Goal: Task Accomplishment & Management: Manage account settings

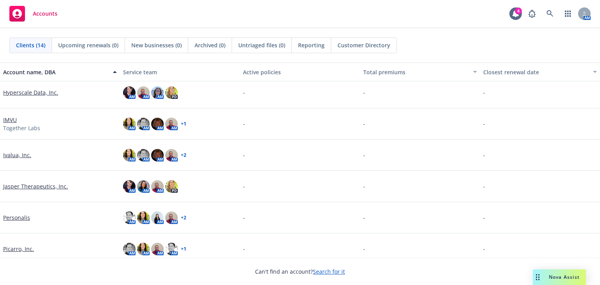
scroll to position [105, 0]
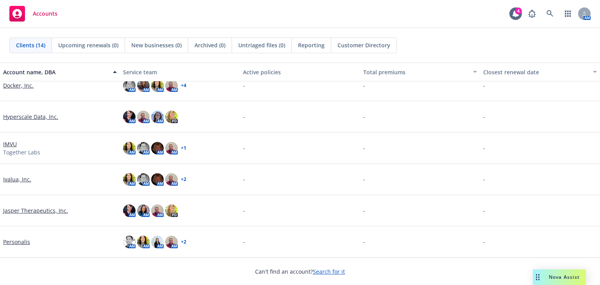
click at [9, 178] on link "Ivalua, Inc." at bounding box center [17, 179] width 28 height 8
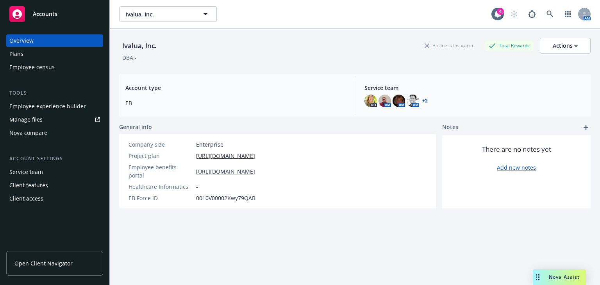
click at [25, 103] on div "Employee experience builder" at bounding box center [47, 106] width 77 height 12
click at [17, 53] on div "Plans" at bounding box center [16, 54] width 14 height 12
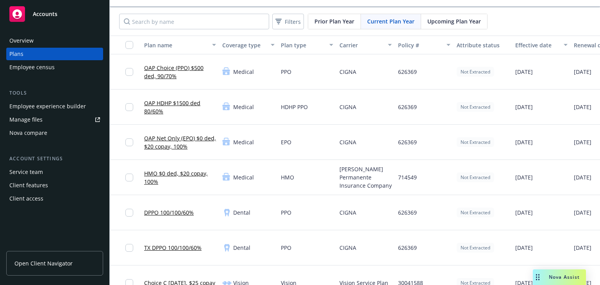
scroll to position [31, 0]
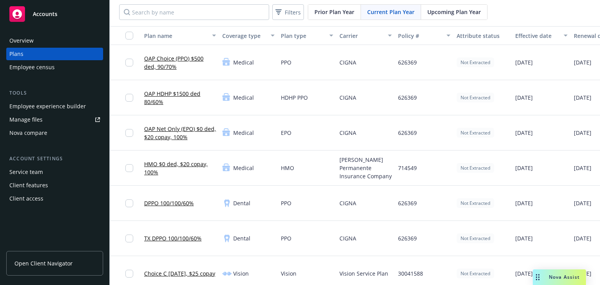
click at [147, 147] on div "OAP Net Only (EPO) $0 ded, $20 copay, 100%" at bounding box center [180, 132] width 78 height 35
click at [165, 152] on div "HMO $0 ded, $20 copay, 100%" at bounding box center [180, 167] width 78 height 35
click at [256, 159] on div "Medical" at bounding box center [248, 167] width 59 height 35
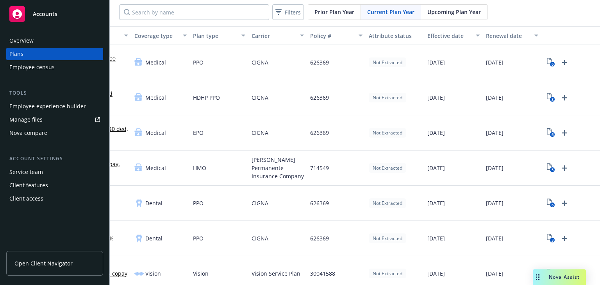
scroll to position [0, 92]
click at [561, 167] on icon "Upload Plan Documents" at bounding box center [563, 167] width 5 height 5
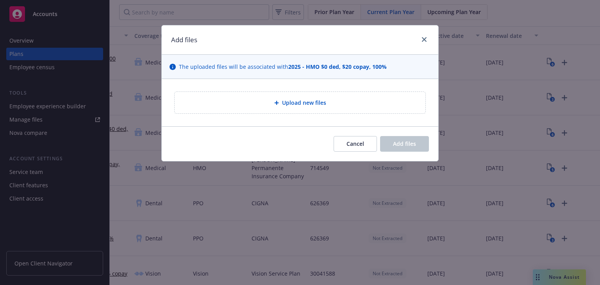
click at [277, 100] on icon at bounding box center [276, 102] width 5 height 5
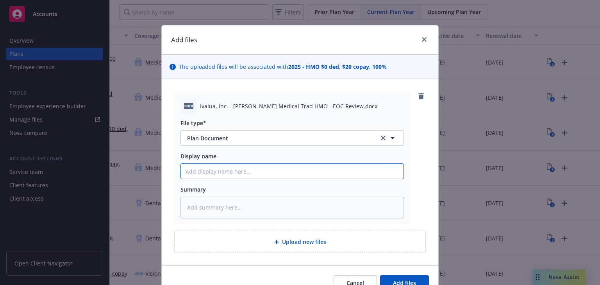
drag, startPoint x: 221, startPoint y: 175, endPoint x: 227, endPoint y: 175, distance: 5.9
click at [221, 175] on input "Display name" at bounding box center [292, 171] width 222 height 15
type textarea "x"
type input "2"
type textarea "x"
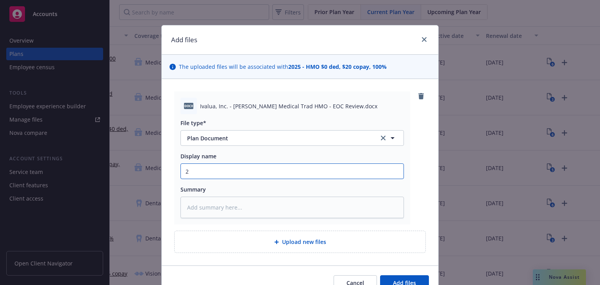
type input "20"
type textarea "x"
type input "202"
type textarea "x"
type input "2025"
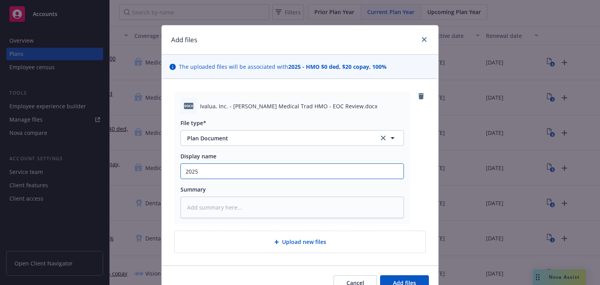
type textarea "x"
type input "2025"
type textarea "x"
type input "2025 K"
type textarea "x"
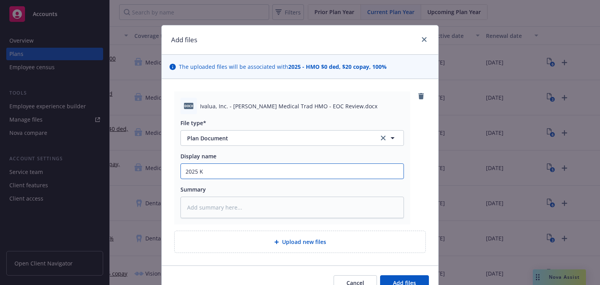
type input "2025 Ka"
type textarea "x"
type input "2025 Kais"
type textarea "x"
type input "2025 Kaise"
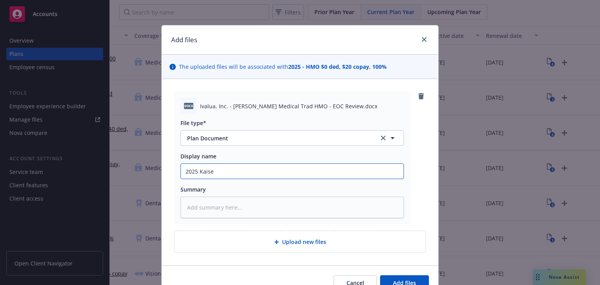
type textarea "x"
type input "2025 Kaiser"
type textarea "x"
type input "2025 Kaiser"
type textarea "x"
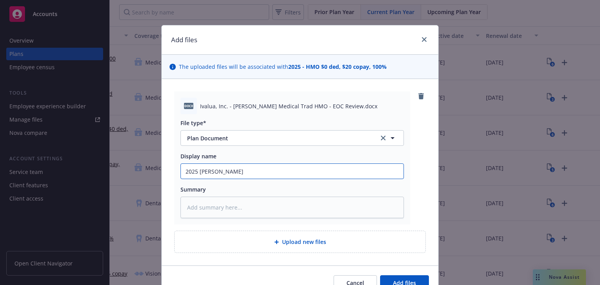
type input "2025 Kaiser"
type textarea "x"
type input "2025 Kaise"
type textarea "x"
type input "2025 Kais"
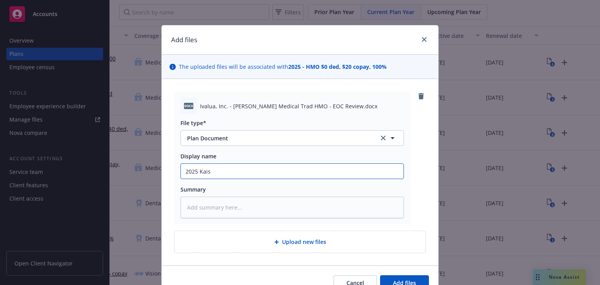
type textarea "x"
type input "2025 Kai"
type textarea "x"
type input "2025 Ka"
type textarea "x"
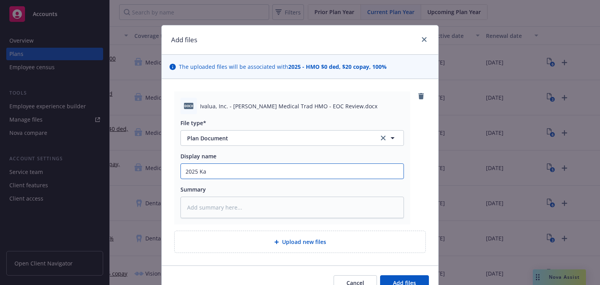
type input "2025 Kai"
type textarea "x"
type input "2025 Kais"
type textarea "x"
type input "2025 Kaise"
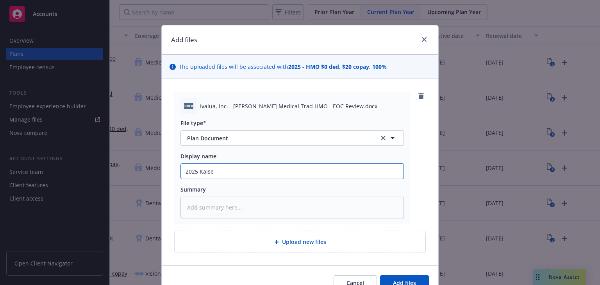
type textarea "x"
type input "2025 Kaiser"
type textarea "x"
type input "2025 Kaiser T"
type textarea "x"
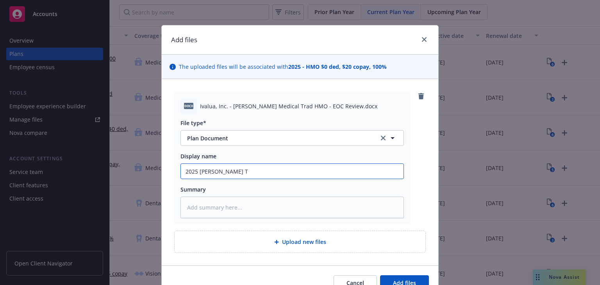
type input "2025 Kaiser Tr"
type textarea "x"
type input "2025 Kaiser Tra"
type textarea "x"
type input "2025 Kaiser Trad"
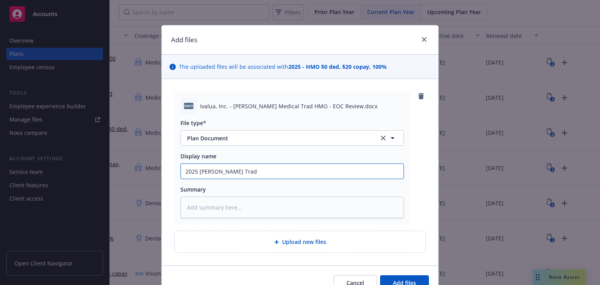
type textarea "x"
type input "2025 Kaiser Trad"
type textarea "x"
type input "2025 Kaiser Trad H"
type textarea "x"
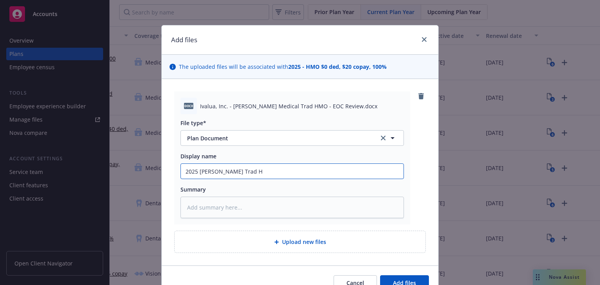
type input "2025 Kaiser Trad Ho"
type textarea "x"
type input "2025 Kaiser Trad Hom"
type textarea "x"
type input "2025 Kaiser Trad Homo"
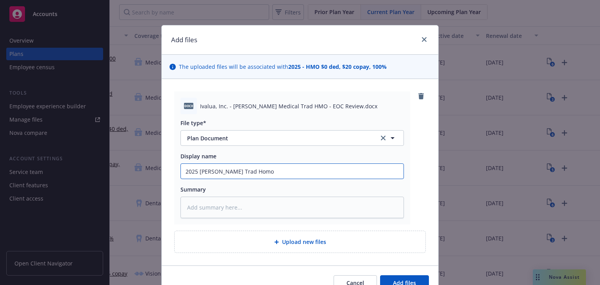
type textarea "x"
type input "2025 Kaiser Trad Hom"
type textarea "x"
type input "2025 Kaiser Trad Ho"
type textarea "x"
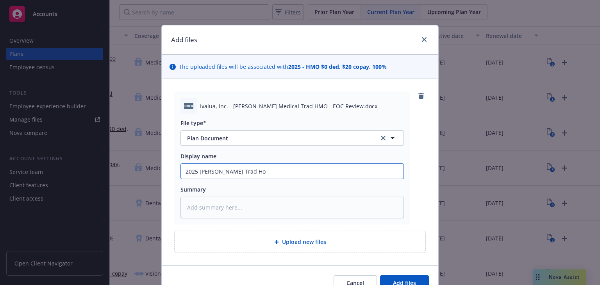
type input "2025 Kaiser Trad H"
type textarea "x"
type input "2025 Kaiser Trad HM"
type textarea "x"
type input "2025 Kaiser Trad HMO"
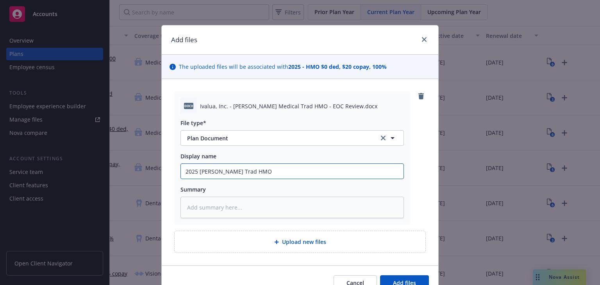
type textarea "x"
type input "2025 Kaiser Trad HMO-"
type textarea "x"
type input "2025 Kaiser Trad HMO-E"
type textarea "x"
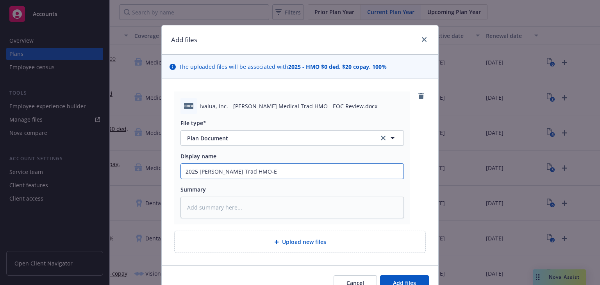
type input "2025 Kaiser Trad HMO-EO"
type textarea "x"
type input "2025 Kaiser Trad HMO-EOC"
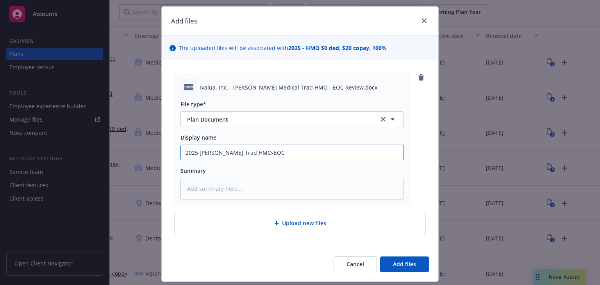
scroll to position [40, 0]
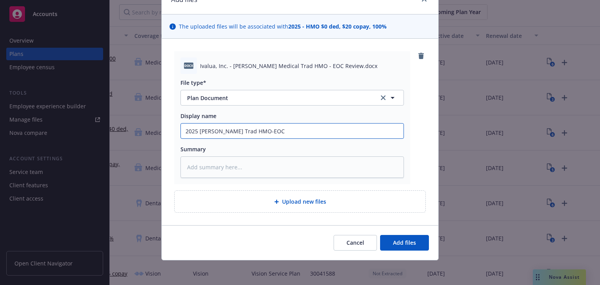
type textarea "x"
type input "2025 Kaiser Trad HMO-EOC_"
type textarea "x"
type input "2025 Kaiser Trad HMO-EOC_I"
type textarea "x"
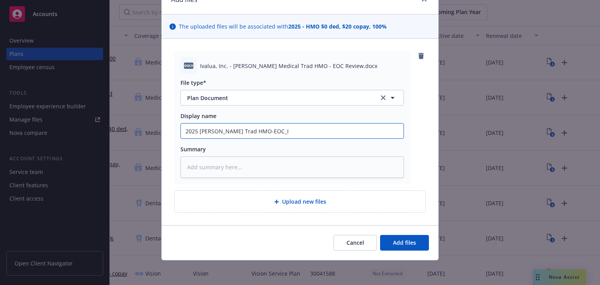
type input "2025 Kaiser Trad HMO-EOC_Iv"
type textarea "x"
type input "2025 Kaiser Trad HMO-EOC_Iva"
type textarea "x"
type input "2025 Kaiser Trad HMO-EOC_Ival"
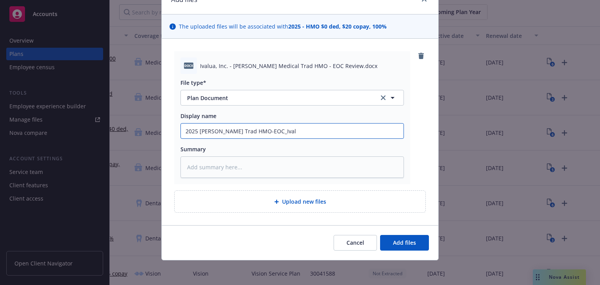
type textarea "x"
type input "2025 Kaiser Trad HMO-EOC_Ivalu"
type textarea "x"
type input "2025 Kaiser Trad HMO-EOC_Ivalua"
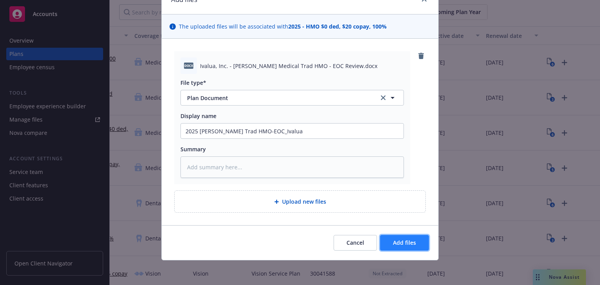
click at [393, 244] on span "Add files" at bounding box center [404, 241] width 23 height 7
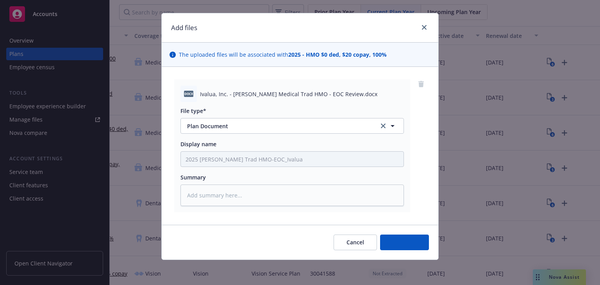
scroll to position [12, 0]
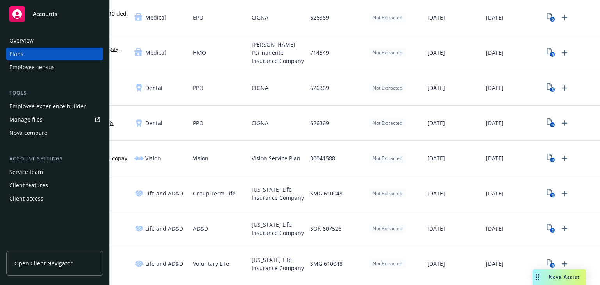
scroll to position [156, 0]
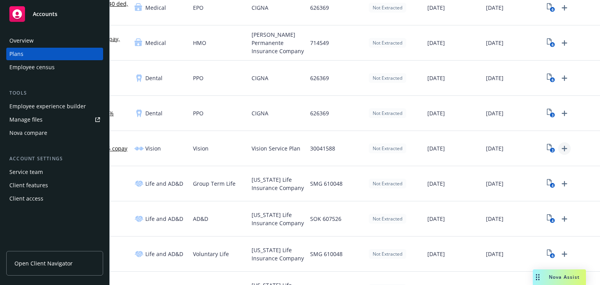
click at [561, 148] on icon "Upload Plan Documents" at bounding box center [563, 148] width 5 height 5
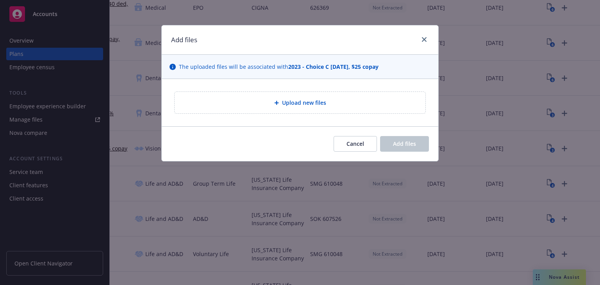
click at [313, 105] on span "Upload new files" at bounding box center [304, 102] width 44 height 8
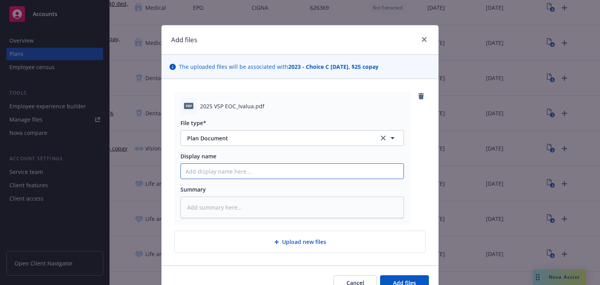
click at [204, 172] on input "Display name" at bounding box center [292, 171] width 222 height 15
type textarea "x"
type input "2"
type textarea "x"
type input "20"
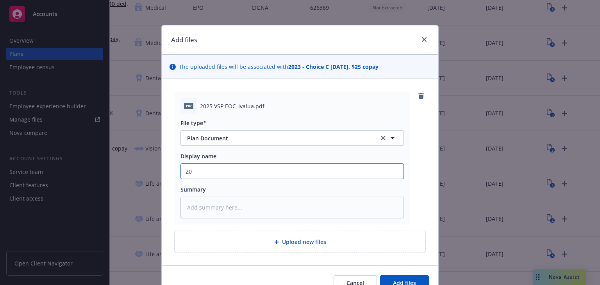
type textarea "x"
type input "202"
type textarea "x"
type input "2025"
type textarea "x"
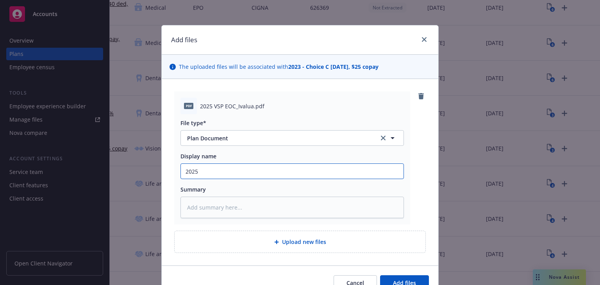
type input "2025"
type textarea "x"
type input "2025 V"
type textarea "x"
type input "2025 VS"
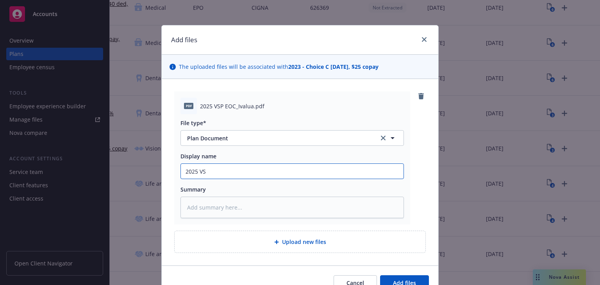
type textarea "x"
type input "2025 VSP"
type textarea "x"
type input "2025 VSP"
type textarea "x"
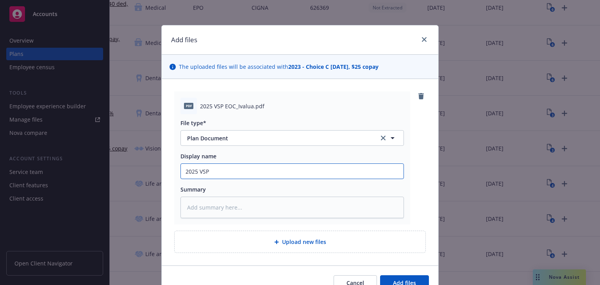
type input "2025 VSP E"
type textarea "x"
type input "2025 VSP EO"
type textarea "x"
type input "2025 VSP EOC"
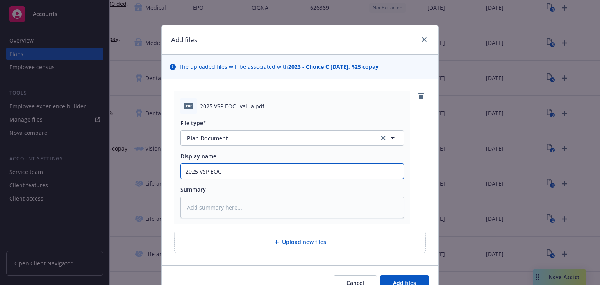
type textarea "x"
type input "2025 VSP EOC_"
type textarea "x"
type input "2025 VSP EOC_I"
type textarea "x"
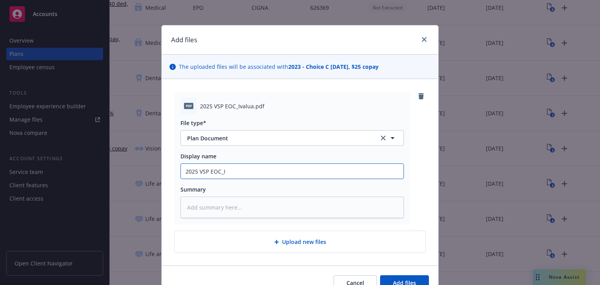
type input "2025 VSP EOC_IV"
type textarea "x"
type input "2025 VSP EOC_IVa"
type textarea "x"
type input "2025 VSP EOC_IVal"
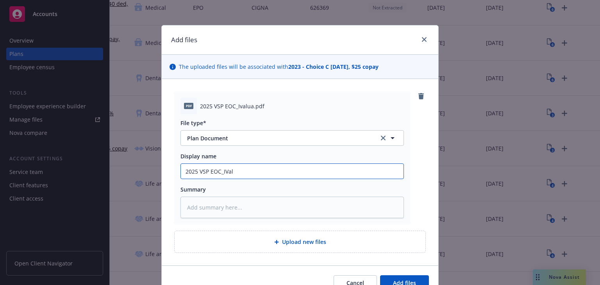
type textarea "x"
type input "2025 VSP EOC_IValu"
type textarea "x"
type input "2025 VSP EOC_IVal"
type textarea "x"
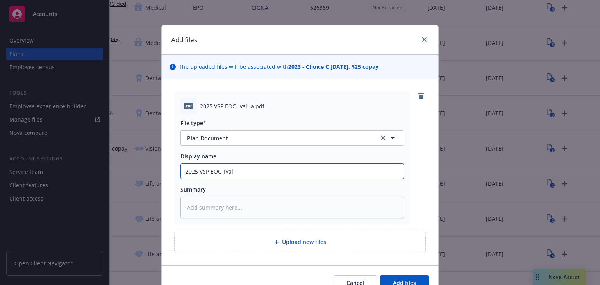
type input "2025 VSP EOC_IVa"
type textarea "x"
type input "2025 VSP EOC_IV"
type textarea "x"
type input "2025 VSP EOC_I"
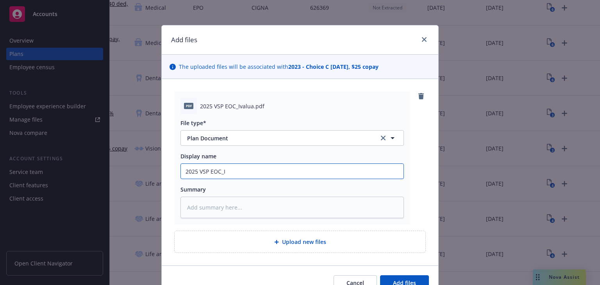
type textarea "x"
type input "2025 VSP EOC_Ii"
type textarea "x"
type input "2025 VSP EOC_Iiv"
type textarea "x"
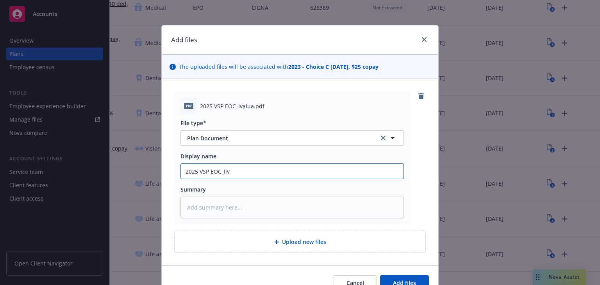
type input "2025 VSP EOC_Iiva"
type textarea "x"
type input "2025 VSP EOC_Iival"
type textarea "x"
type input "2025 VSP EOC_Iiva"
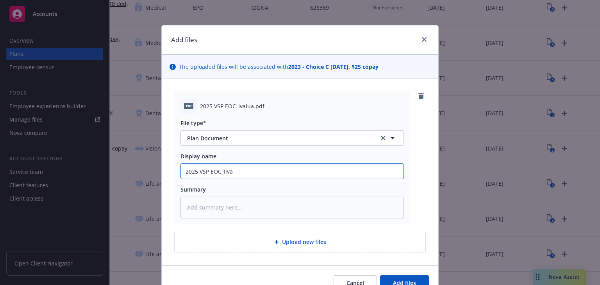
type textarea "x"
type input "2025 VSP EOC_Iiv"
type textarea "x"
type input "2025 VSP EOC_Ii"
type textarea "x"
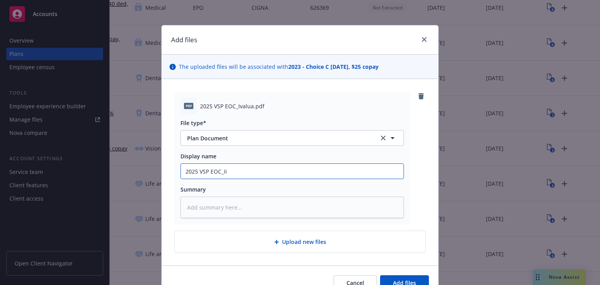
type input "2025 VSP EOC_I"
type textarea "x"
type input "2025 VSP EOC_Iv"
type textarea "x"
type input "2025 VSP EOC_Iva"
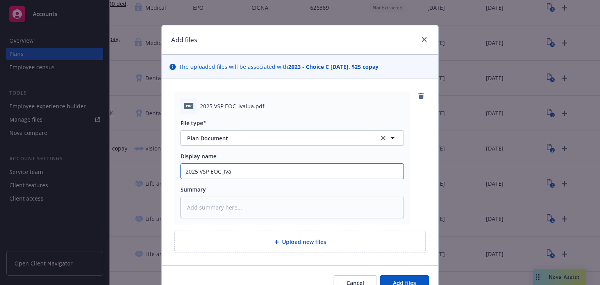
type textarea "x"
type input "2025 VSP EOC_Ival"
type textarea "x"
type input "2025 VSP EOC_Ivalu"
type textarea "x"
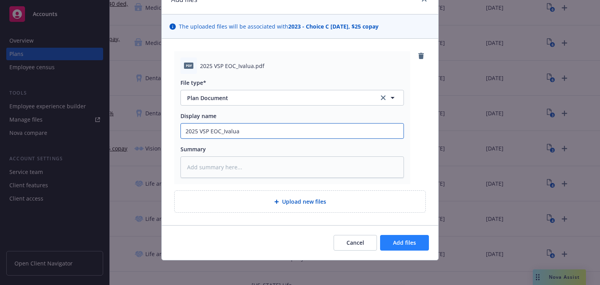
type input "2025 VSP EOC_Ivalua"
click at [387, 244] on button "Add files" at bounding box center [404, 243] width 49 height 16
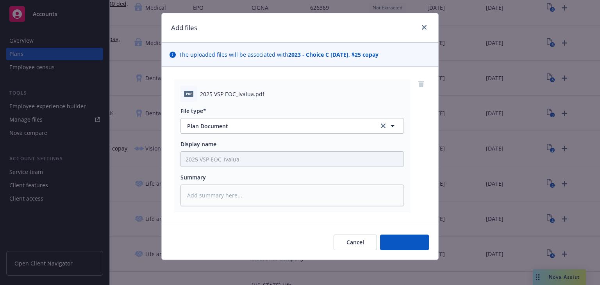
scroll to position [12, 0]
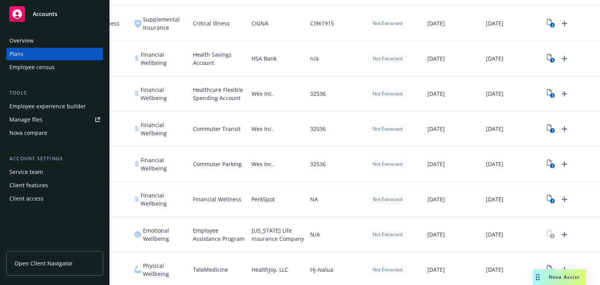
scroll to position [745, 0]
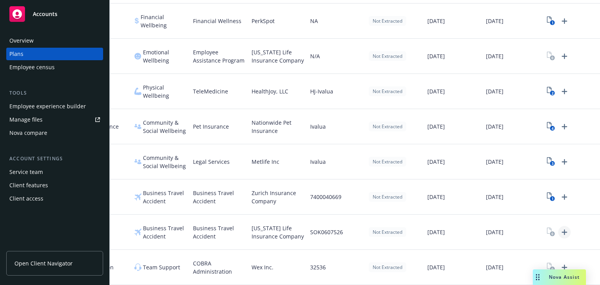
click at [559, 227] on icon "Upload Plan Documents" at bounding box center [563, 231] width 9 height 9
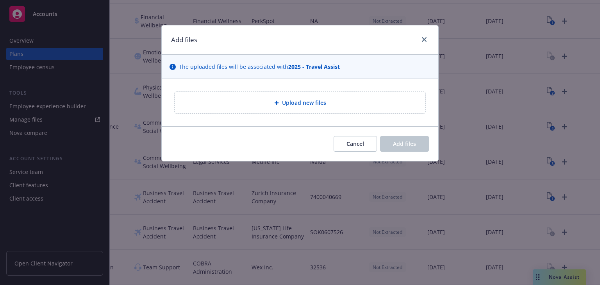
click at [307, 104] on span "Upload new files" at bounding box center [304, 102] width 44 height 8
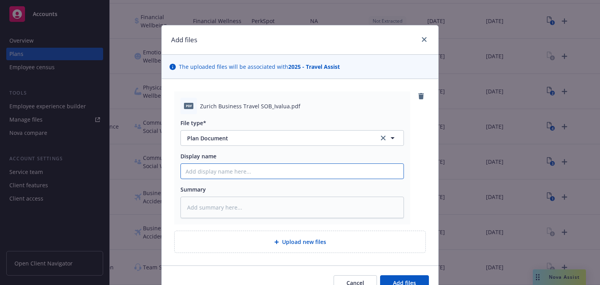
drag, startPoint x: 201, startPoint y: 173, endPoint x: 234, endPoint y: 175, distance: 32.8
click at [201, 173] on input "Display name" at bounding box center [292, 171] width 222 height 15
type textarea "x"
type input "Z"
type textarea "x"
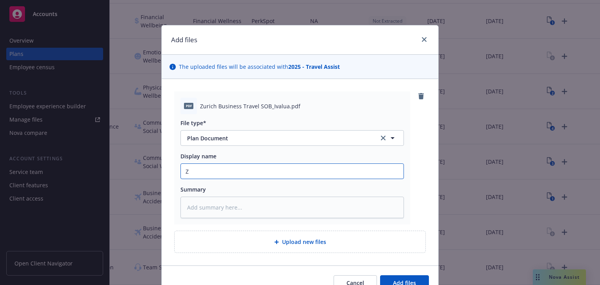
type input "Zu"
type textarea "x"
type input "Zur"
type textarea "x"
type input "Zuri"
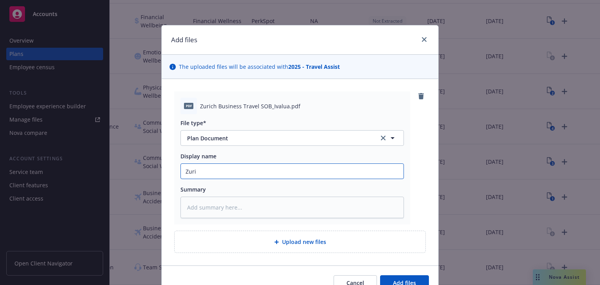
type textarea "x"
type input "Zuric"
type textarea "x"
type input "[GEOGRAPHIC_DATA]"
type textarea "x"
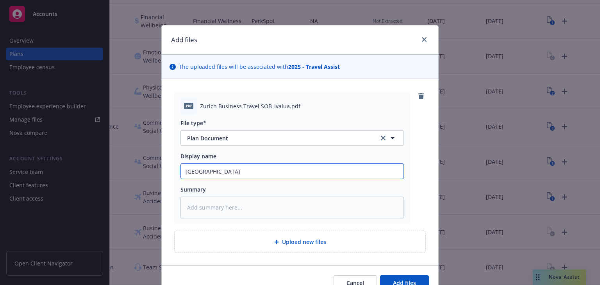
type input "[GEOGRAPHIC_DATA]"
type textarea "x"
type input "Zurich B"
type textarea "x"
type input "Zurich Be"
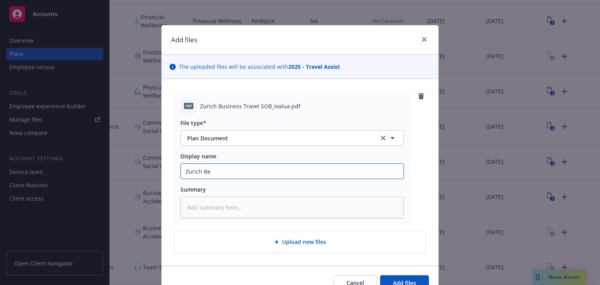
type textarea "x"
type input "Zurich B"
type textarea "x"
type input "Zurich Bu"
type textarea "x"
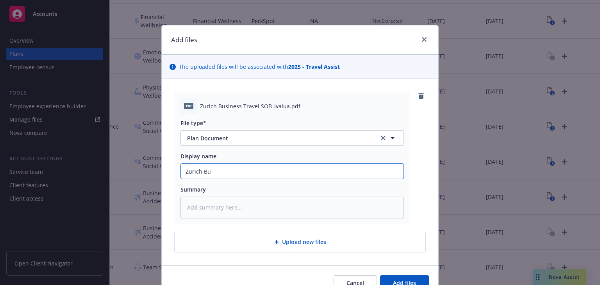
type input "Zurich Bus"
type textarea "x"
type input "Zurich Busi"
type textarea "x"
type input "Zurich Busin"
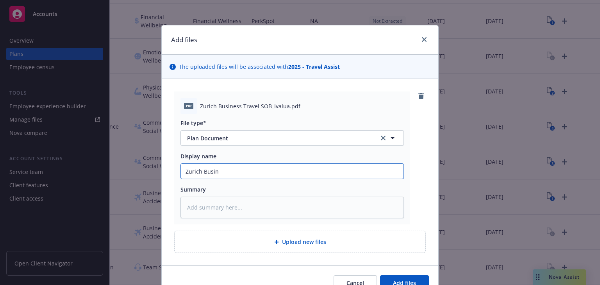
type textarea "x"
type input "Zurich Busine"
type textarea "x"
type input "Zurich Busines"
type textarea "x"
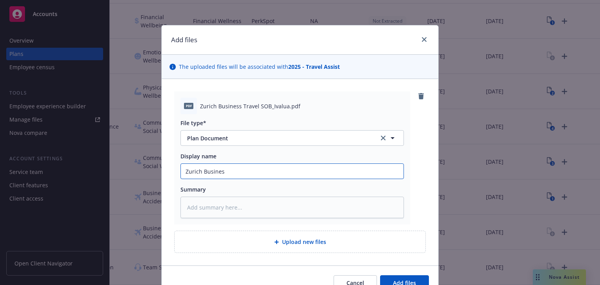
type input "Zurich Business"
type textarea "x"
type input "Zurich Business"
type textarea "x"
type input "Zurich Business T"
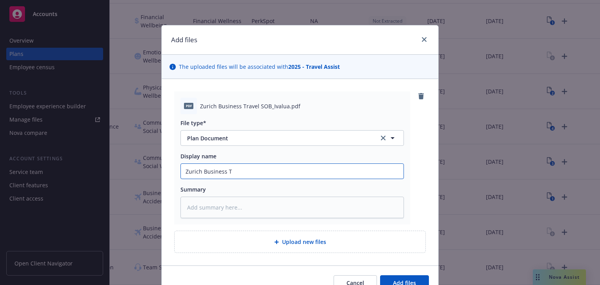
type textarea "x"
type input "Zurich Business Tr"
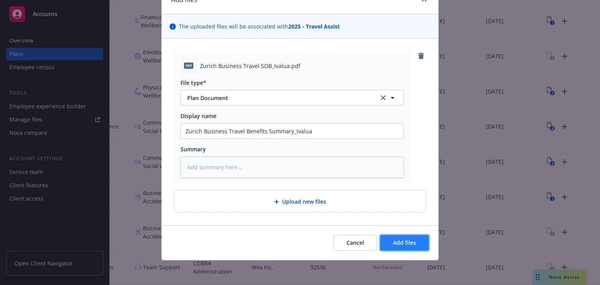
click at [402, 236] on button "Add files" at bounding box center [404, 243] width 49 height 16
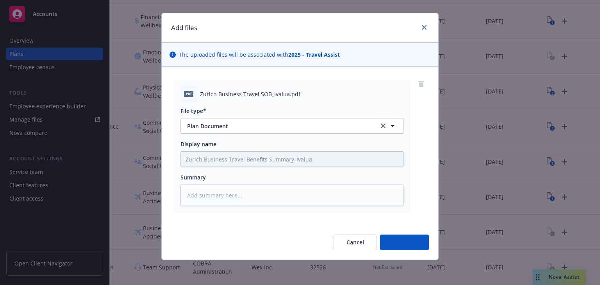
scroll to position [12, 0]
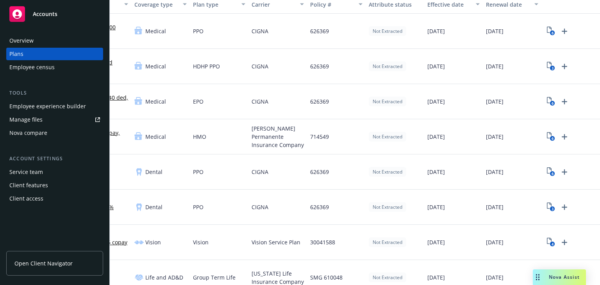
scroll to position [31, 0]
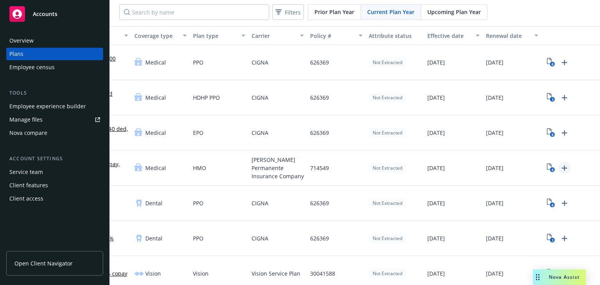
click at [562, 168] on icon "Upload Plan Documents" at bounding box center [563, 167] width 9 height 9
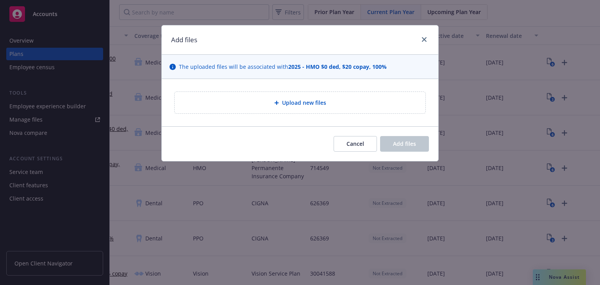
click at [303, 107] on div "Upload new files" at bounding box center [300, 102] width 238 height 9
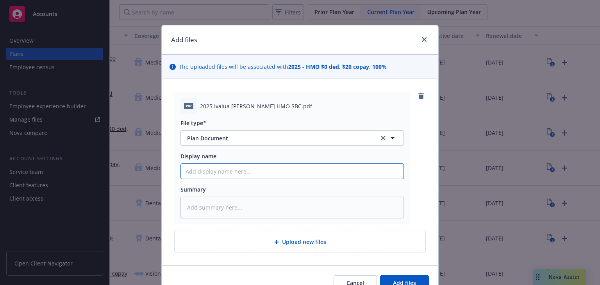
drag, startPoint x: 215, startPoint y: 174, endPoint x: 230, endPoint y: 176, distance: 14.7
click at [215, 174] on input "Display name" at bounding box center [292, 171] width 222 height 15
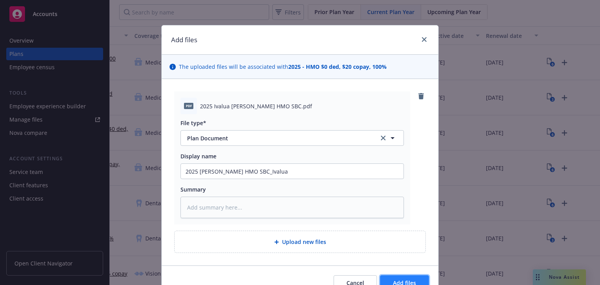
click at [393, 280] on span "Add files" at bounding box center [404, 282] width 23 height 7
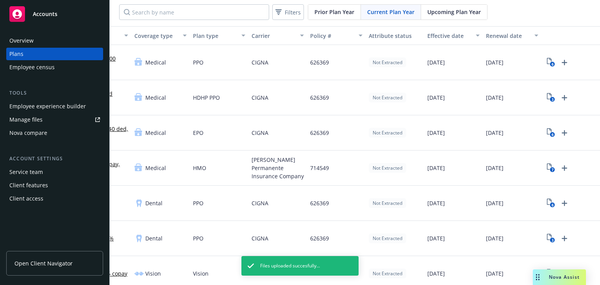
click at [41, 106] on div "Employee experience builder" at bounding box center [47, 106] width 77 height 12
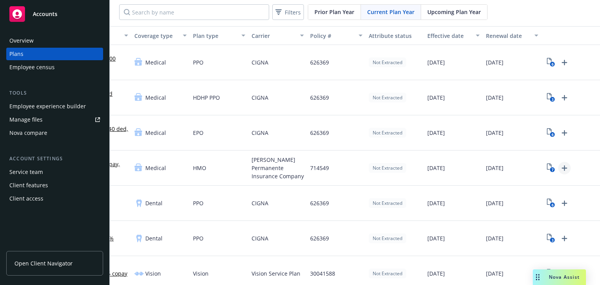
click at [559, 166] on icon "Upload Plan Documents" at bounding box center [563, 167] width 9 height 9
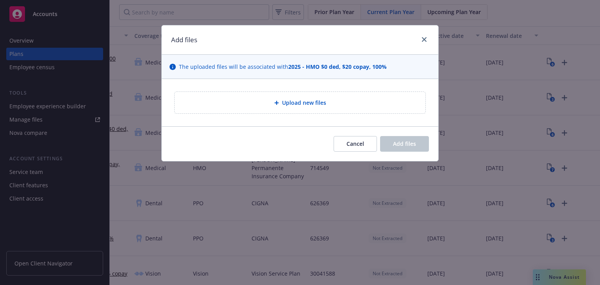
click at [290, 105] on span "Upload new files" at bounding box center [304, 102] width 44 height 8
click at [371, 145] on button "Cancel" at bounding box center [354, 144] width 43 height 16
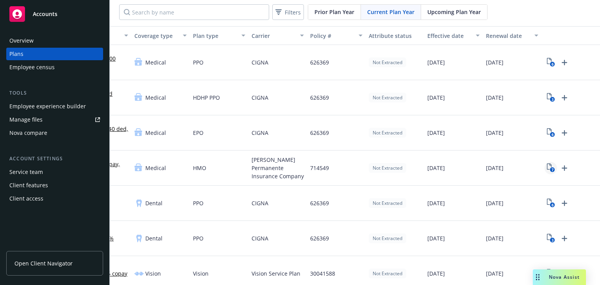
click at [549, 167] on rect "View Plan Documents" at bounding box center [551, 169] width 5 height 5
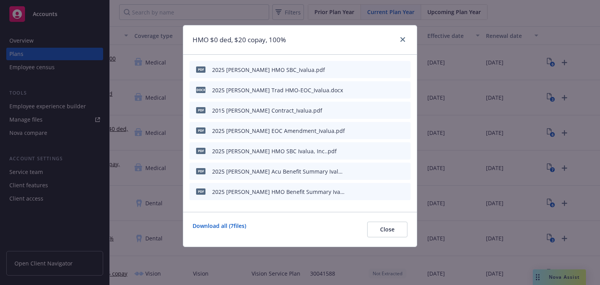
click at [403, 69] on icon "archive file" at bounding box center [402, 69] width 5 height 6
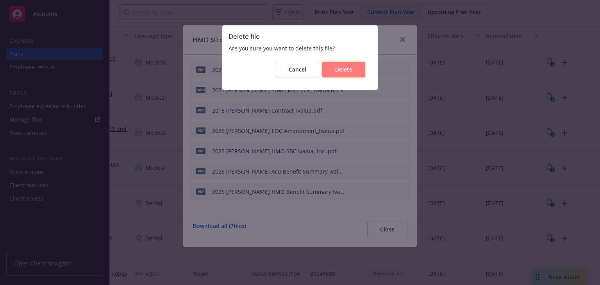
click at [342, 73] on button "Delete" at bounding box center [343, 70] width 43 height 16
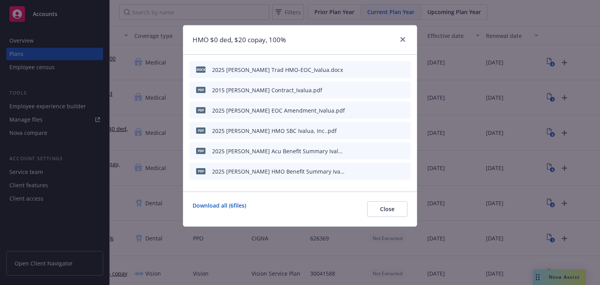
click at [406, 130] on icon "archive file" at bounding box center [403, 130] width 6 height 6
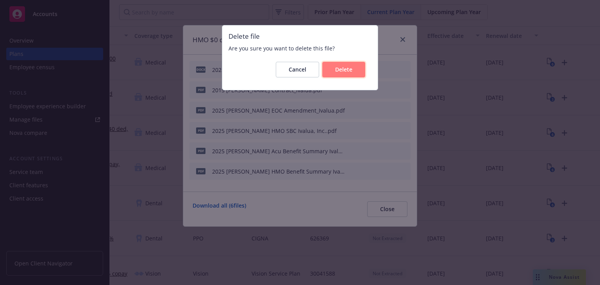
click at [340, 68] on span "Delete" at bounding box center [343, 69] width 17 height 7
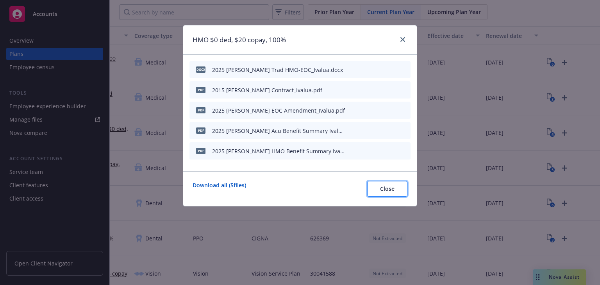
click at [378, 189] on button "Close" at bounding box center [387, 189] width 40 height 16
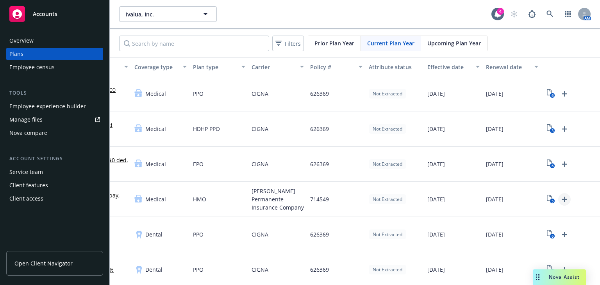
click at [559, 197] on icon "Upload Plan Documents" at bounding box center [563, 198] width 9 height 9
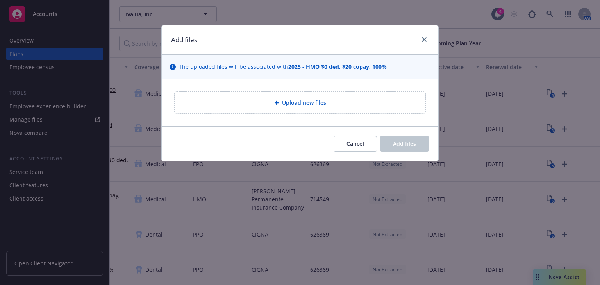
click at [312, 104] on span "Upload new files" at bounding box center [304, 102] width 44 height 8
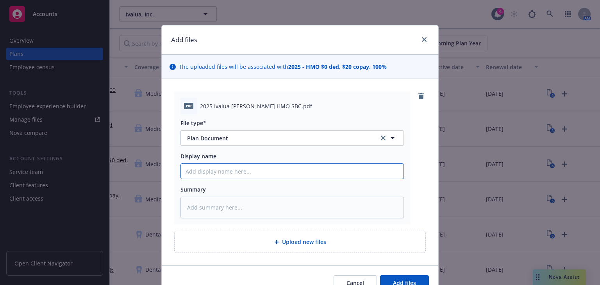
click at [219, 176] on input "Display name" at bounding box center [292, 171] width 222 height 15
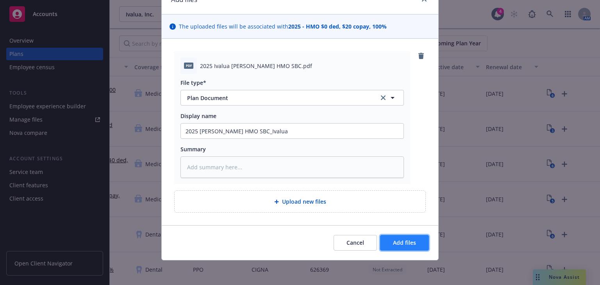
click at [399, 239] on span "Add files" at bounding box center [404, 241] width 23 height 7
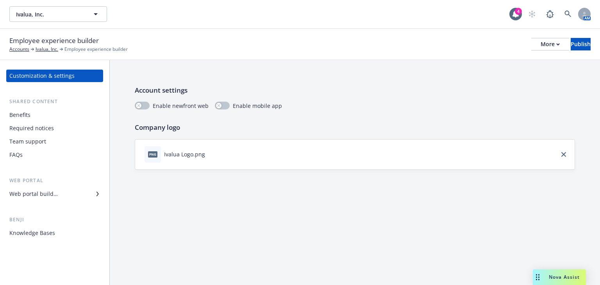
click at [16, 117] on div "Benefits" at bounding box center [19, 115] width 21 height 12
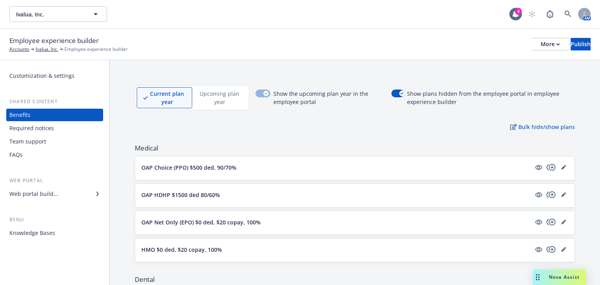
click at [61, 192] on div "Web portal builder" at bounding box center [54, 193] width 91 height 12
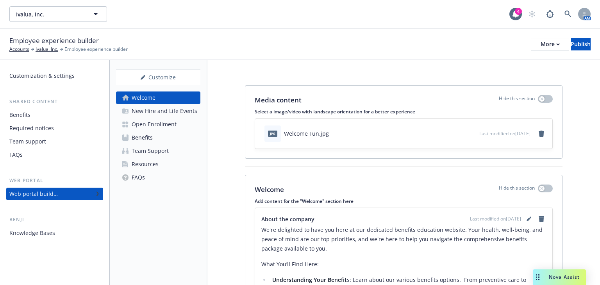
click at [150, 111] on div "New Hire and Life Events" at bounding box center [165, 111] width 66 height 12
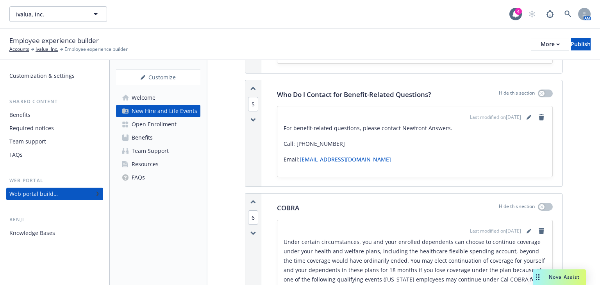
scroll to position [1655, 0]
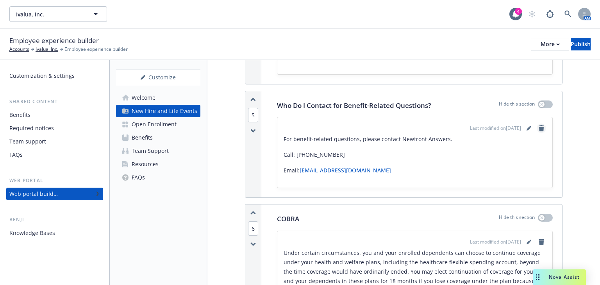
click at [538, 128] on icon "remove" at bounding box center [540, 128] width 5 height 6
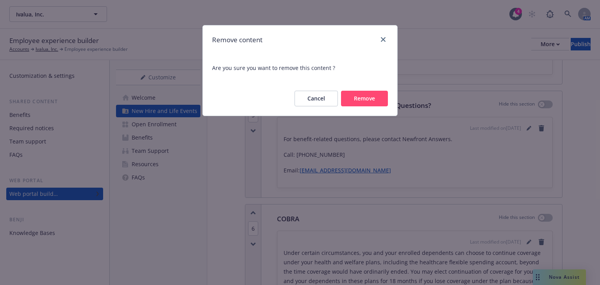
click at [331, 101] on button "Cancel" at bounding box center [315, 99] width 43 height 16
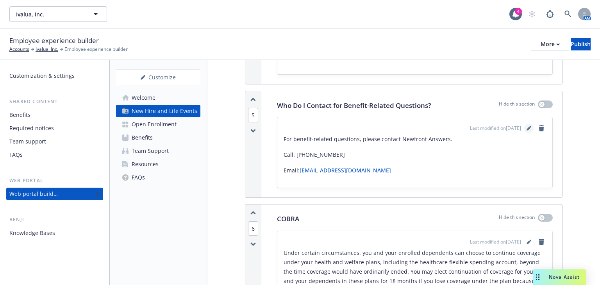
click at [526, 126] on icon "editPencil" at bounding box center [528, 128] width 5 height 5
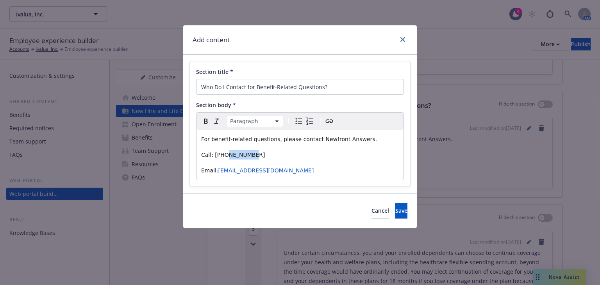
drag, startPoint x: 248, startPoint y: 154, endPoint x: 224, endPoint y: 155, distance: 24.6
click at [224, 155] on p "Call: [PHONE_NUMBER]" at bounding box center [300, 154] width 198 height 9
click at [395, 211] on span "Save" at bounding box center [401, 209] width 12 height 7
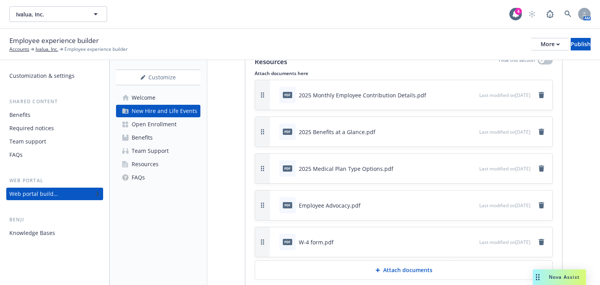
scroll to position [2997, 0]
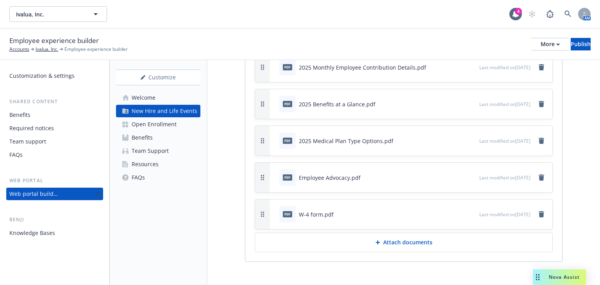
click at [166, 125] on div "Open Enrollment" at bounding box center [154, 124] width 45 height 12
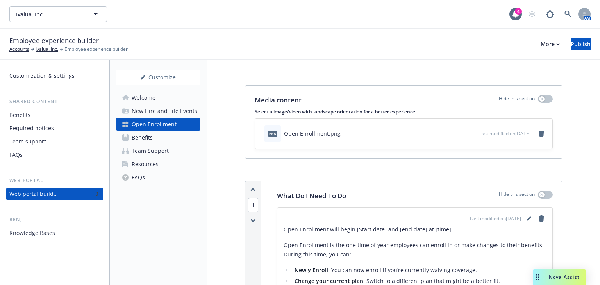
click at [139, 140] on div "Benefits" at bounding box center [142, 137] width 21 height 12
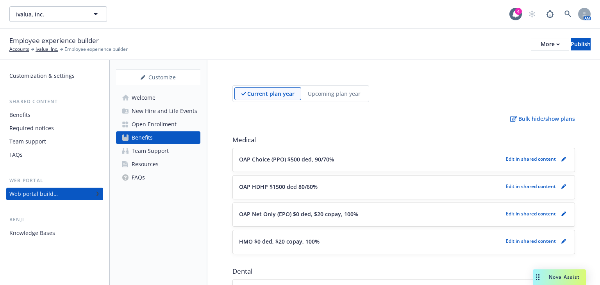
click at [472, 160] on button "OAP Choice (PPO) $500 ded, 90/70%" at bounding box center [370, 159] width 263 height 8
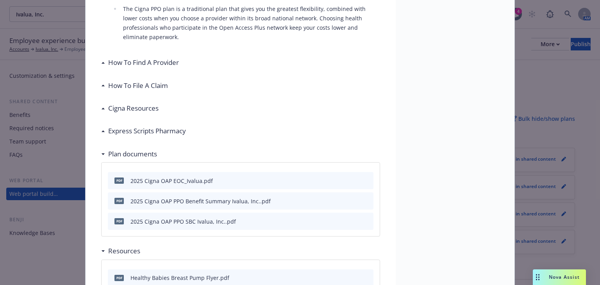
scroll to position [273, 0]
click at [108, 125] on h3 "Express Scripts Pharmacy" at bounding box center [147, 130] width 78 height 10
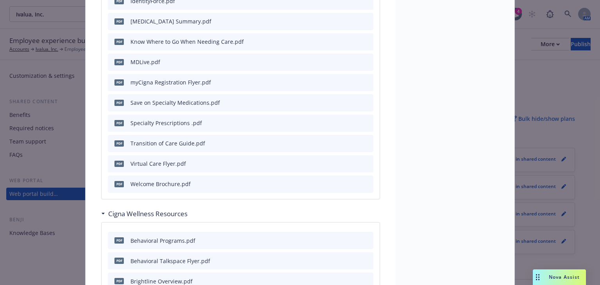
scroll to position [960, 0]
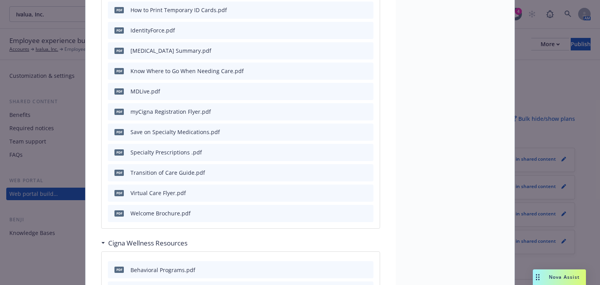
click at [101, 242] on icon at bounding box center [102, 243] width 3 height 2
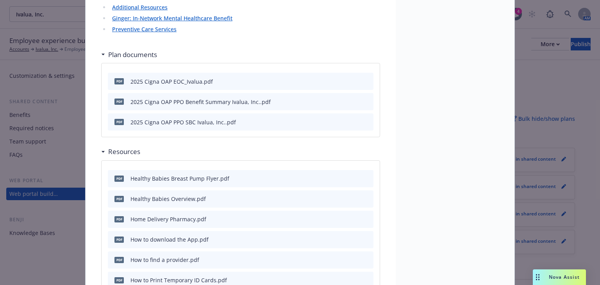
scroll to position [648, 0]
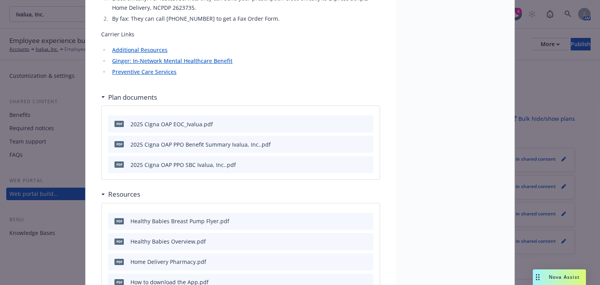
click at [101, 193] on icon at bounding box center [103, 194] width 4 height 2
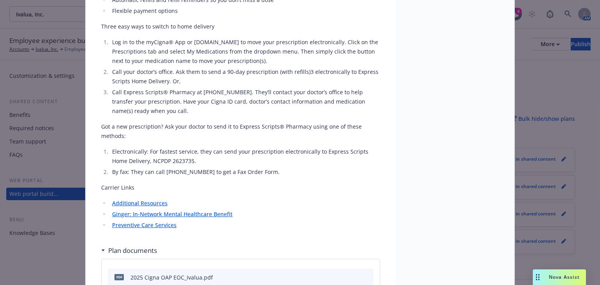
scroll to position [492, 0]
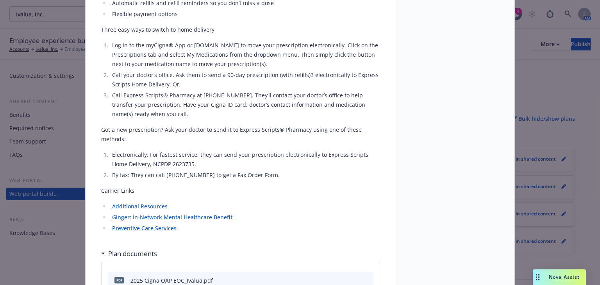
click at [98, 225] on div "OAP Choice (PPO) $500 ded, 90/70% Description Ivalua offers three healthcare pl…" at bounding box center [240, 275] width 310 height 1451
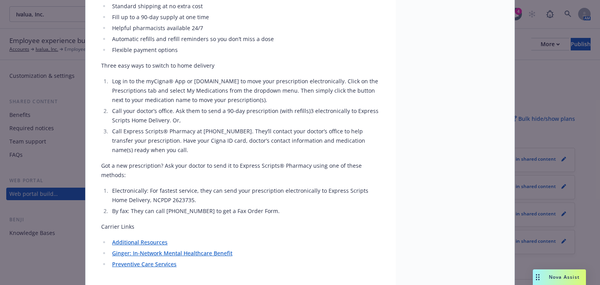
scroll to position [554, 0]
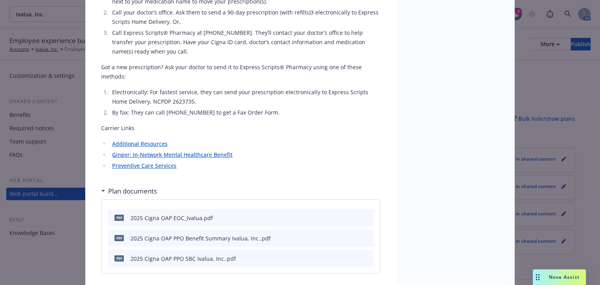
click at [130, 151] on link "Ginger: In-Network Mental Healthcare Benefit" at bounding box center [172, 154] width 120 height 7
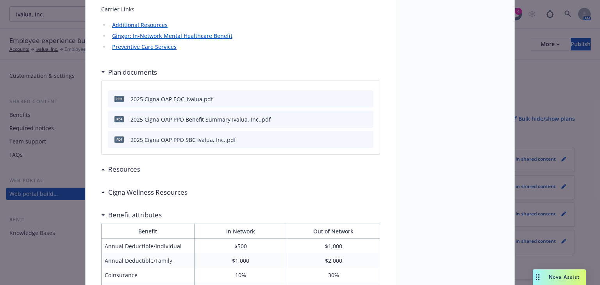
scroll to position [704, 0]
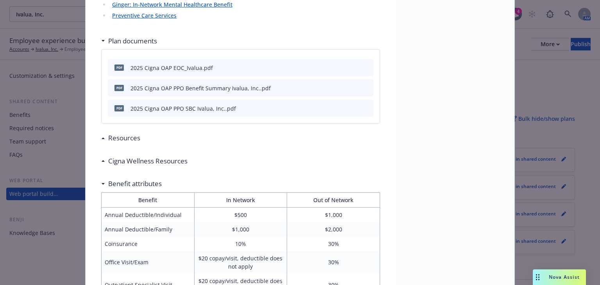
click at [101, 133] on div "Resources" at bounding box center [120, 138] width 39 height 10
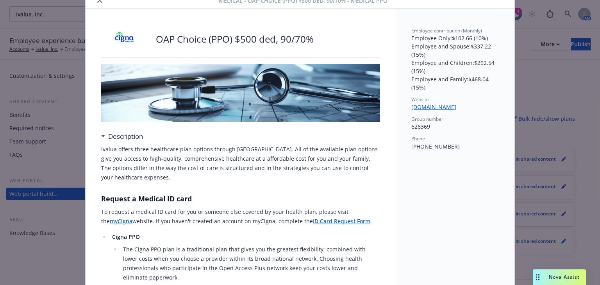
scroll to position [0, 0]
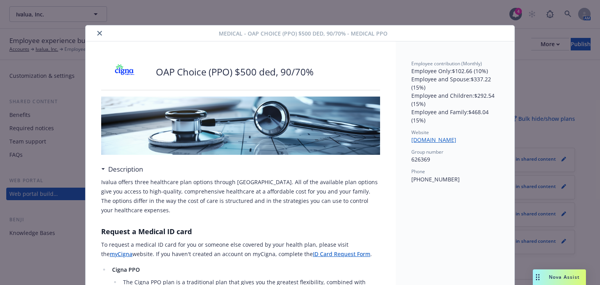
click at [97, 34] on icon "close" at bounding box center [99, 33] width 5 height 5
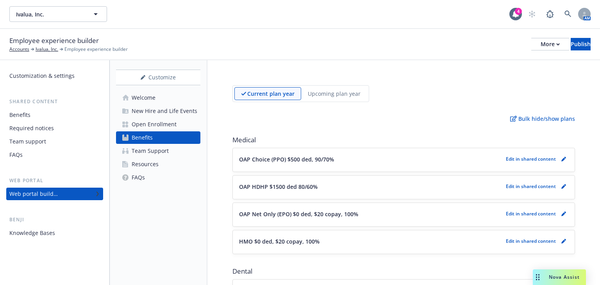
scroll to position [31, 0]
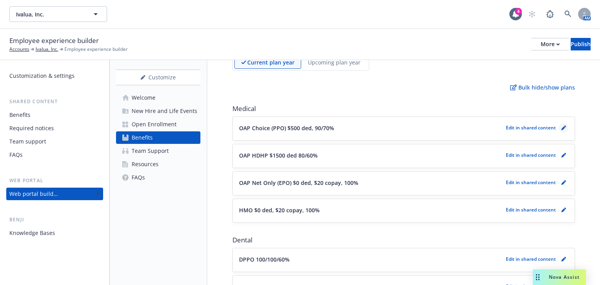
click at [562, 128] on link "pencil" at bounding box center [563, 127] width 9 height 9
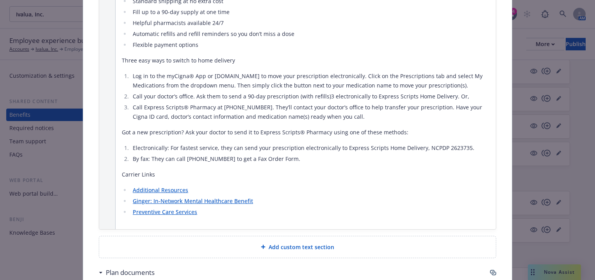
scroll to position [1655, 0]
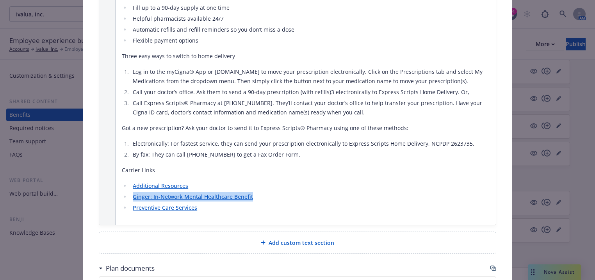
drag, startPoint x: 252, startPoint y: 158, endPoint x: 130, endPoint y: 157, distance: 121.8
click at [130, 192] on li "Ginger: In-Network Mental Healthcare Benefit" at bounding box center [309, 196] width 359 height 9
drag, startPoint x: 137, startPoint y: 156, endPoint x: 215, endPoint y: 135, distance: 80.8
click at [215, 165] on p "Carrier Links" at bounding box center [306, 169] width 368 height 9
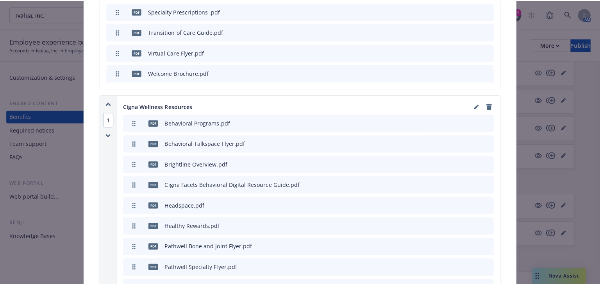
scroll to position [2356, 0]
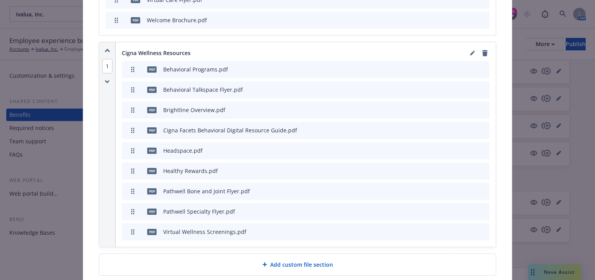
click at [275, 260] on span "Add custom file section" at bounding box center [301, 264] width 63 height 8
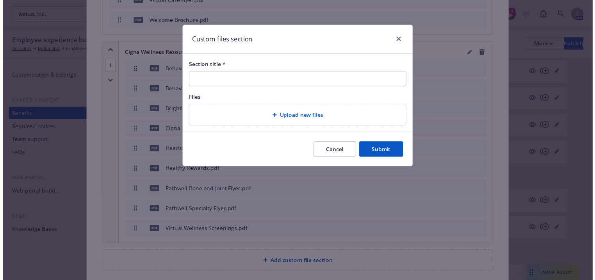
scroll to position [2351, 0]
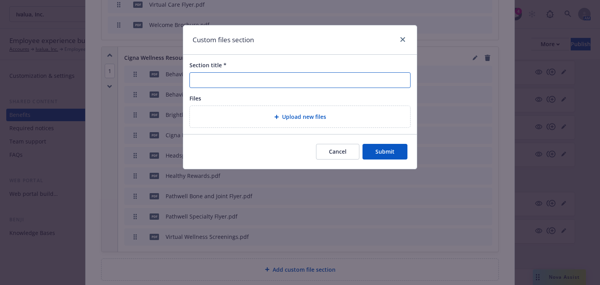
click at [219, 80] on input "Section title *" at bounding box center [299, 80] width 221 height 16
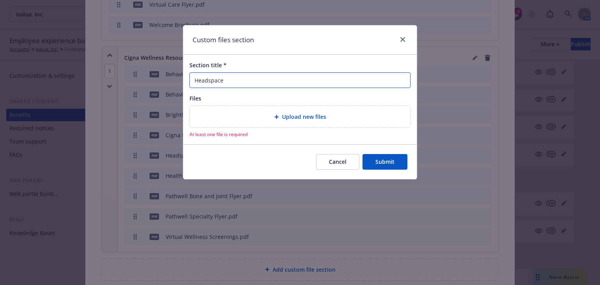
type input "Headspace"
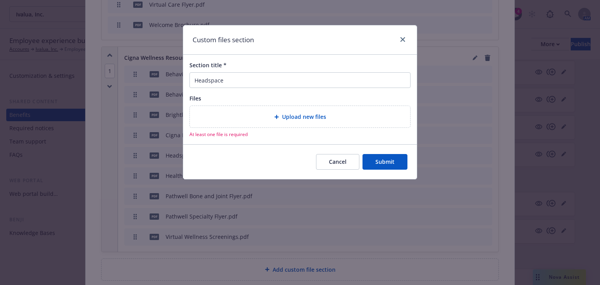
click at [326, 157] on button "Cancel" at bounding box center [337, 162] width 43 height 16
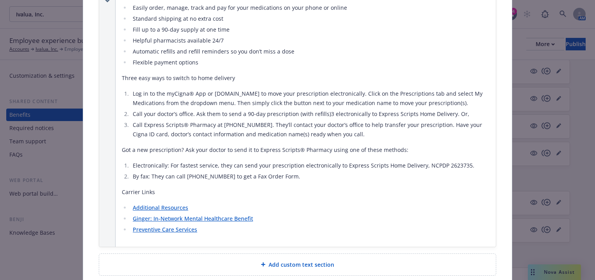
scroll to position [1633, 0]
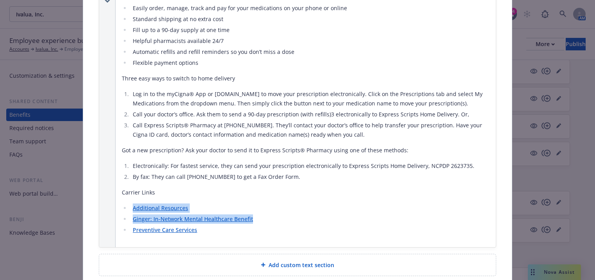
drag, startPoint x: 255, startPoint y: 180, endPoint x: 116, endPoint y: 159, distance: 140.5
click at [116, 159] on div "Express Scripts Pharmacy Express Scripts® Pharmacy helps make it easy for you t…" at bounding box center [306, 104] width 380 height 286
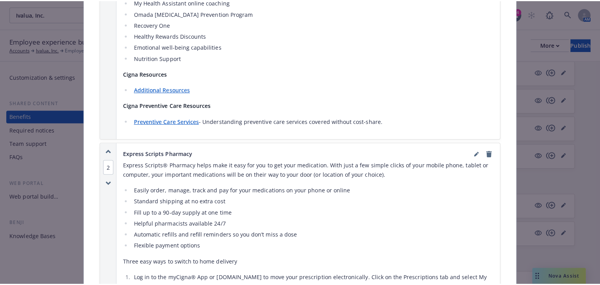
scroll to position [1508, 0]
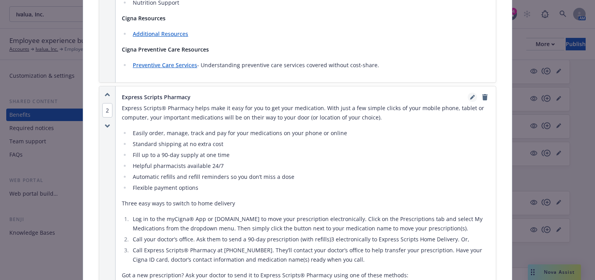
click at [470, 96] on icon "editPencil" at bounding box center [472, 98] width 4 height 4
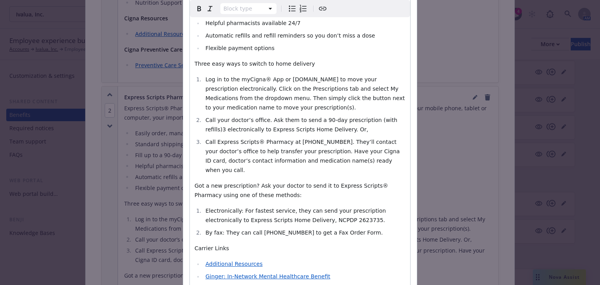
scroll to position [267, 0]
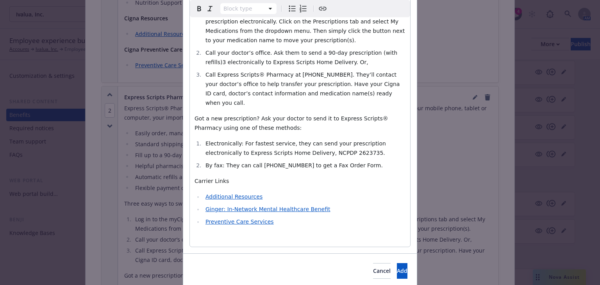
select select
drag, startPoint x: 323, startPoint y: 183, endPoint x: 203, endPoint y: 168, distance: 121.2
click at [203, 192] on ul "Additional Resources Ginger: In-Network Mental Healthcare Benefit Preventive Ca…" at bounding box center [299, 209] width 211 height 34
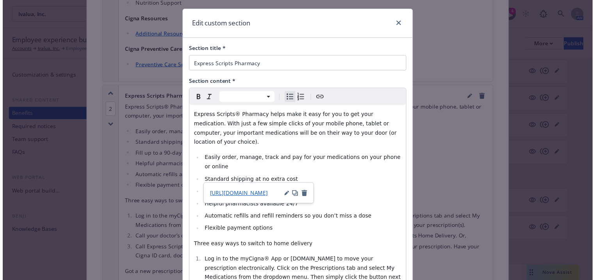
scroll to position [0, 0]
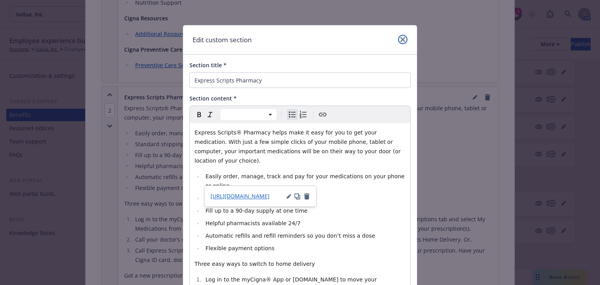
click at [400, 38] on icon "close" at bounding box center [402, 39] width 5 height 5
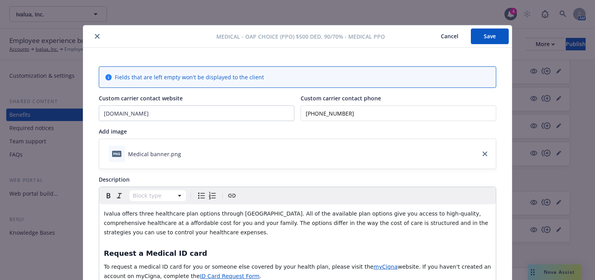
click at [97, 37] on button "close" at bounding box center [97, 36] width 9 height 9
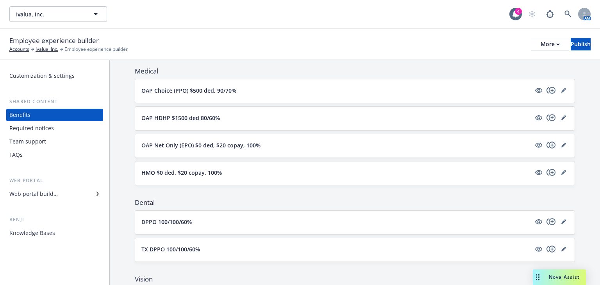
scroll to position [64, 0]
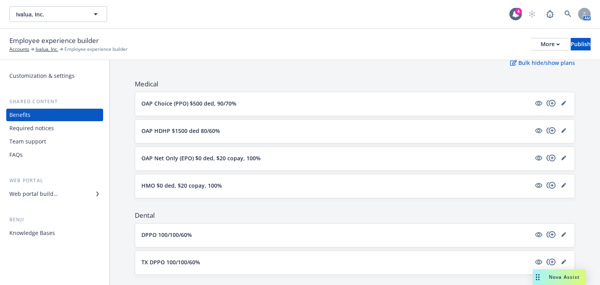
click at [380, 181] on button "HMO $0 ded, $20 copay, 100%" at bounding box center [335, 185] width 389 height 8
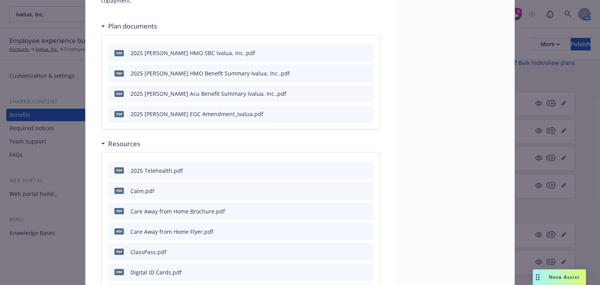
scroll to position [304, 0]
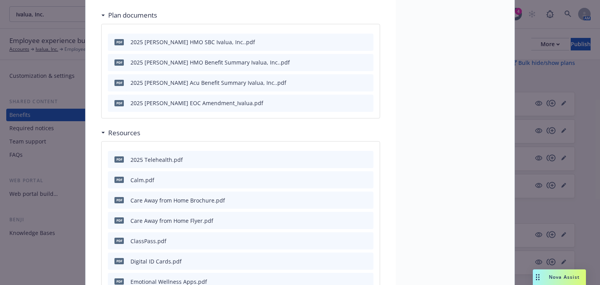
click at [153, 38] on div "2025 [PERSON_NAME] HMO SBC Ivalua, Inc..pdf" at bounding box center [192, 42] width 125 height 8
click at [362, 39] on icon "preview file" at bounding box center [365, 41] width 7 height 5
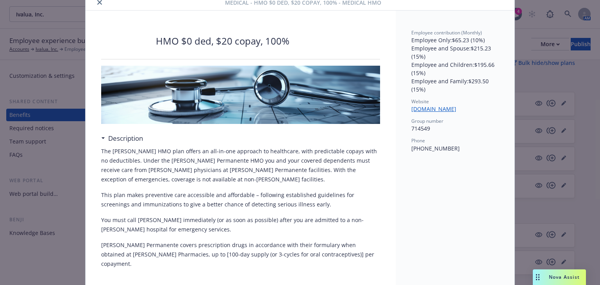
scroll to position [0, 0]
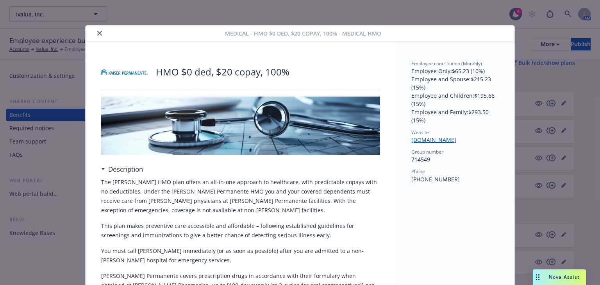
click at [98, 34] on icon "close" at bounding box center [99, 33] width 5 height 5
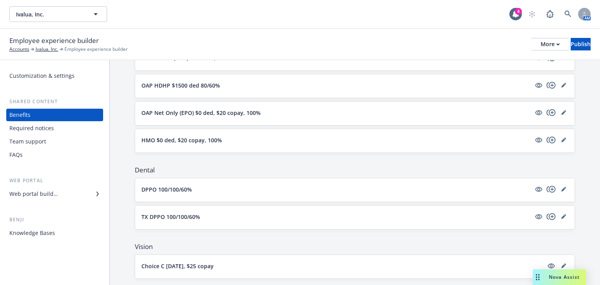
scroll to position [95, 0]
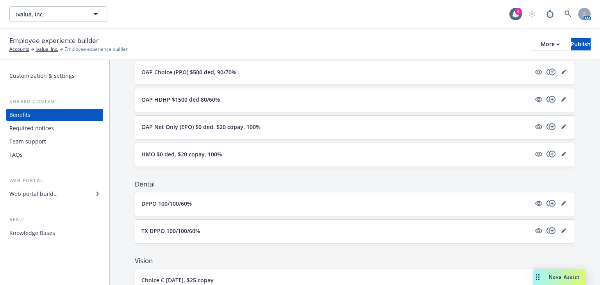
click at [281, 153] on button "HMO $0 ded, $20 copay, 100%" at bounding box center [335, 154] width 389 height 8
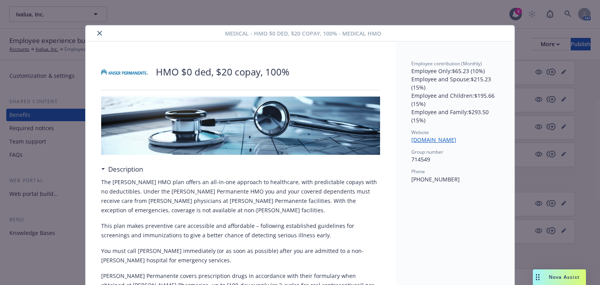
drag, startPoint x: 93, startPoint y: 32, endPoint x: 98, endPoint y: 32, distance: 5.1
click at [95, 32] on button "close" at bounding box center [99, 32] width 9 height 9
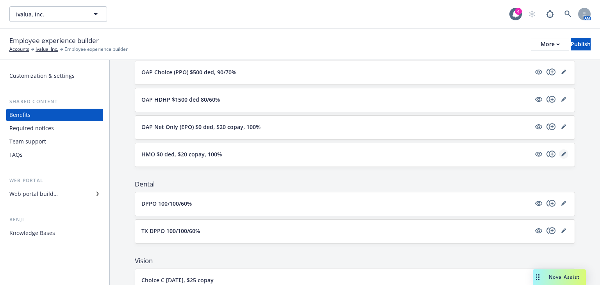
click at [561, 153] on icon "editPencil" at bounding box center [563, 154] width 4 height 4
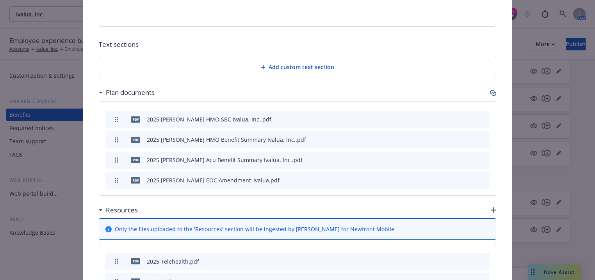
scroll to position [429, 0]
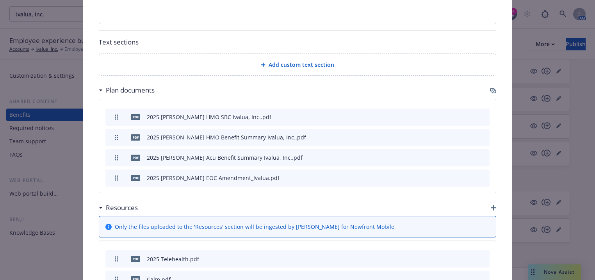
click at [491, 83] on div "Plan documents" at bounding box center [297, 90] width 397 height 16
click at [491, 88] on icon "button" at bounding box center [492, 90] width 5 height 4
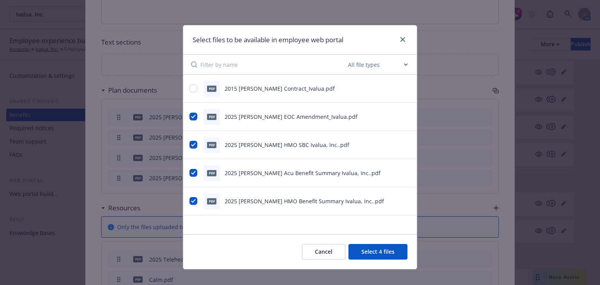
click at [317, 255] on button "Cancel" at bounding box center [323, 252] width 43 height 16
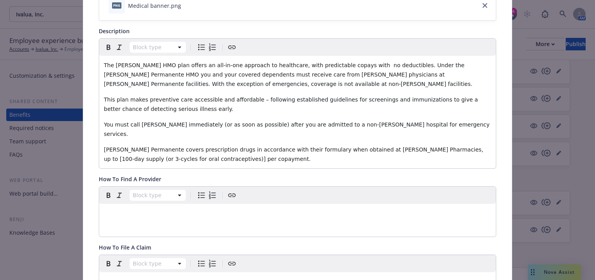
scroll to position [0, 0]
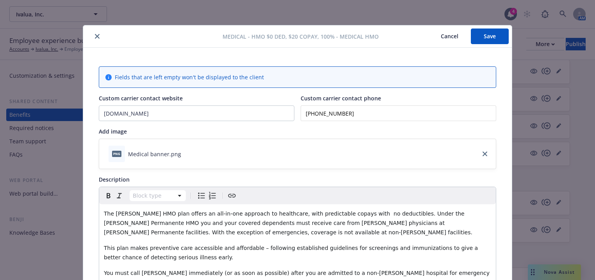
click at [450, 37] on button "Cancel" at bounding box center [449, 36] width 43 height 16
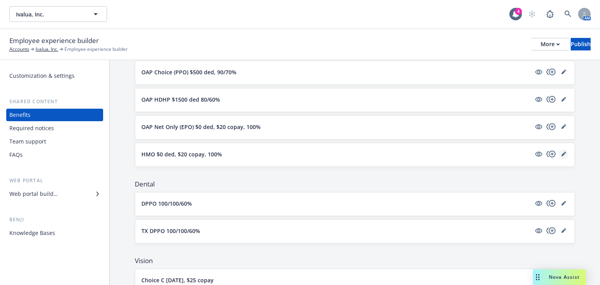
click at [561, 153] on icon "editPencil" at bounding box center [563, 154] width 4 height 4
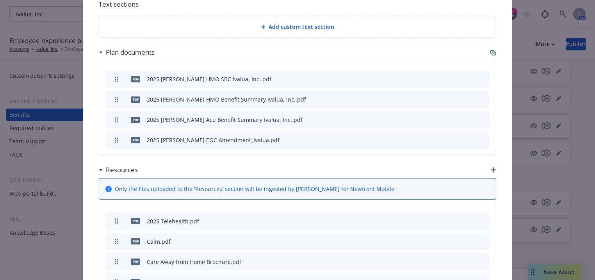
scroll to position [429, 0]
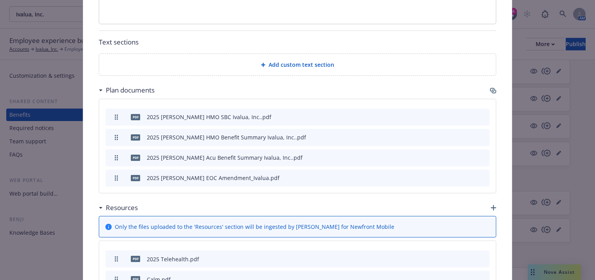
click at [490, 87] on icon "button" at bounding box center [493, 90] width 6 height 6
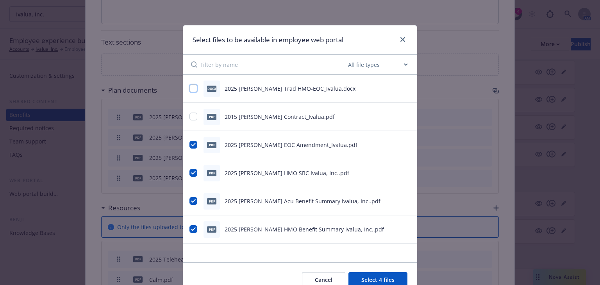
click at [189, 89] on input "checkbox" at bounding box center [193, 88] width 8 height 8
checkbox input "true"
click at [369, 275] on button "Select 5 files" at bounding box center [377, 280] width 59 height 16
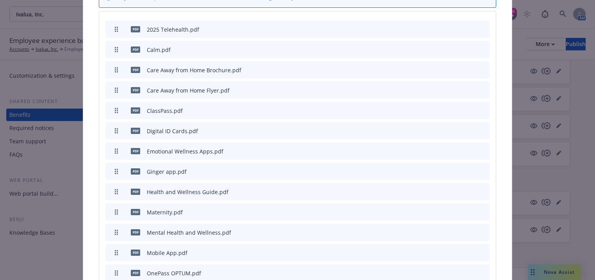
scroll to position [710, 0]
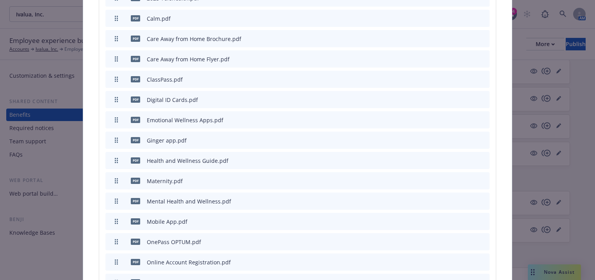
click at [480, 137] on icon "archive file" at bounding box center [482, 140] width 5 height 6
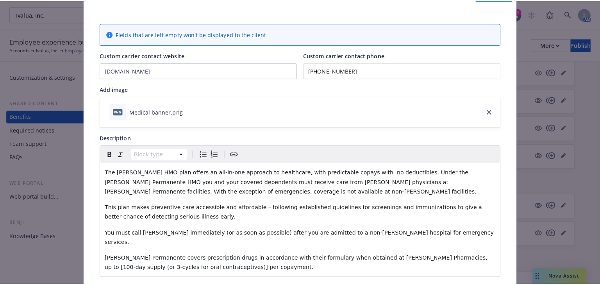
scroll to position [0, 0]
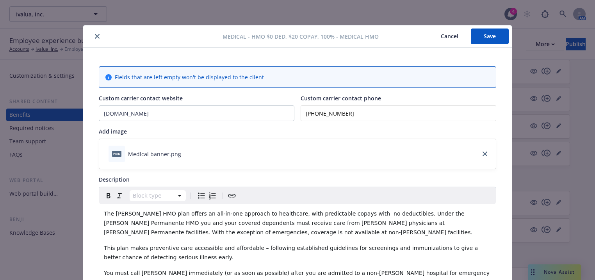
click at [482, 39] on button "Save" at bounding box center [490, 36] width 38 height 16
click at [95, 36] on icon "close" at bounding box center [97, 36] width 5 height 5
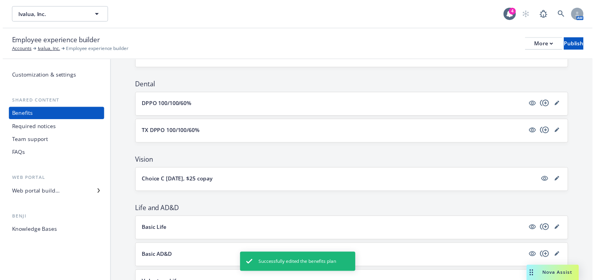
scroll to position [220, 0]
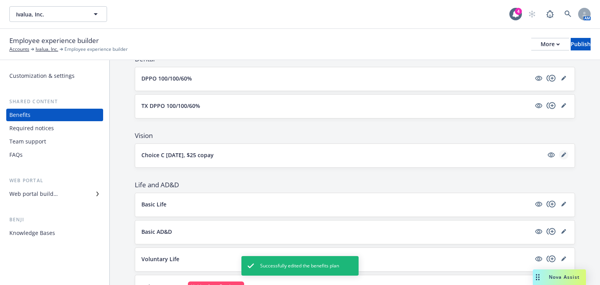
click at [561, 153] on icon "editPencil" at bounding box center [563, 154] width 5 height 5
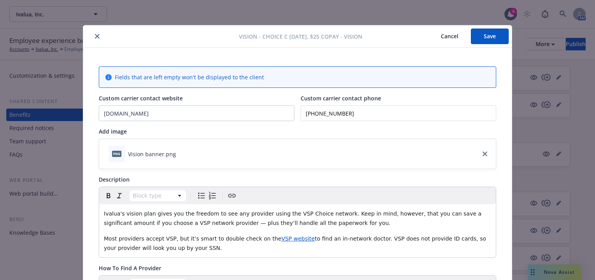
click at [89, 37] on div at bounding box center [162, 36] width 153 height 9
click at [95, 36] on icon "close" at bounding box center [97, 36] width 5 height 5
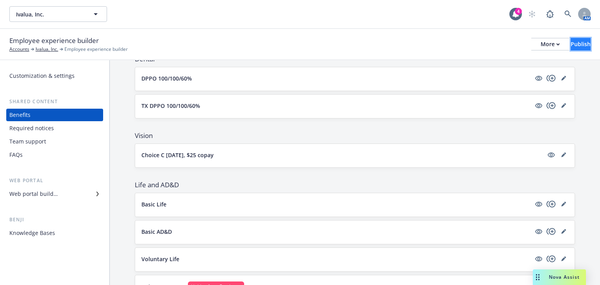
click at [570, 47] on button "Publish" at bounding box center [580, 44] width 20 height 12
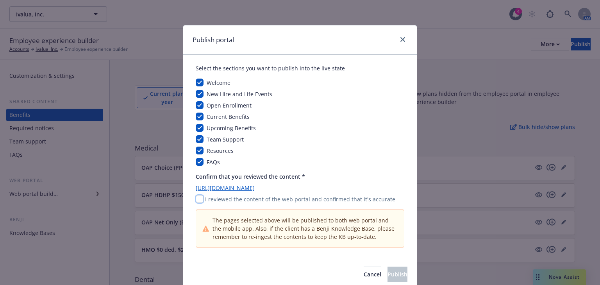
click at [199, 202] on input "checkbox" at bounding box center [200, 199] width 8 height 8
checkbox input "true"
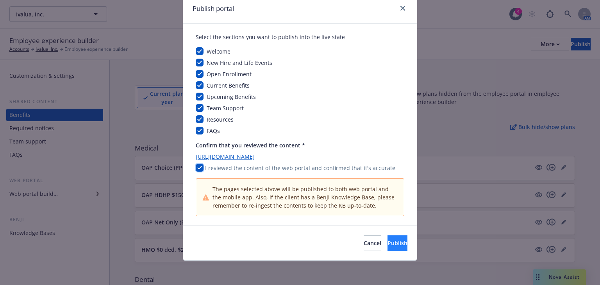
scroll to position [32, 0]
click at [387, 235] on button "Publish" at bounding box center [397, 243] width 20 height 16
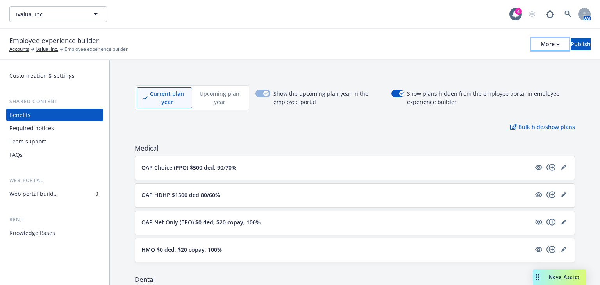
click at [536, 44] on button "More" at bounding box center [550, 44] width 38 height 12
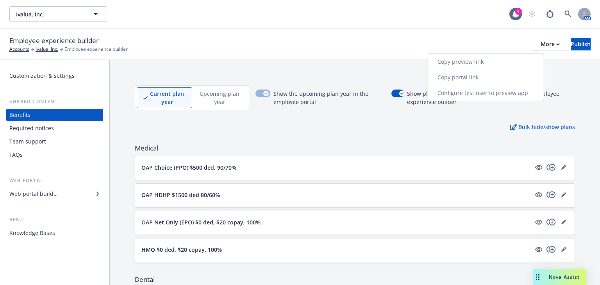
click at [477, 77] on link "Copy portal link" at bounding box center [486, 77] width 116 height 16
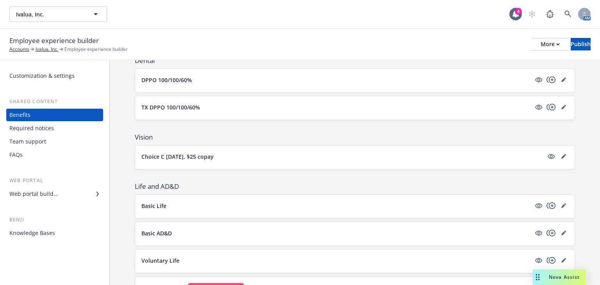
scroll to position [250, 0]
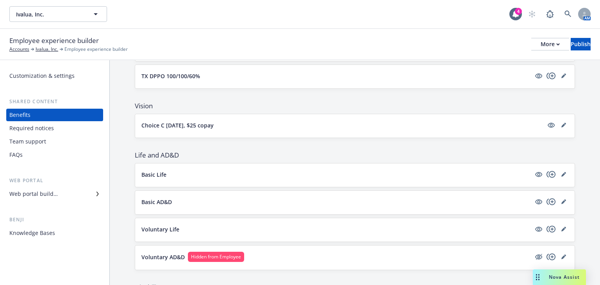
click at [263, 128] on div "Choice C [DATE], $25 copay" at bounding box center [354, 125] width 427 height 11
click at [547, 123] on icon "visible" at bounding box center [550, 125] width 7 height 5
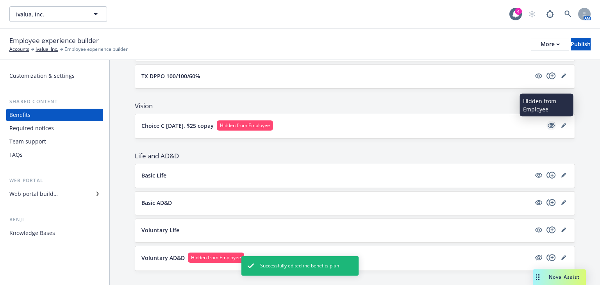
click at [548, 126] on icon "hidden" at bounding box center [551, 125] width 6 height 6
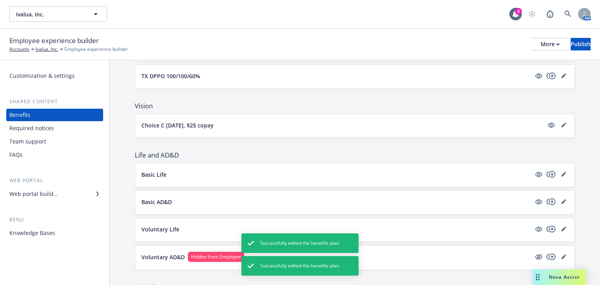
click at [251, 128] on div "Choice C [DATE], $25 copay" at bounding box center [354, 125] width 427 height 11
click at [255, 121] on button "Choice C [DATE], $25 copay" at bounding box center [342, 125] width 402 height 8
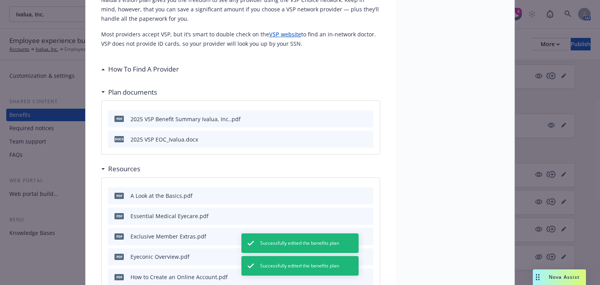
scroll to position [180, 0]
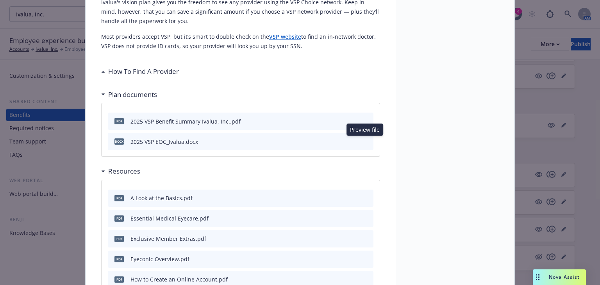
click at [363, 142] on icon "preview file" at bounding box center [365, 140] width 7 height 5
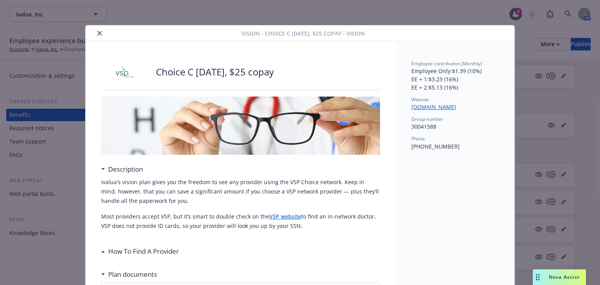
scroll to position [0, 0]
drag, startPoint x: 102, startPoint y: 33, endPoint x: 97, endPoint y: 33, distance: 5.1
click at [100, 33] on div at bounding box center [165, 32] width 153 height 9
click at [97, 33] on icon "close" at bounding box center [99, 33] width 5 height 5
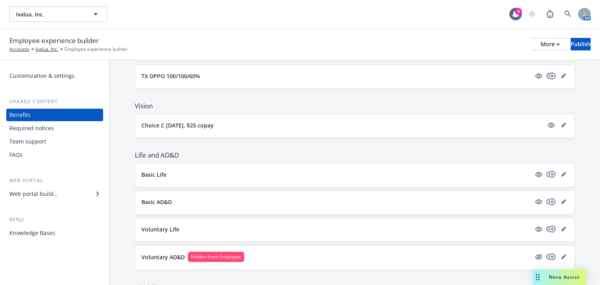
click at [196, 125] on p "Choice C [DATE], $25 copay" at bounding box center [177, 125] width 72 height 8
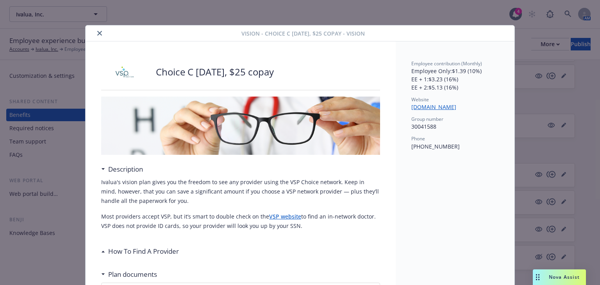
click at [100, 33] on button "close" at bounding box center [99, 32] width 9 height 9
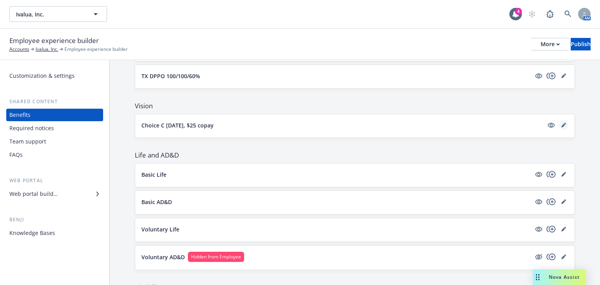
click at [561, 123] on icon "editPencil" at bounding box center [563, 125] width 4 height 4
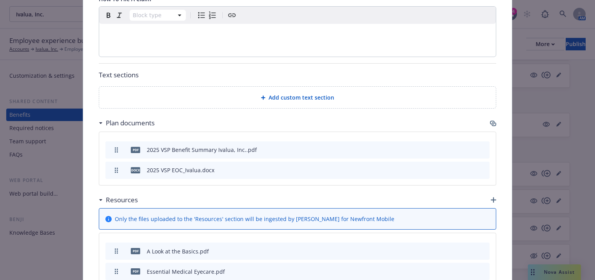
scroll to position [398, 0]
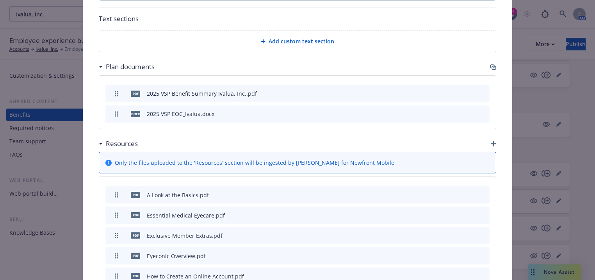
click at [483, 113] on icon "archive file" at bounding box center [482, 113] width 6 height 6
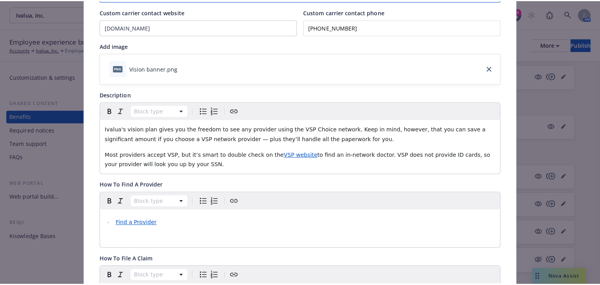
scroll to position [0, 0]
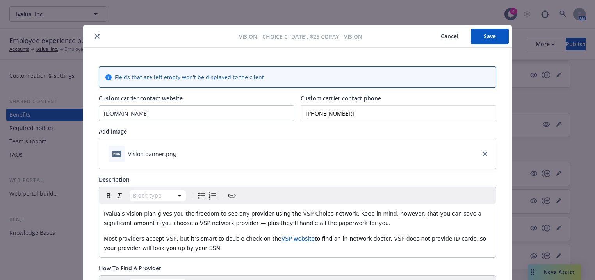
click at [97, 36] on button "close" at bounding box center [97, 36] width 9 height 9
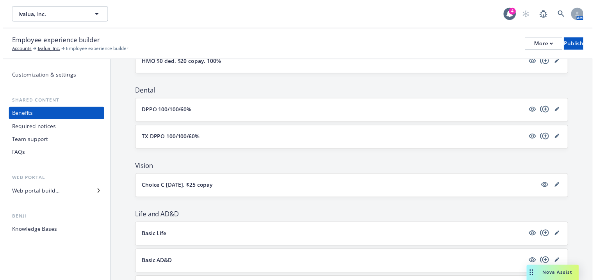
scroll to position [219, 0]
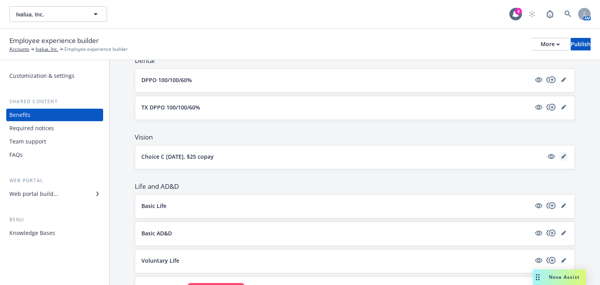
click at [559, 152] on link "editPencil" at bounding box center [563, 155] width 9 height 9
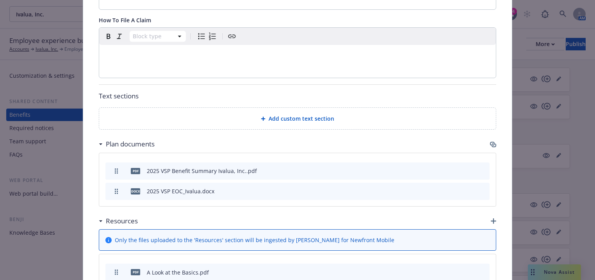
scroll to position [367, 0]
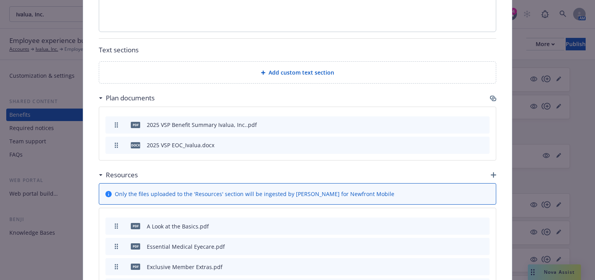
click at [491, 96] on icon "button" at bounding box center [493, 98] width 6 height 6
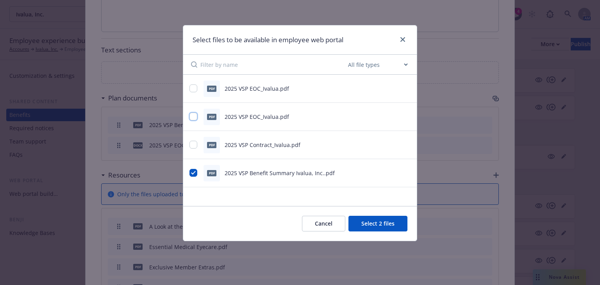
click at [193, 117] on input "checkbox" at bounding box center [193, 116] width 8 height 8
checkbox input "true"
click at [368, 222] on button "Select 3 files" at bounding box center [377, 223] width 59 height 16
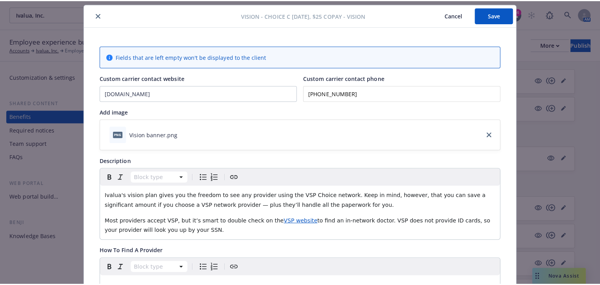
scroll to position [0, 0]
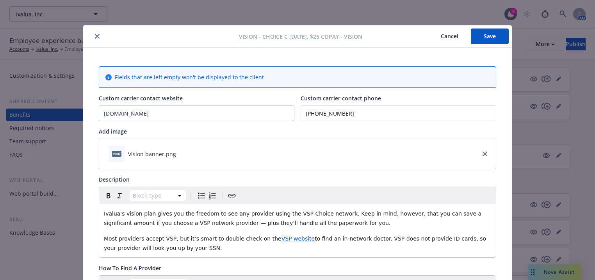
click at [474, 37] on button "Save" at bounding box center [490, 36] width 38 height 16
click at [559, 44] on div "Vision - Choice C [DATE], $25 copay - Vision Cancel Save Fields that are left e…" at bounding box center [297, 140] width 595 height 280
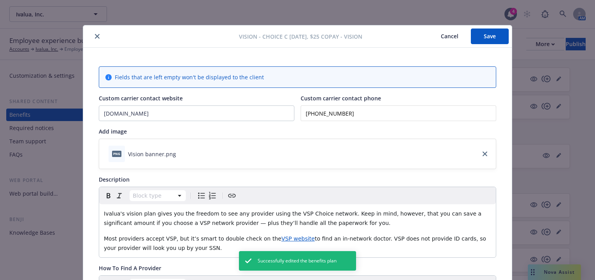
click at [89, 34] on div at bounding box center [162, 36] width 153 height 9
click at [95, 36] on icon "close" at bounding box center [97, 36] width 5 height 5
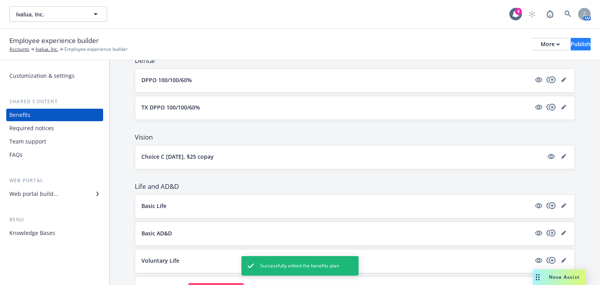
drag, startPoint x: 578, startPoint y: 52, endPoint x: 576, endPoint y: 48, distance: 4.2
click at [577, 48] on div "Employee experience builder Accounts Ivalua, Inc. Employee experience builder M…" at bounding box center [300, 44] width 600 height 31
click at [574, 46] on div "Publish" at bounding box center [580, 44] width 20 height 12
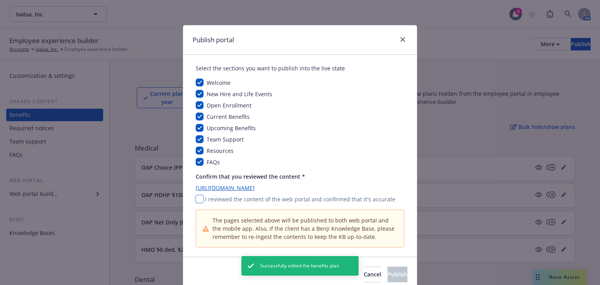
click at [200, 196] on input "checkbox" at bounding box center [200, 199] width 8 height 8
checkbox input "true"
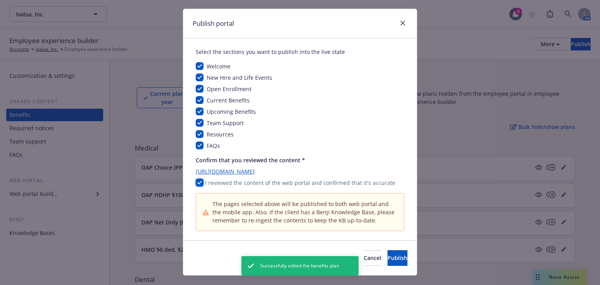
scroll to position [32, 0]
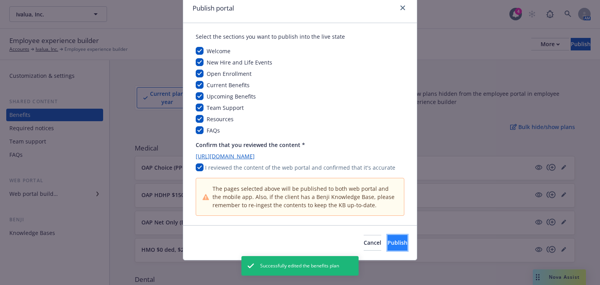
click at [387, 244] on span "Publish" at bounding box center [397, 241] width 20 height 7
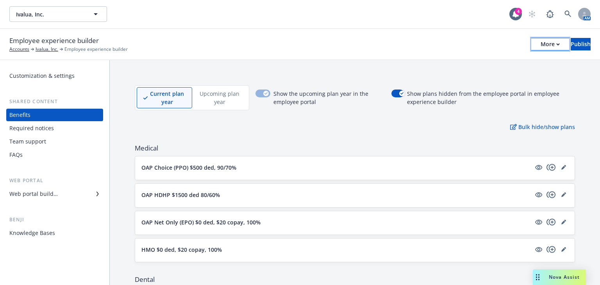
click at [540, 44] on div "More" at bounding box center [549, 44] width 19 height 12
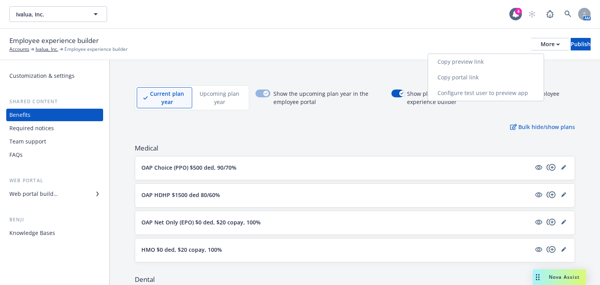
click at [487, 78] on link "Copy portal link" at bounding box center [486, 77] width 116 height 16
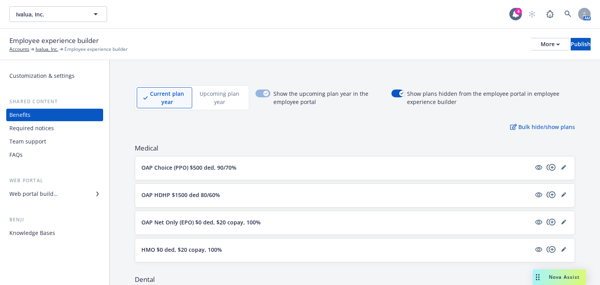
click at [31, 195] on div "Web portal builder" at bounding box center [33, 193] width 48 height 12
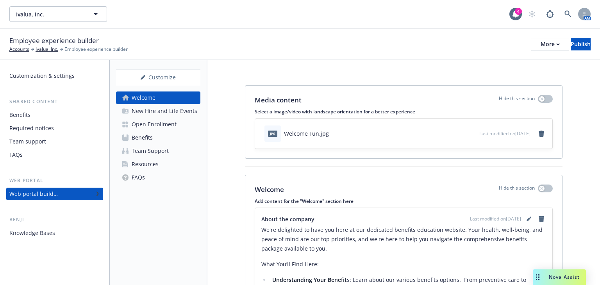
click at [142, 137] on div "Benefits" at bounding box center [142, 137] width 21 height 12
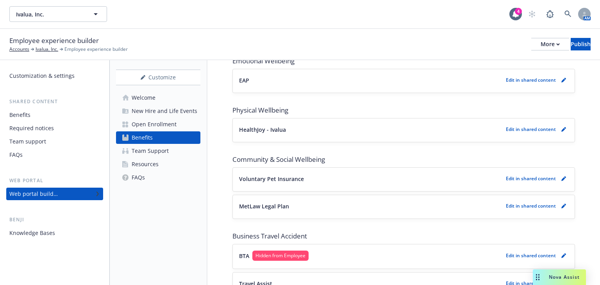
scroll to position [811, 0]
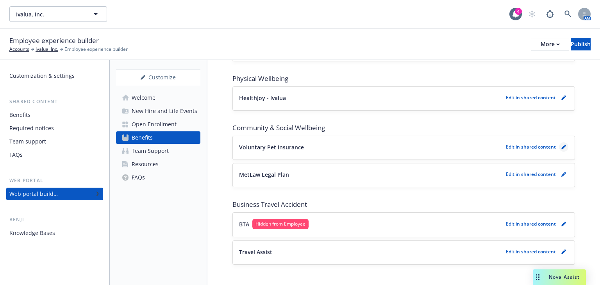
click at [561, 145] on icon "pencil" at bounding box center [563, 147] width 4 height 4
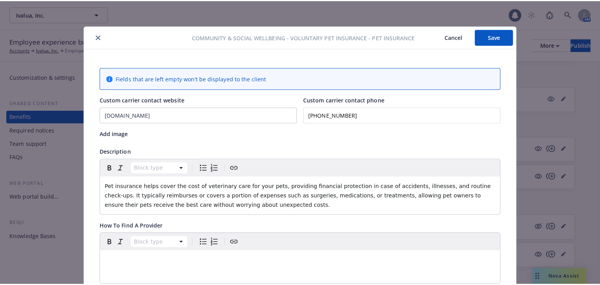
scroll to position [23, 0]
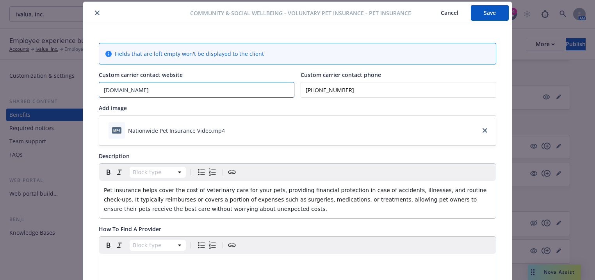
click at [185, 87] on input "[DOMAIN_NAME]" at bounding box center [196, 89] width 195 height 15
drag, startPoint x: 185, startPoint y: 91, endPoint x: 89, endPoint y: 87, distance: 96.5
paste input "[URL][DOMAIN_NAME]"
type input "[URL][DOMAIN_NAME]"
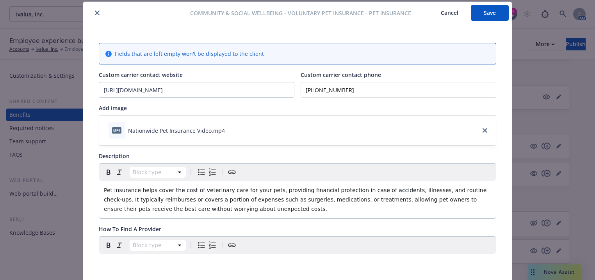
click at [490, 14] on button "Save" at bounding box center [490, 13] width 38 height 16
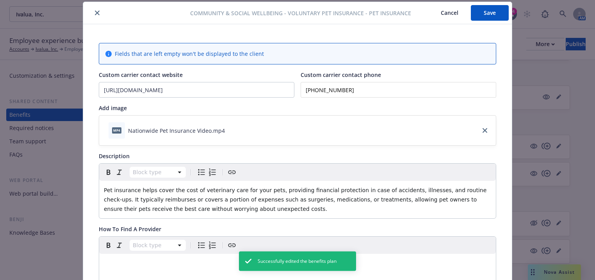
click at [89, 12] on div at bounding box center [138, 12] width 104 height 9
click at [95, 12] on icon "close" at bounding box center [97, 13] width 5 height 5
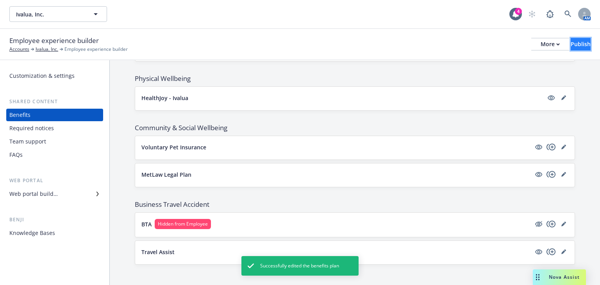
click at [570, 46] on div "Publish" at bounding box center [580, 44] width 20 height 12
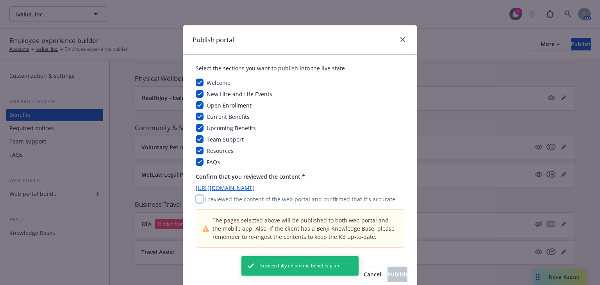
click at [196, 199] on input "checkbox" at bounding box center [200, 199] width 8 height 8
checkbox input "true"
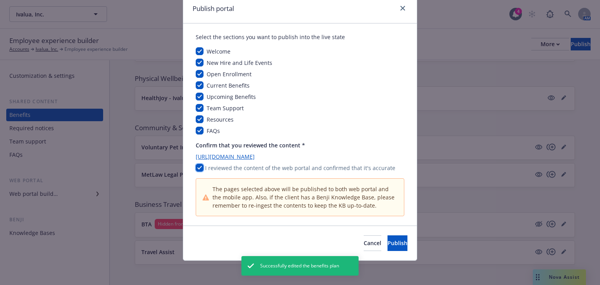
scroll to position [32, 0]
click at [387, 242] on span "Publish" at bounding box center [397, 241] width 20 height 7
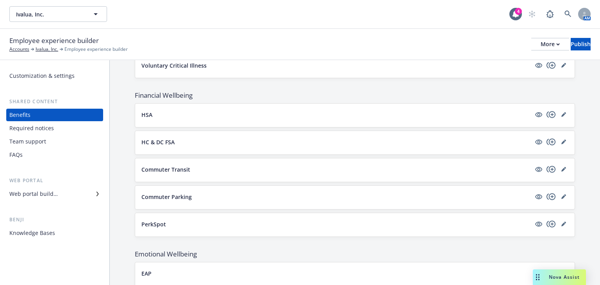
scroll to position [569, 0]
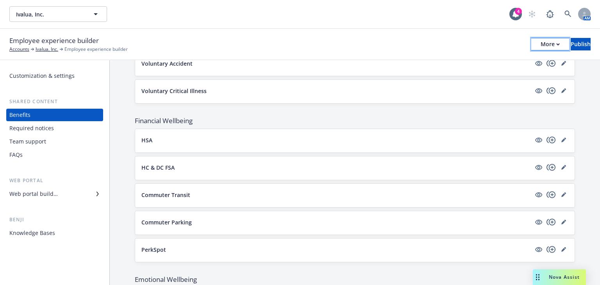
click at [540, 42] on div "More" at bounding box center [549, 44] width 19 height 12
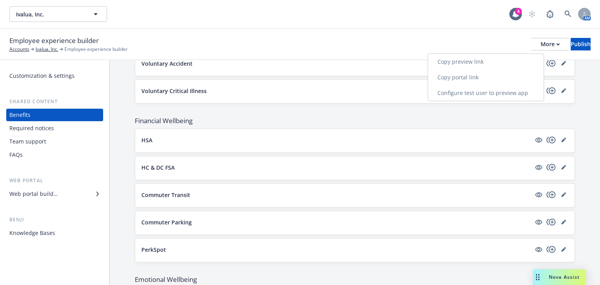
click at [465, 76] on link "Copy portal link" at bounding box center [486, 77] width 116 height 16
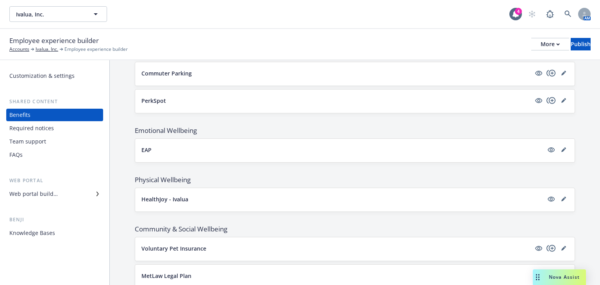
scroll to position [819, 0]
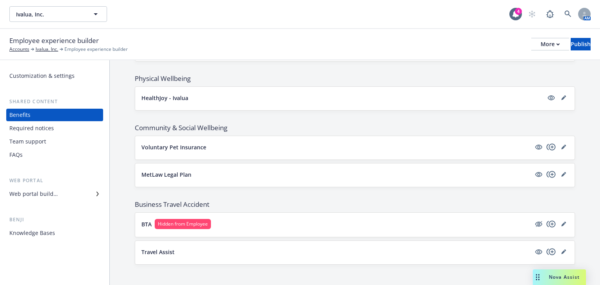
click at [328, 219] on button "BTA Hidden from Employee" at bounding box center [335, 224] width 389 height 10
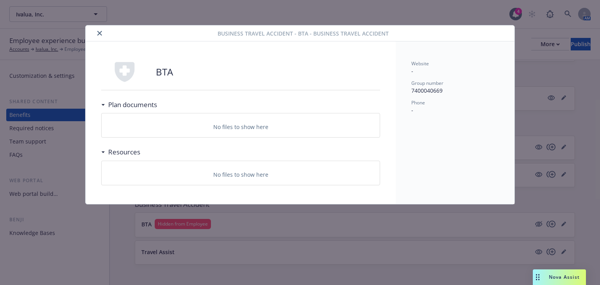
click at [102, 33] on button "close" at bounding box center [99, 32] width 9 height 9
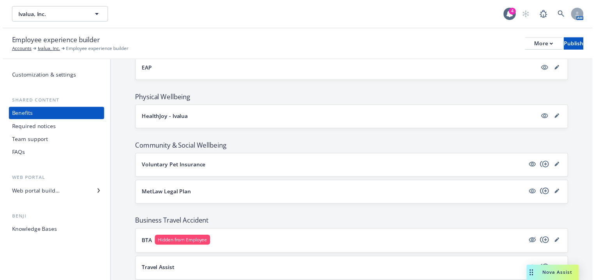
scroll to position [819, 0]
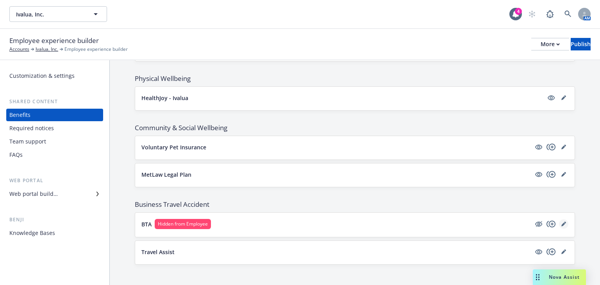
click at [561, 221] on icon "editPencil" at bounding box center [563, 223] width 5 height 5
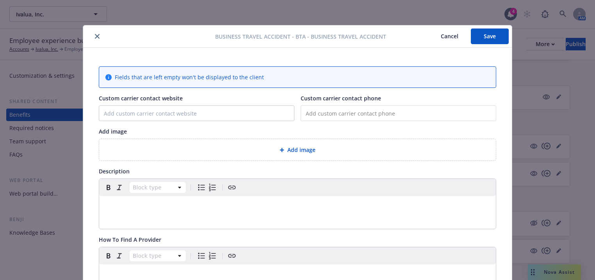
scroll to position [23, 0]
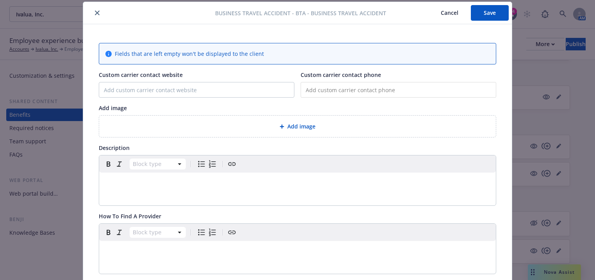
click at [287, 125] on span "Add image" at bounding box center [301, 126] width 28 height 8
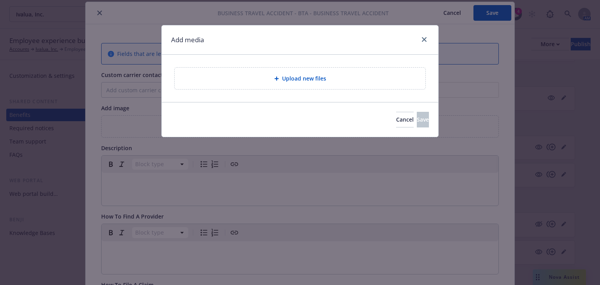
click at [284, 78] on span "Upload new files" at bounding box center [304, 78] width 44 height 8
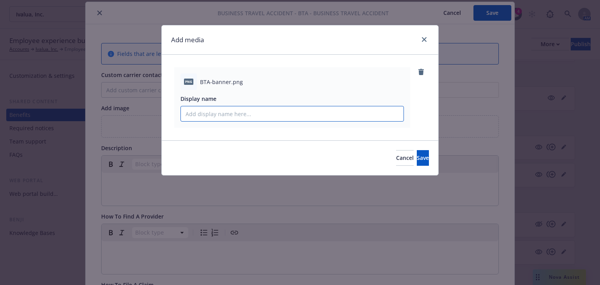
click at [206, 117] on input "Display name" at bounding box center [292, 113] width 222 height 15
type input "BTA Travel"
click at [416, 155] on span "Save" at bounding box center [422, 157] width 12 height 7
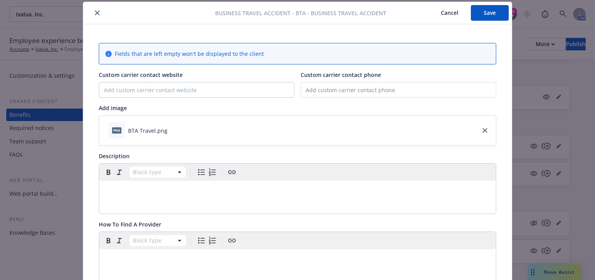
click at [117, 190] on p "editable markdown" at bounding box center [297, 189] width 387 height 9
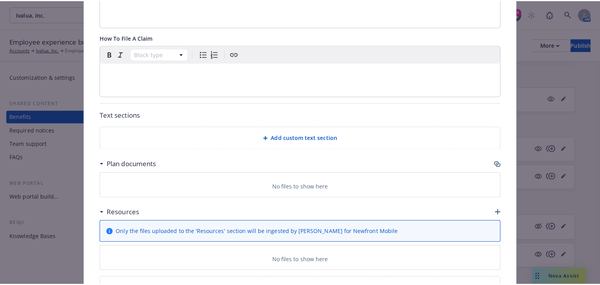
scroll to position [520, 0]
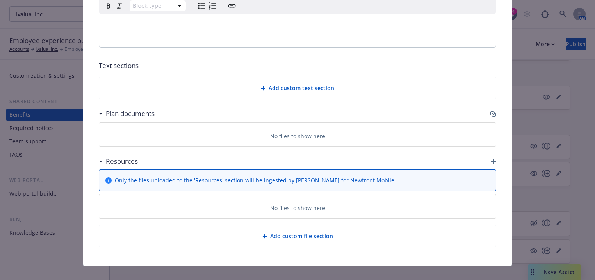
click at [491, 158] on icon "button" at bounding box center [493, 160] width 5 height 5
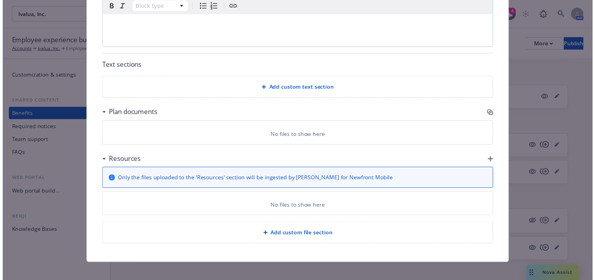
scroll to position [515, 0]
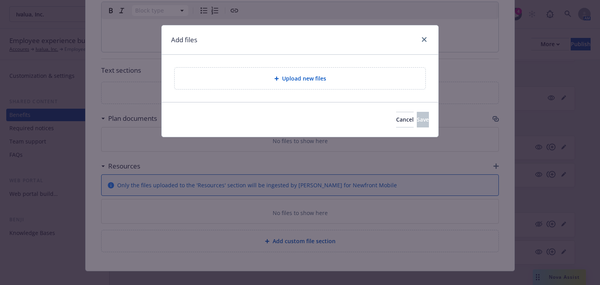
click at [303, 82] on span "Upload new files" at bounding box center [304, 78] width 44 height 8
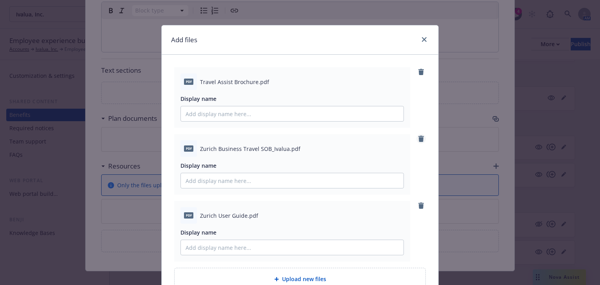
click at [418, 138] on icon "remove" at bounding box center [420, 138] width 5 height 6
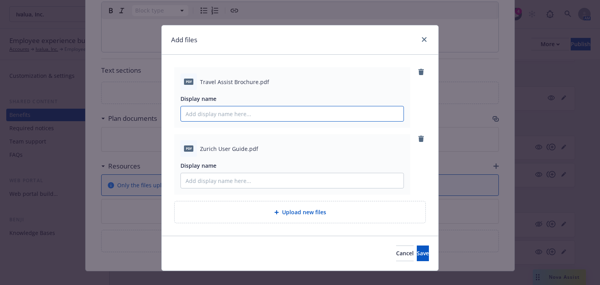
drag, startPoint x: 254, startPoint y: 114, endPoint x: 272, endPoint y: 116, distance: 17.2
click at [254, 114] on input "Display name" at bounding box center [292, 113] width 222 height 15
type input "Travel Assist Brochure"
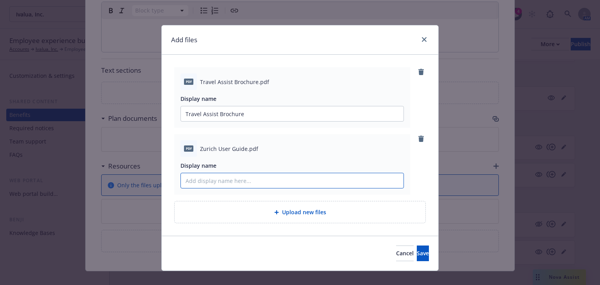
click at [247, 185] on input "Display name" at bounding box center [292, 180] width 222 height 15
type input "Zurich User Guide"
click at [416, 249] on button "Save" at bounding box center [422, 253] width 12 height 16
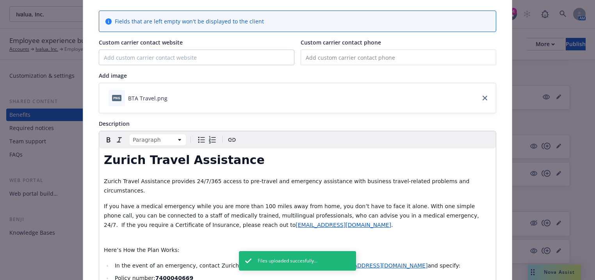
scroll to position [0, 0]
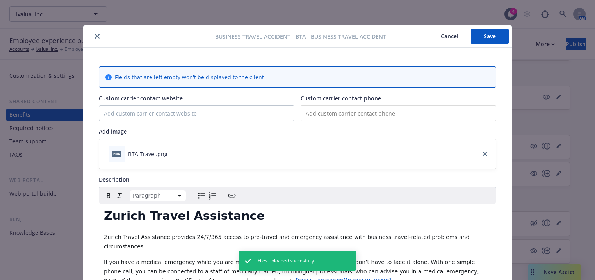
click at [483, 41] on button "Save" at bounding box center [490, 36] width 38 height 16
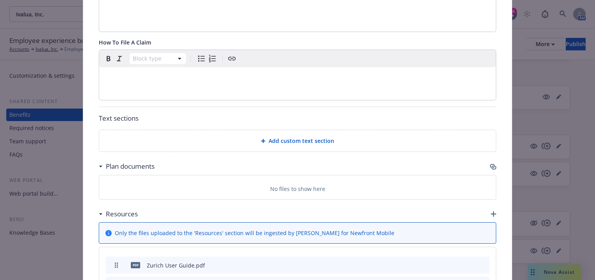
scroll to position [468, 0]
click at [492, 162] on icon "button" at bounding box center [493, 165] width 6 height 6
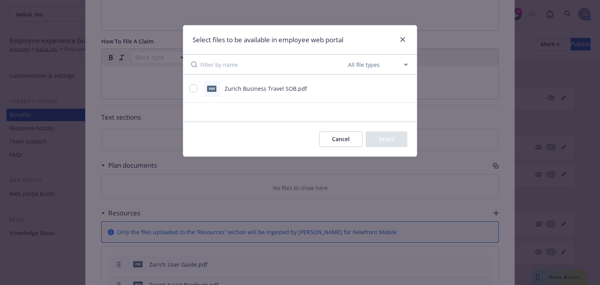
click at [196, 88] on div at bounding box center [193, 88] width 9 height 8
drag, startPoint x: 190, startPoint y: 87, endPoint x: 194, endPoint y: 90, distance: 4.4
click at [190, 87] on input "checkbox" at bounding box center [193, 88] width 8 height 8
checkbox input "true"
click at [361, 137] on button "Select 1 file" at bounding box center [379, 139] width 56 height 16
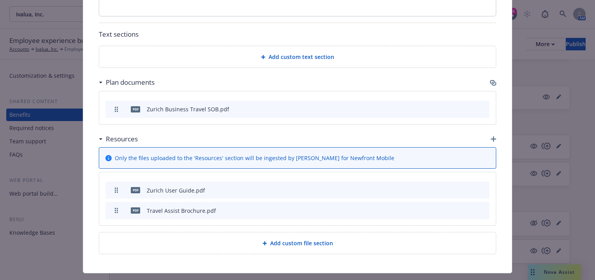
scroll to position [558, 0]
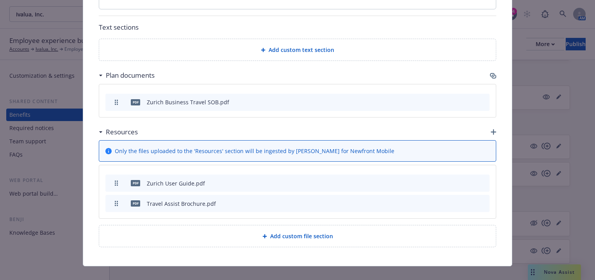
click at [468, 180] on icon "preview file" at bounding box center [469, 182] width 7 height 5
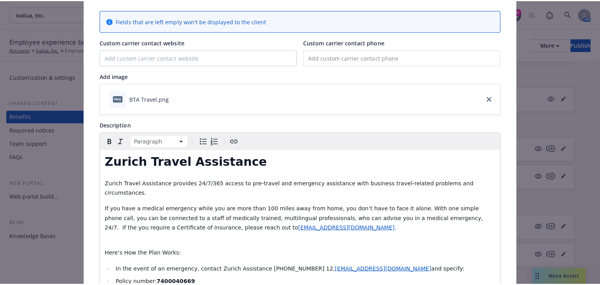
scroll to position [0, 0]
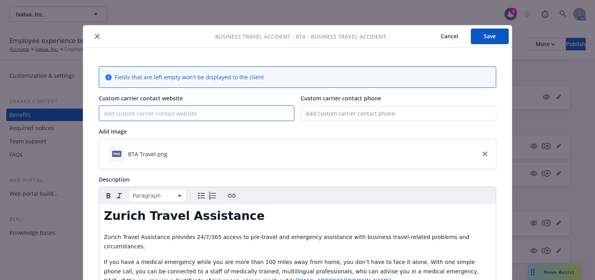
paste input "[URL][DOMAIN_NAME]"
type input "[URL][DOMAIN_NAME]"
click at [484, 42] on button "Save" at bounding box center [490, 36] width 38 height 16
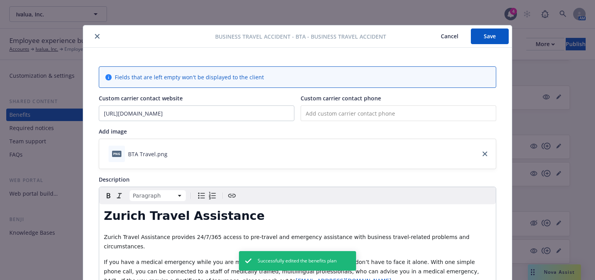
click at [95, 38] on icon "close" at bounding box center [97, 36] width 5 height 5
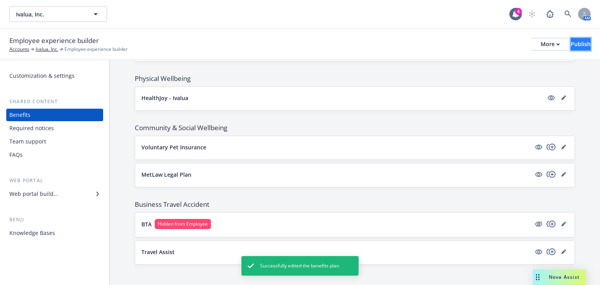
click at [573, 50] on div "Publish" at bounding box center [580, 44] width 20 height 12
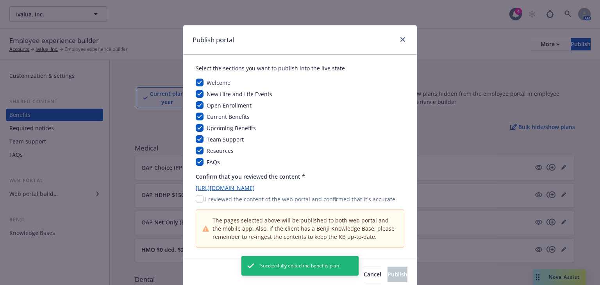
click at [196, 194] on div "Confirm that you reviewed the content * [URL][DOMAIN_NAME] I reviewed the conte…" at bounding box center [300, 187] width 208 height 31
click at [198, 198] on input "checkbox" at bounding box center [200, 199] width 8 height 8
checkbox input "true"
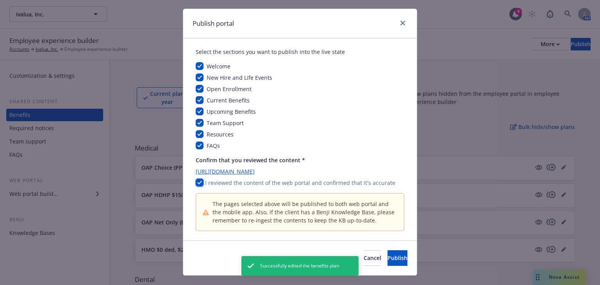
scroll to position [32, 0]
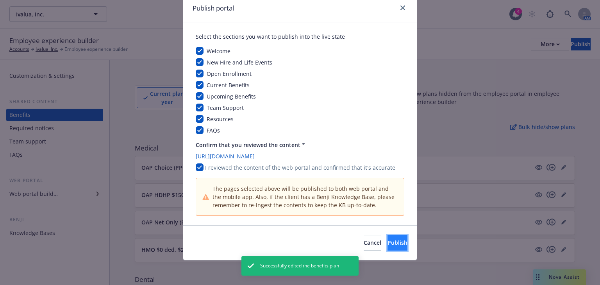
click at [387, 239] on span "Publish" at bounding box center [397, 241] width 20 height 7
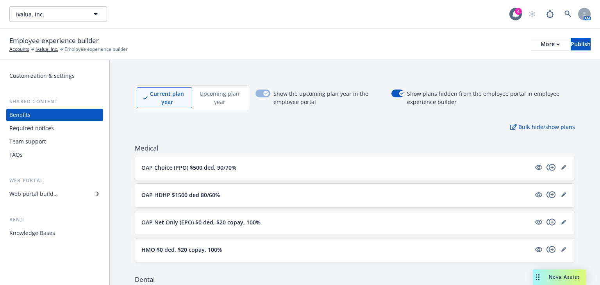
click at [21, 156] on div "FAQs" at bounding box center [15, 154] width 13 height 12
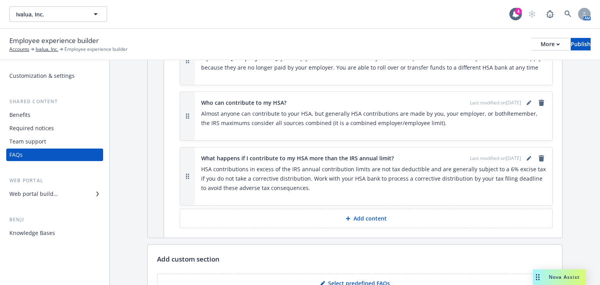
scroll to position [3235, 0]
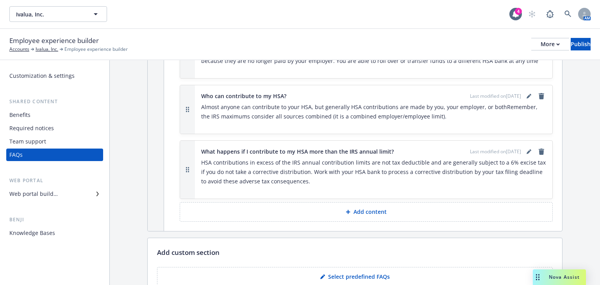
click at [359, 208] on p "Add content" at bounding box center [369, 212] width 33 height 8
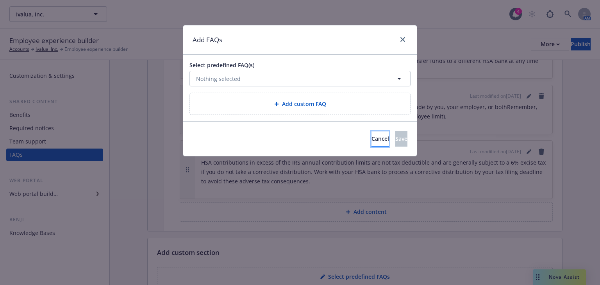
click at [371, 142] on button "Cancel" at bounding box center [380, 139] width 18 height 16
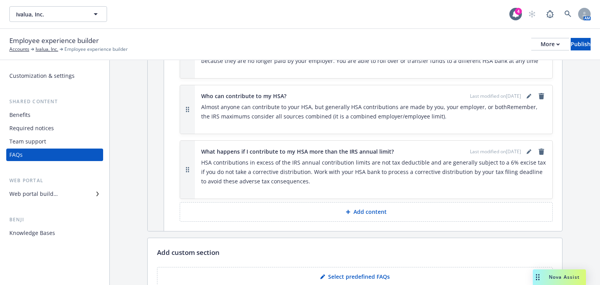
click at [342, 272] on p "Select predefined FAQs" at bounding box center [359, 276] width 62 height 8
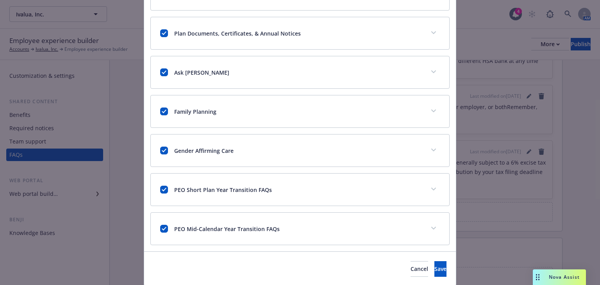
scroll to position [458, 0]
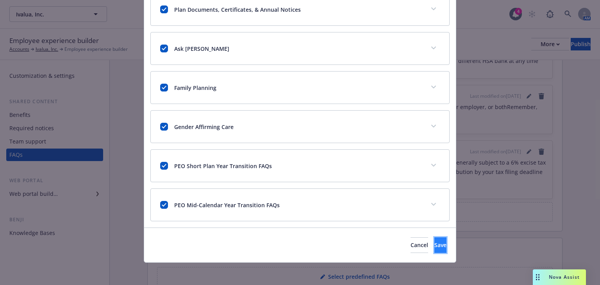
click at [434, 237] on button "Save" at bounding box center [440, 245] width 12 height 16
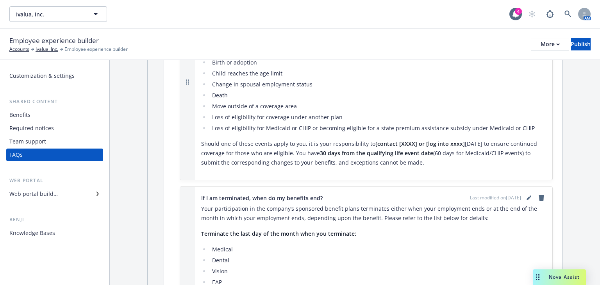
scroll to position [187, 0]
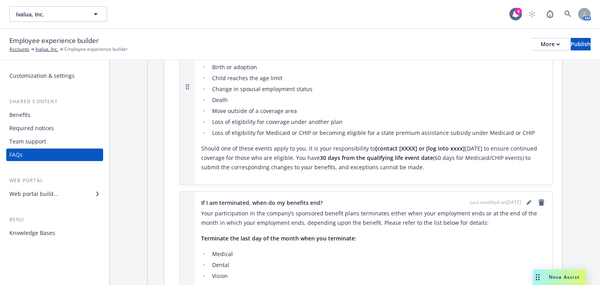
click at [538, 199] on icon "remove" at bounding box center [540, 202] width 5 height 6
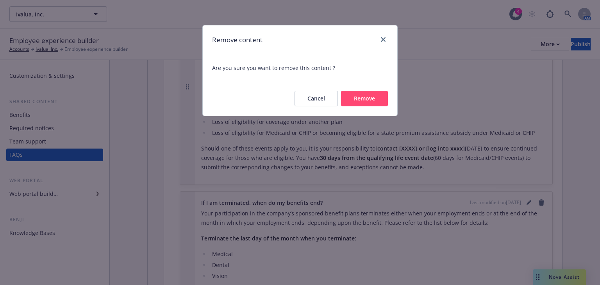
click at [371, 103] on button "Remove" at bounding box center [364, 99] width 47 height 16
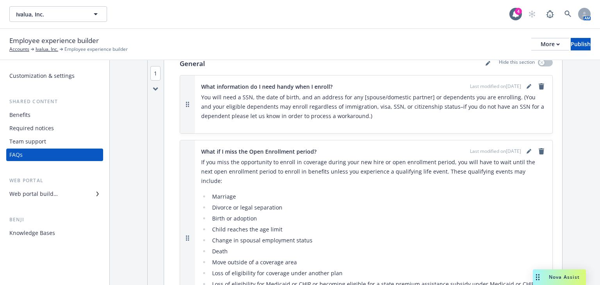
scroll to position [31, 0]
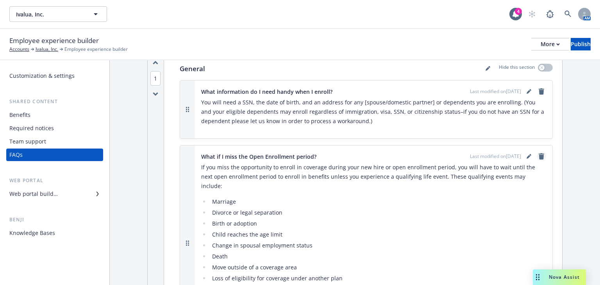
click at [538, 153] on icon "remove" at bounding box center [540, 156] width 5 height 6
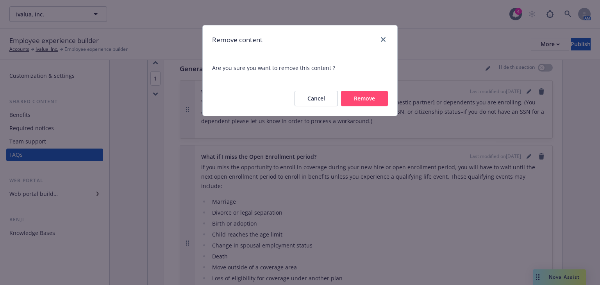
click at [375, 101] on button "Remove" at bounding box center [364, 99] width 47 height 16
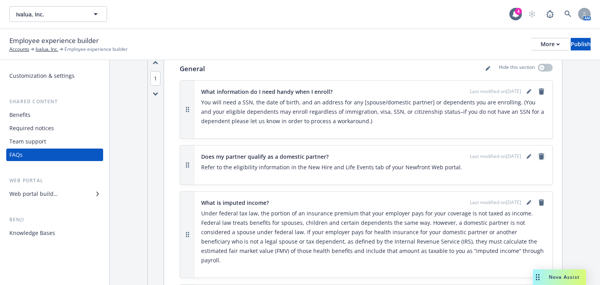
click at [538, 154] on icon "remove" at bounding box center [541, 156] width 6 height 6
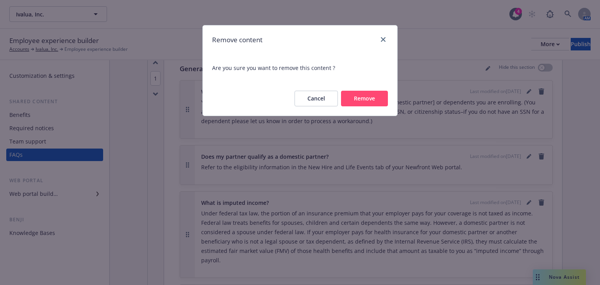
click at [376, 100] on button "Remove" at bounding box center [364, 99] width 47 height 16
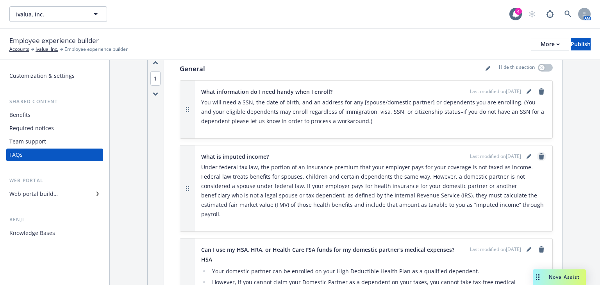
click at [538, 158] on icon "remove" at bounding box center [540, 156] width 5 height 6
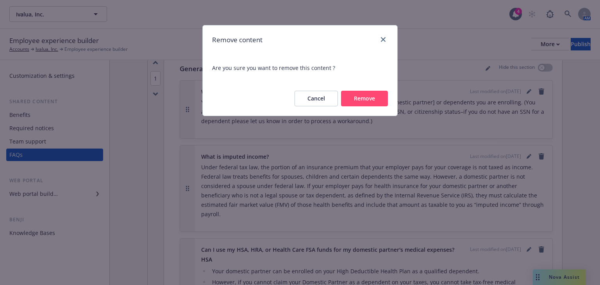
click at [362, 101] on button "Remove" at bounding box center [364, 99] width 47 height 16
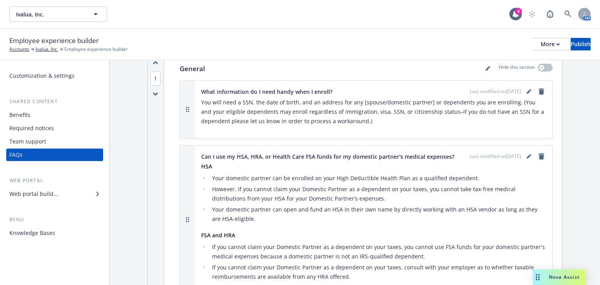
click at [538, 153] on icon "remove" at bounding box center [541, 156] width 6 height 6
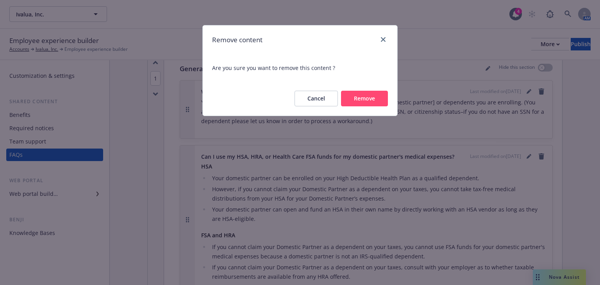
click at [372, 97] on button "Remove" at bounding box center [364, 99] width 47 height 16
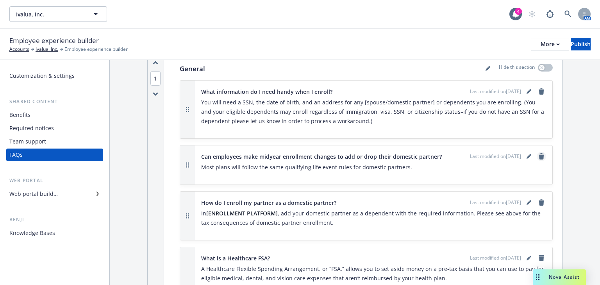
click at [538, 158] on icon "remove" at bounding box center [540, 156] width 5 height 6
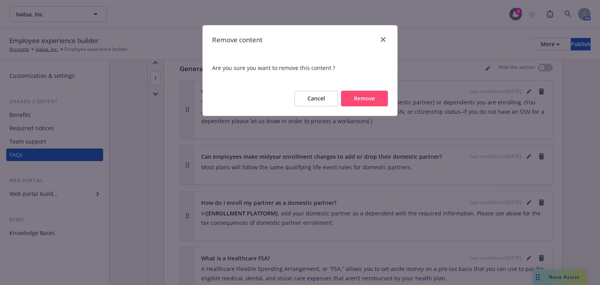
click at [369, 91] on button "Remove" at bounding box center [364, 99] width 47 height 16
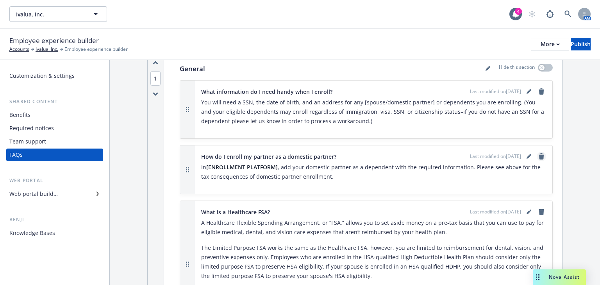
click at [538, 155] on icon "remove" at bounding box center [541, 156] width 6 height 6
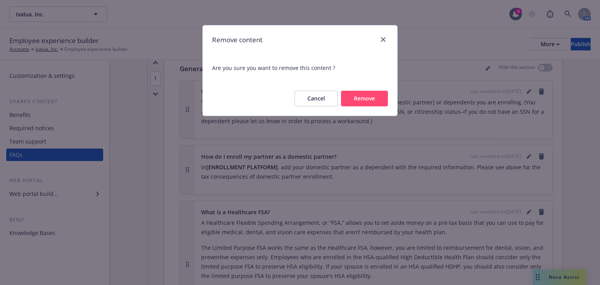
click at [381, 100] on button "Remove" at bounding box center [364, 99] width 47 height 16
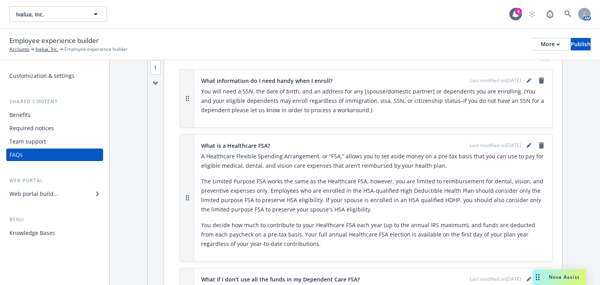
scroll to position [62, 0]
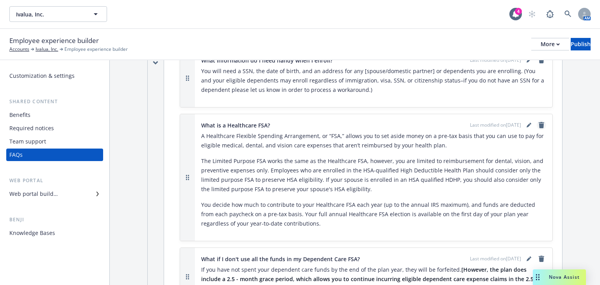
click at [536, 128] on link "remove" at bounding box center [540, 124] width 9 height 9
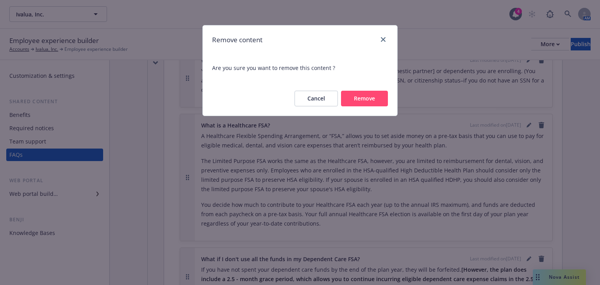
drag, startPoint x: 386, startPoint y: 100, endPoint x: 385, endPoint y: 110, distance: 10.6
click at [385, 100] on button "Remove" at bounding box center [364, 99] width 47 height 16
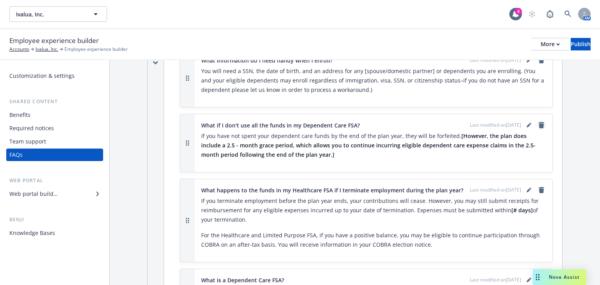
click at [538, 125] on icon "remove" at bounding box center [540, 125] width 5 height 6
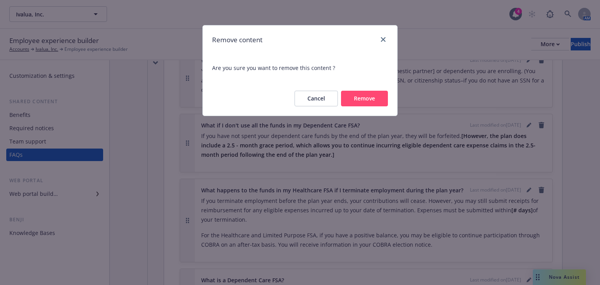
drag, startPoint x: 386, startPoint y: 105, endPoint x: 370, endPoint y: 97, distance: 18.2
click at [384, 105] on button "Remove" at bounding box center [364, 99] width 47 height 16
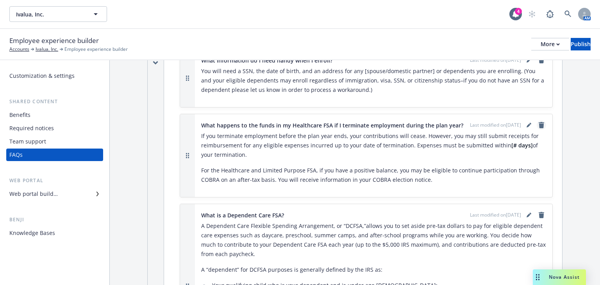
click at [538, 128] on icon "remove" at bounding box center [540, 125] width 5 height 6
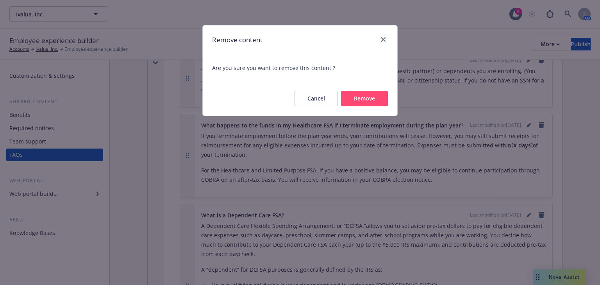
click at [367, 101] on button "Remove" at bounding box center [364, 99] width 47 height 16
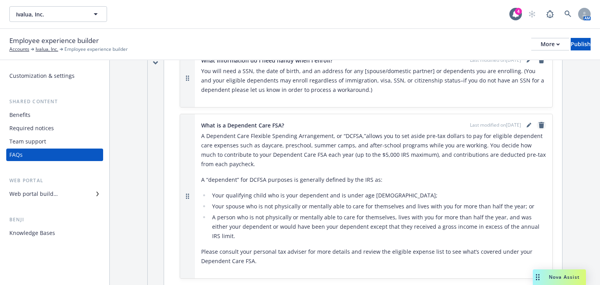
click at [536, 121] on link "remove" at bounding box center [540, 124] width 9 height 9
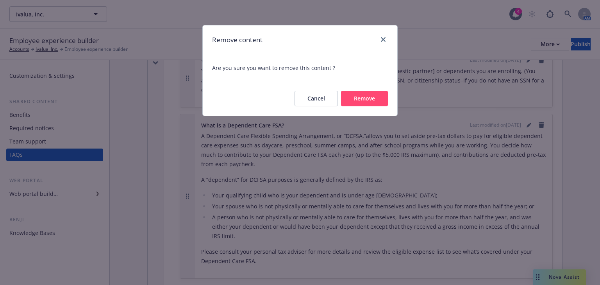
click at [356, 95] on button "Remove" at bounding box center [364, 99] width 47 height 16
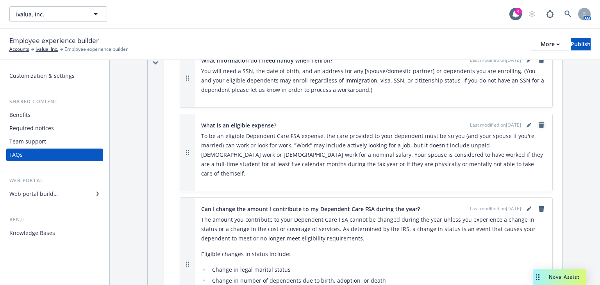
click at [538, 123] on icon "remove" at bounding box center [541, 125] width 6 height 6
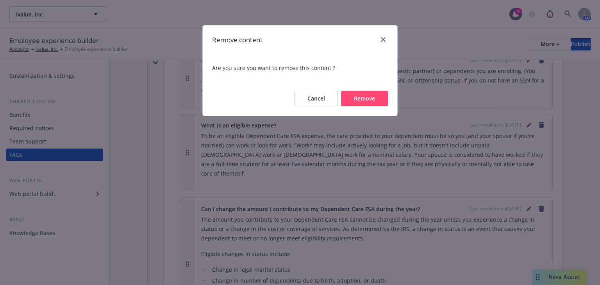
click at [379, 100] on button "Remove" at bounding box center [364, 99] width 47 height 16
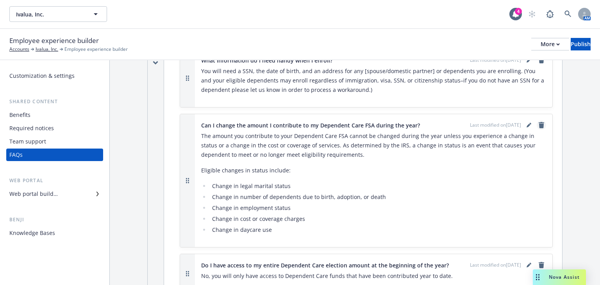
click at [538, 123] on icon "remove" at bounding box center [541, 125] width 6 height 6
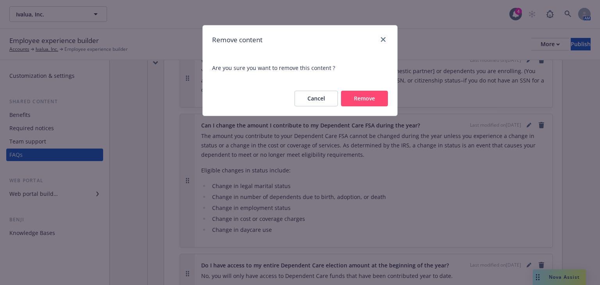
click at [377, 108] on div "Cancel Remove" at bounding box center [300, 98] width 194 height 34
click at [372, 98] on button "Remove" at bounding box center [364, 99] width 47 height 16
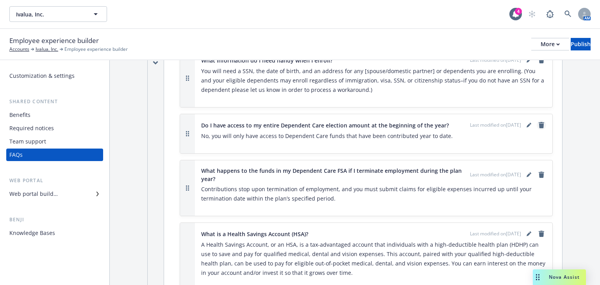
click at [539, 125] on icon "remove" at bounding box center [541, 125] width 6 height 6
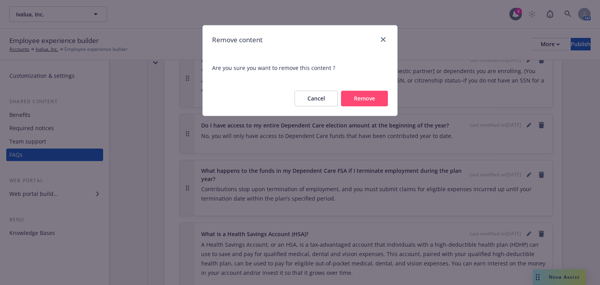
click at [376, 100] on button "Remove" at bounding box center [364, 99] width 47 height 16
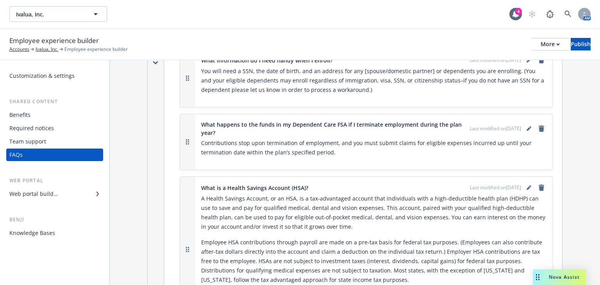
click at [538, 128] on icon "remove" at bounding box center [540, 128] width 5 height 6
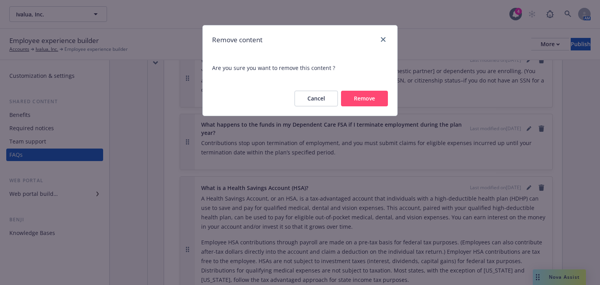
click at [370, 103] on button "Remove" at bounding box center [364, 99] width 47 height 16
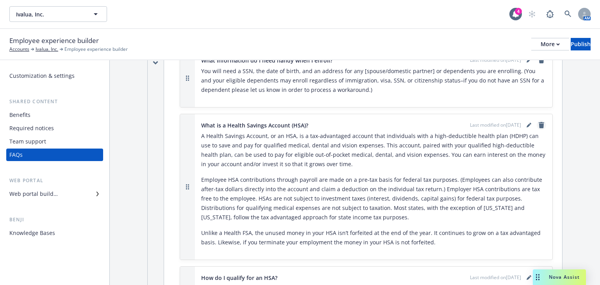
click at [538, 125] on icon "remove" at bounding box center [540, 125] width 5 height 6
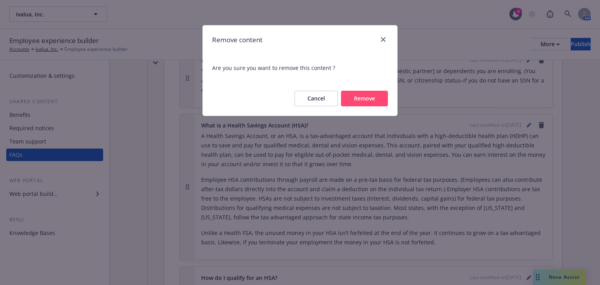
click at [375, 104] on button "Remove" at bounding box center [364, 99] width 47 height 16
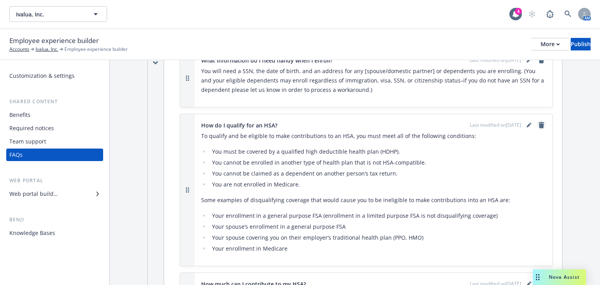
click at [532, 123] on div "Last modified on [DATE]" at bounding box center [508, 124] width 76 height 9
click at [538, 123] on icon "remove" at bounding box center [540, 125] width 5 height 6
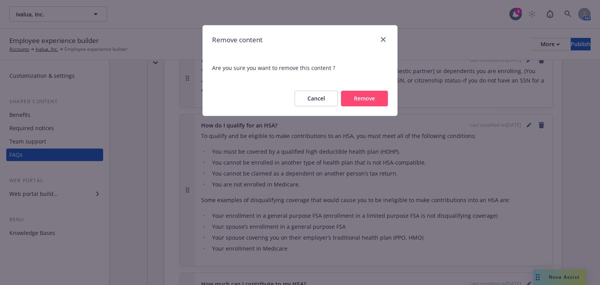
click at [370, 103] on button "Remove" at bounding box center [364, 99] width 47 height 16
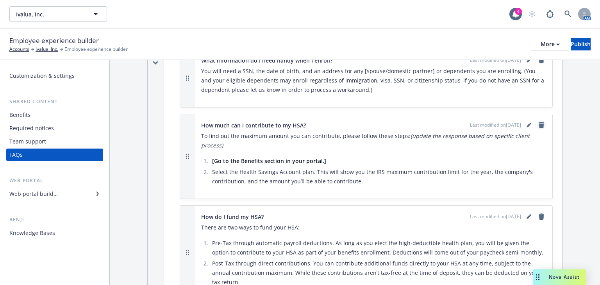
click at [538, 125] on icon "remove" at bounding box center [540, 125] width 5 height 6
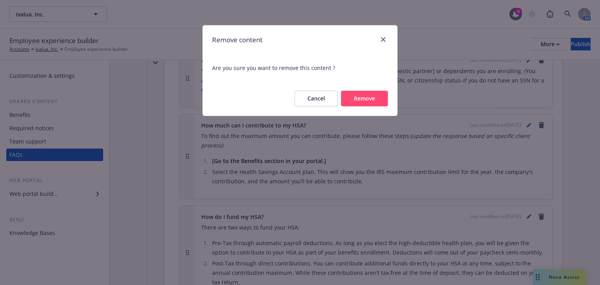
click at [370, 99] on button "Remove" at bounding box center [364, 99] width 47 height 16
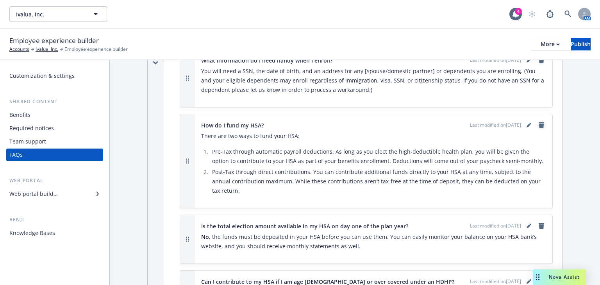
click at [538, 123] on icon "remove" at bounding box center [541, 125] width 6 height 6
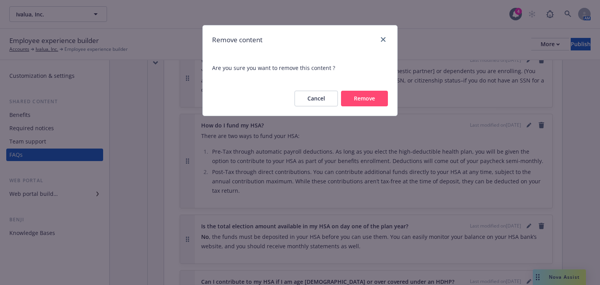
click at [384, 98] on button "Remove" at bounding box center [364, 99] width 47 height 16
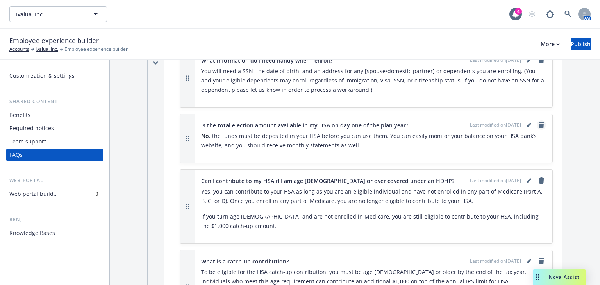
click at [538, 126] on icon "remove" at bounding box center [540, 125] width 5 height 6
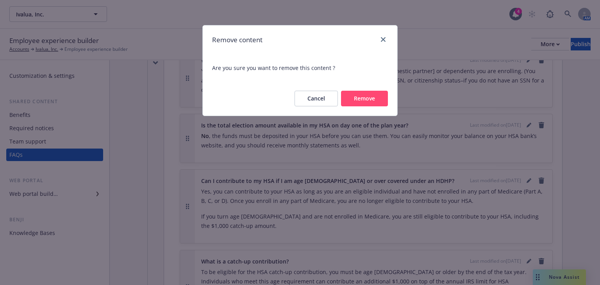
click at [372, 106] on button "Remove" at bounding box center [364, 99] width 47 height 16
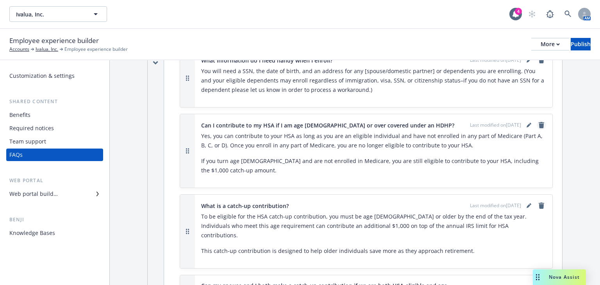
click at [539, 125] on icon "remove" at bounding box center [541, 125] width 6 height 6
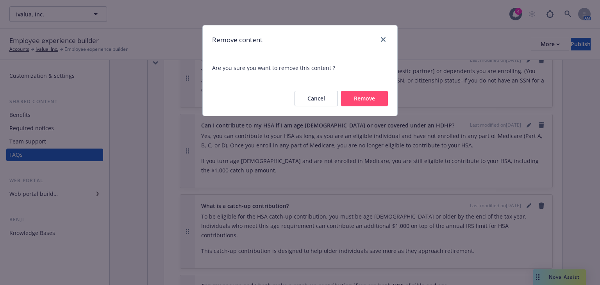
click at [370, 98] on button "Remove" at bounding box center [364, 99] width 47 height 16
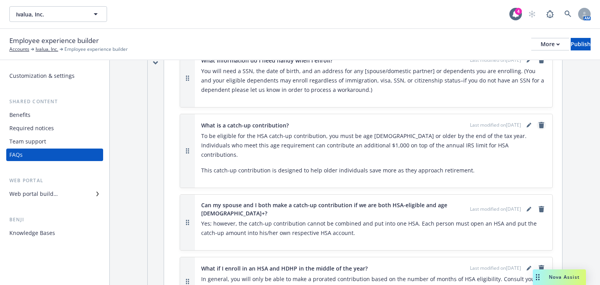
click at [537, 121] on link "remove" at bounding box center [540, 124] width 9 height 9
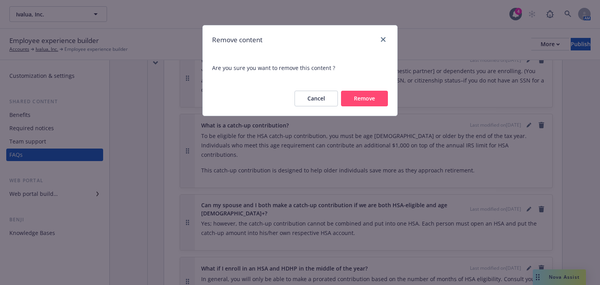
click at [373, 103] on button "Remove" at bounding box center [364, 99] width 47 height 16
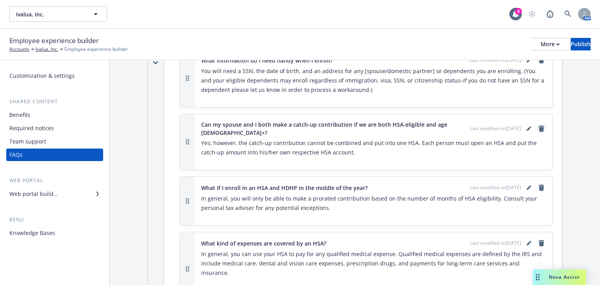
click at [538, 127] on icon "remove" at bounding box center [540, 128] width 5 height 6
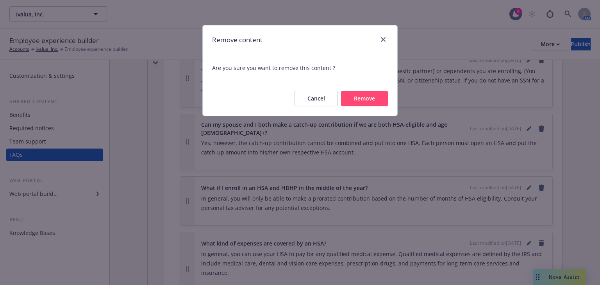
click at [363, 101] on button "Remove" at bounding box center [364, 99] width 47 height 16
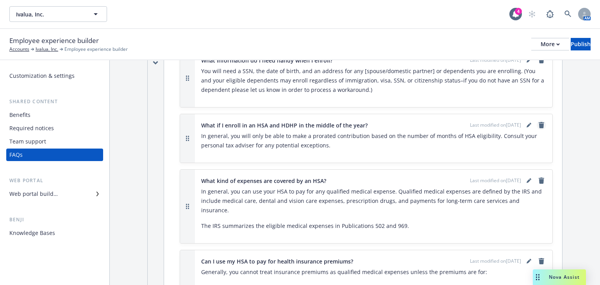
click at [538, 126] on icon "remove" at bounding box center [540, 125] width 5 height 6
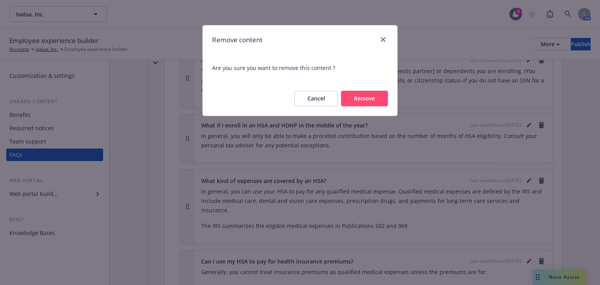
click at [370, 103] on button "Remove" at bounding box center [364, 99] width 47 height 16
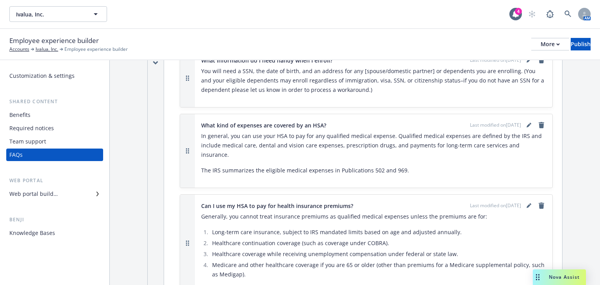
click at [534, 131] on p "In general, you can use your HSA to pay for any qualified medical expense. Qual…" at bounding box center [373, 145] width 345 height 28
click at [538, 126] on icon "remove" at bounding box center [540, 125] width 5 height 6
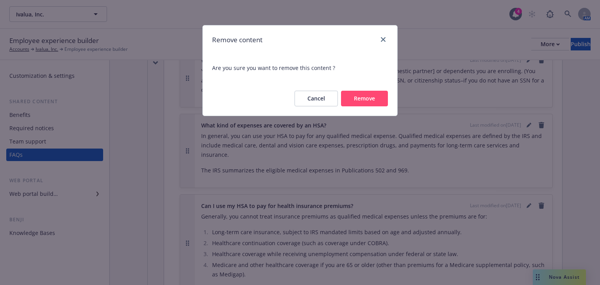
click at [375, 97] on button "Remove" at bounding box center [364, 99] width 47 height 16
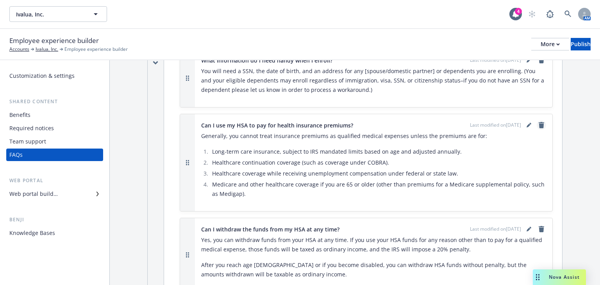
click at [539, 122] on icon "remove" at bounding box center [541, 125] width 6 height 6
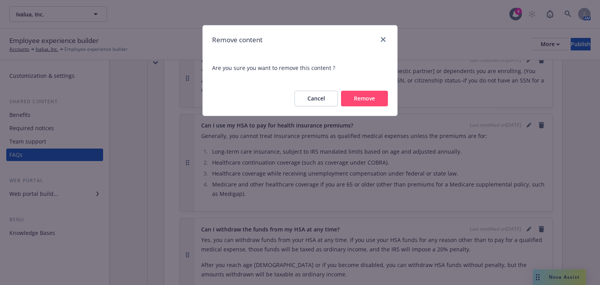
click at [360, 89] on div "Cancel Remove" at bounding box center [300, 98] width 194 height 34
click at [364, 95] on button "Remove" at bounding box center [364, 99] width 47 height 16
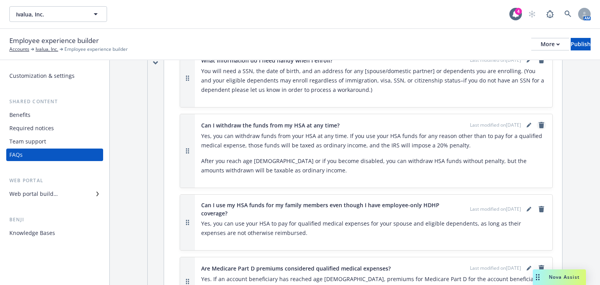
click at [538, 125] on icon "remove" at bounding box center [540, 125] width 5 height 6
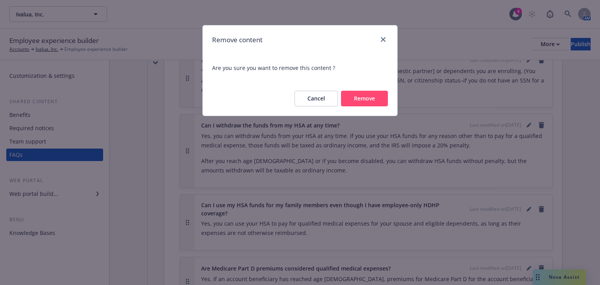
click at [381, 101] on button "Remove" at bounding box center [364, 99] width 47 height 16
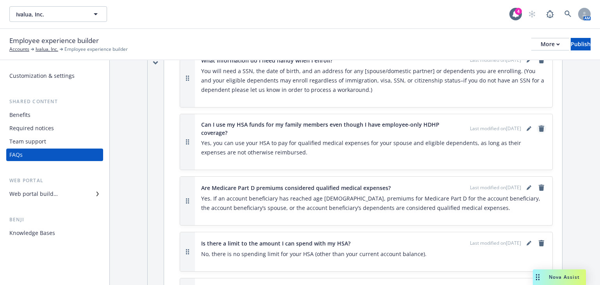
click at [538, 129] on icon "remove" at bounding box center [540, 128] width 5 height 6
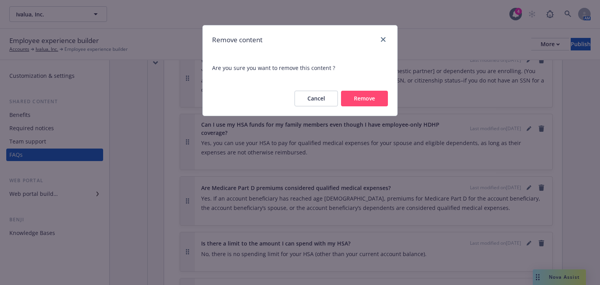
click at [378, 99] on button "Remove" at bounding box center [364, 99] width 47 height 16
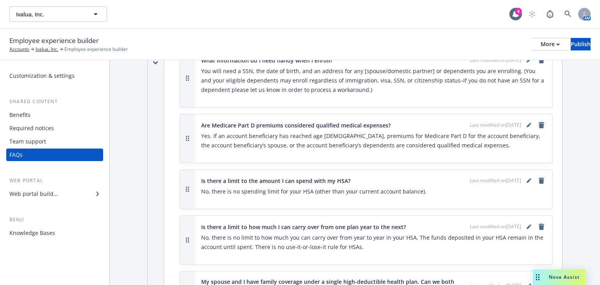
click at [538, 126] on icon "remove" at bounding box center [540, 125] width 5 height 6
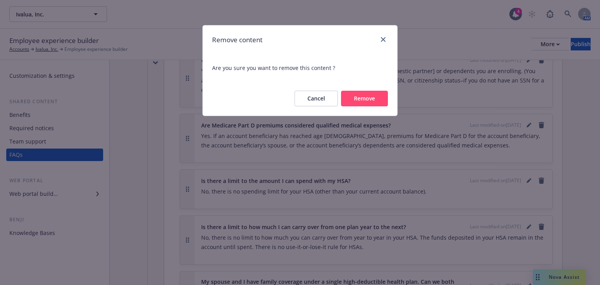
click at [345, 94] on button "Remove" at bounding box center [364, 99] width 47 height 16
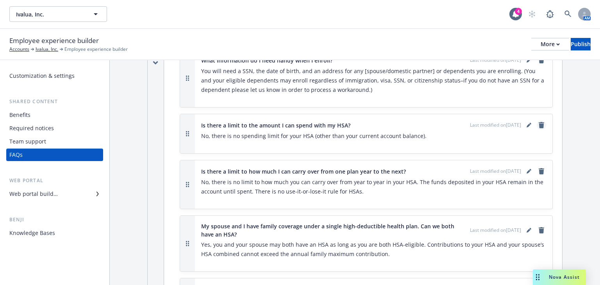
click at [538, 122] on icon "remove" at bounding box center [540, 125] width 5 height 6
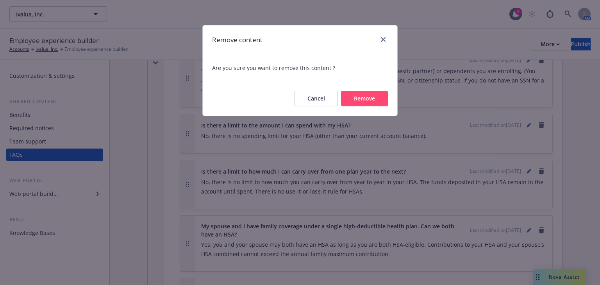
click at [375, 105] on button "Remove" at bounding box center [364, 99] width 47 height 16
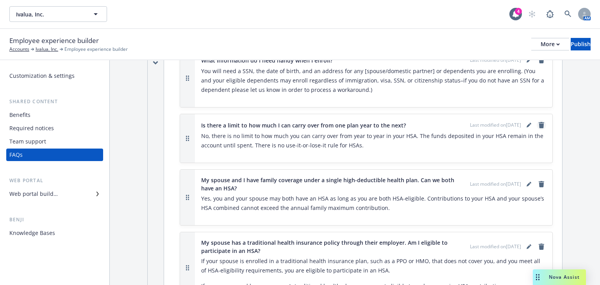
click at [538, 123] on icon "remove" at bounding box center [541, 125] width 6 height 6
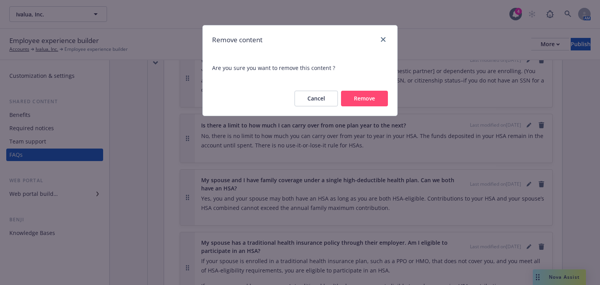
click at [370, 95] on button "Remove" at bounding box center [364, 99] width 47 height 16
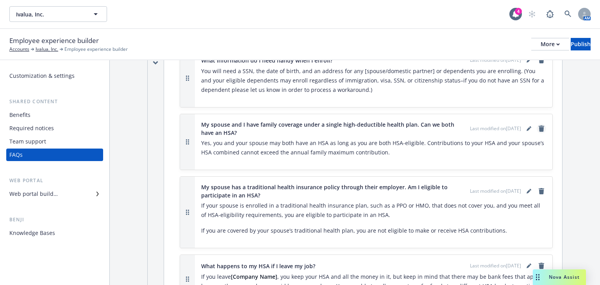
click at [538, 127] on icon "remove" at bounding box center [540, 128] width 5 height 6
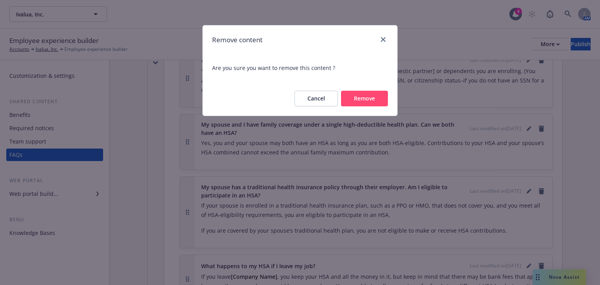
click at [359, 96] on button "Remove" at bounding box center [364, 99] width 47 height 16
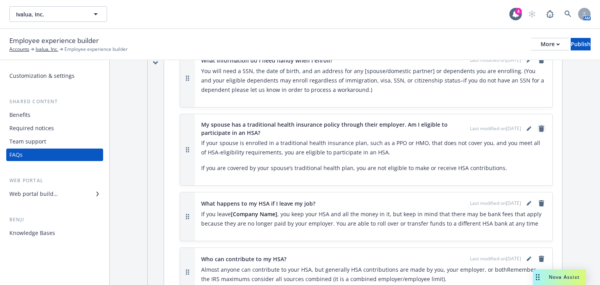
click at [538, 128] on icon "remove" at bounding box center [540, 128] width 5 height 6
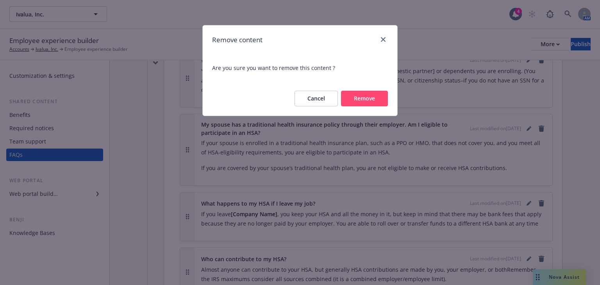
click at [363, 103] on button "Remove" at bounding box center [364, 99] width 47 height 16
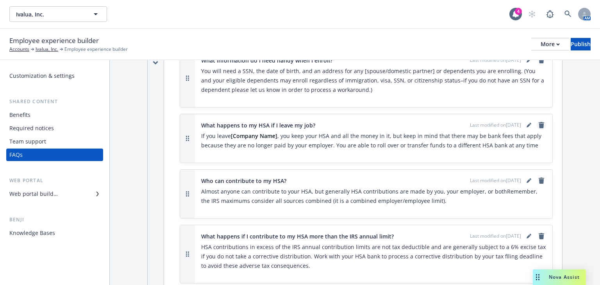
click at [538, 122] on icon "remove" at bounding box center [540, 125] width 5 height 6
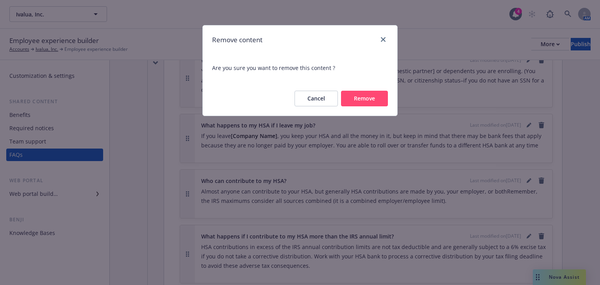
click at [373, 97] on button "Remove" at bounding box center [364, 99] width 47 height 16
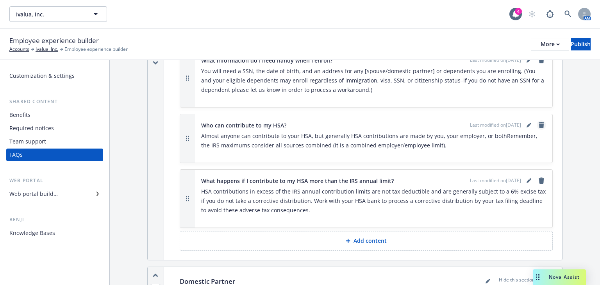
click at [538, 126] on icon "remove" at bounding box center [541, 125] width 6 height 6
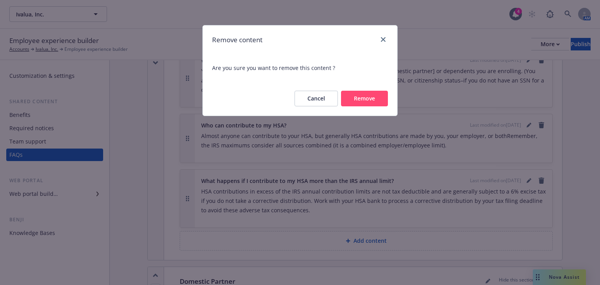
click at [368, 101] on button "Remove" at bounding box center [364, 99] width 47 height 16
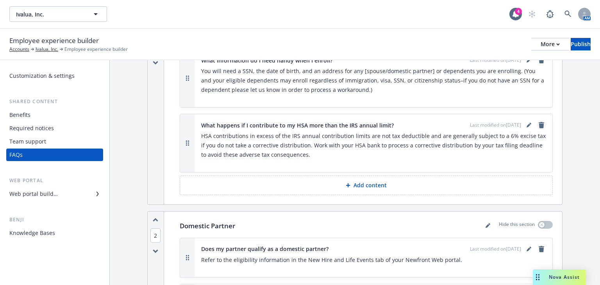
click at [538, 127] on icon "remove" at bounding box center [540, 125] width 5 height 6
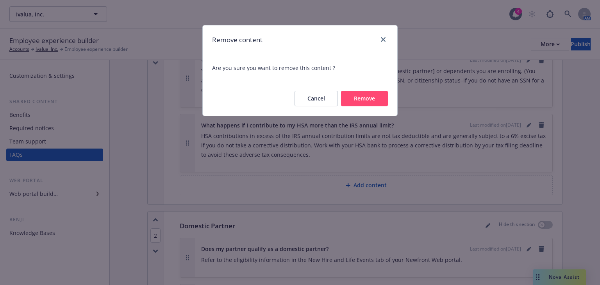
click at [368, 101] on button "Remove" at bounding box center [364, 99] width 47 height 16
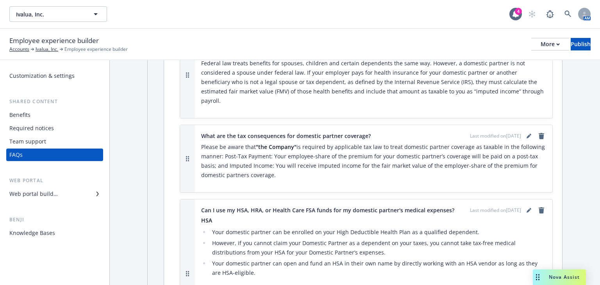
scroll to position [250, 0]
click at [539, 132] on icon "remove" at bounding box center [541, 135] width 6 height 6
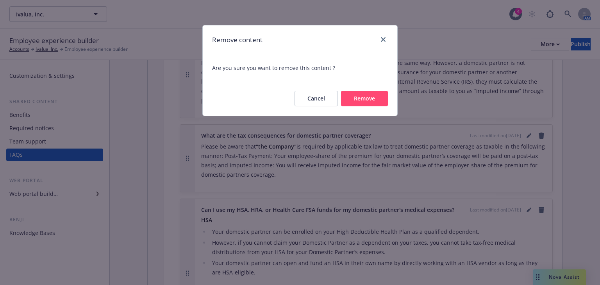
click at [345, 93] on button "Remove" at bounding box center [364, 99] width 47 height 16
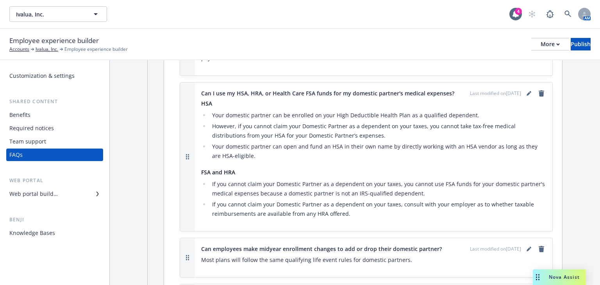
scroll to position [281, 0]
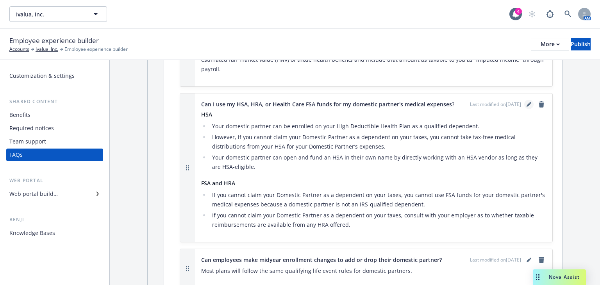
click at [526, 102] on icon "editPencil" at bounding box center [528, 104] width 5 height 5
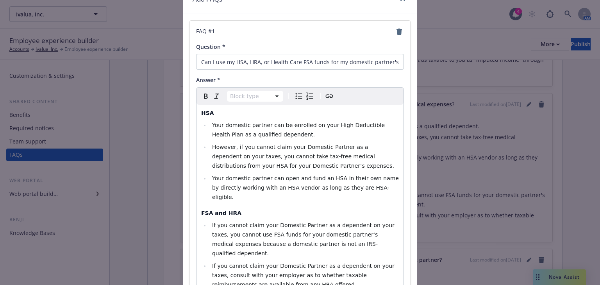
scroll to position [94, 0]
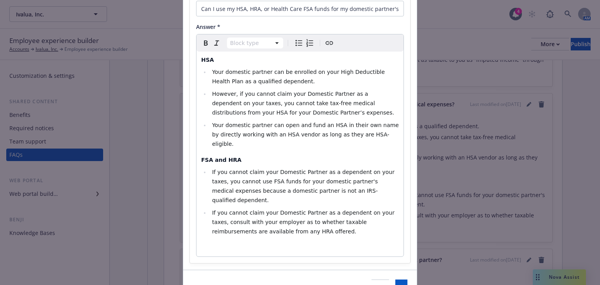
select select "h4"
drag, startPoint x: 235, startPoint y: 150, endPoint x: 209, endPoint y: 149, distance: 26.2
click at [209, 156] on h4 "FSA and HRA" at bounding box center [300, 160] width 198 height 8
select select
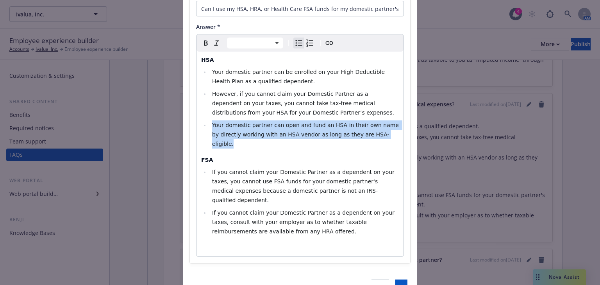
drag, startPoint x: 344, startPoint y: 130, endPoint x: 192, endPoint y: 117, distance: 152.0
click at [192, 117] on div "FAQ # 1 Question * Can I use my HSA, HRA, or Health Care FSA funds for my domes…" at bounding box center [300, 115] width 220 height 295
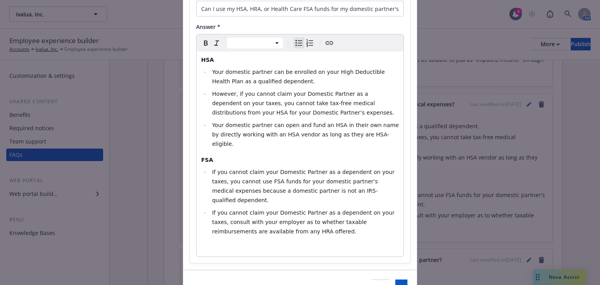
click at [291, 100] on span "However, if you cannot claim your Domestic Partner as a dependent on your taxes…" at bounding box center [303, 103] width 182 height 25
drag, startPoint x: 373, startPoint y: 94, endPoint x: 294, endPoint y: 87, distance: 79.5
click at [293, 88] on ul "Your domestic partner can be enrolled on your High Deductible Health Plan as a …" at bounding box center [300, 107] width 198 height 81
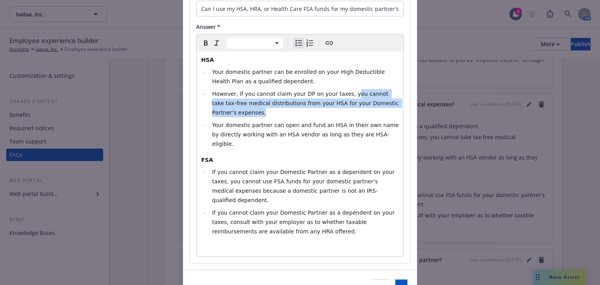
drag, startPoint x: 340, startPoint y: 95, endPoint x: 389, endPoint y: 103, distance: 49.0
click at [389, 103] on li "However, if you cannot claim your DP on your taxes, you cannot take tax-free me…" at bounding box center [304, 103] width 189 height 28
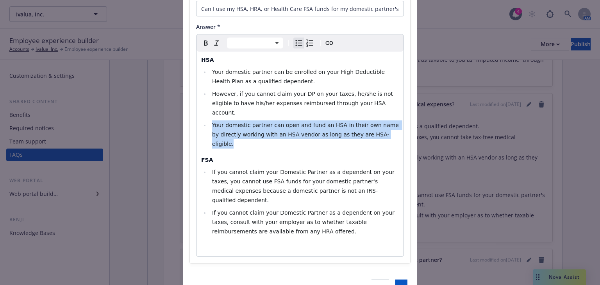
drag, startPoint x: 379, startPoint y: 126, endPoint x: 190, endPoint y: 109, distance: 190.0
click at [190, 110] on div "FAQ # 1 Question * Can I use my HSA, HRA, or Health Care FSA funds for my domes…" at bounding box center [300, 115] width 220 height 295
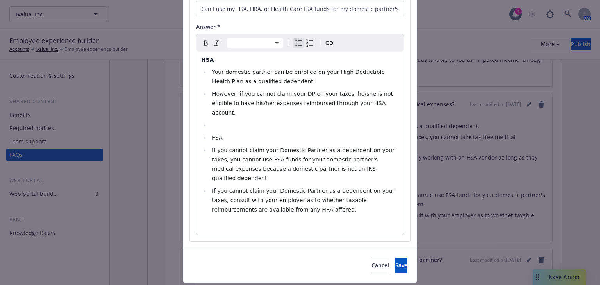
drag, startPoint x: 323, startPoint y: 98, endPoint x: 205, endPoint y: 93, distance: 118.0
click at [205, 92] on ul "Your domestic partner can be enrolled on your High Deductible Health Plan as a …" at bounding box center [300, 140] width 198 height 147
click at [371, 257] on button "Cancel" at bounding box center [380, 265] width 18 height 16
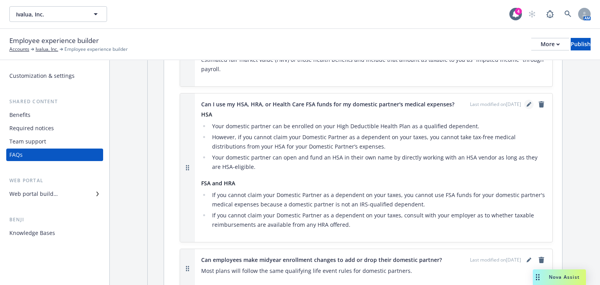
click at [526, 102] on icon "editPencil" at bounding box center [528, 104] width 5 height 5
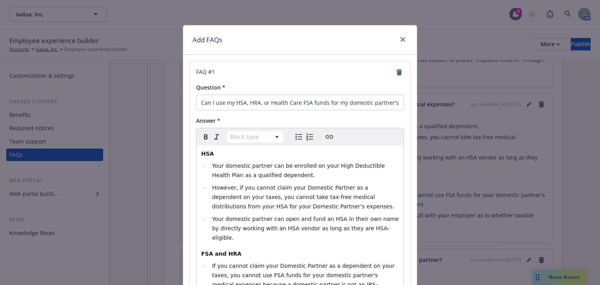
scroll to position [62, 0]
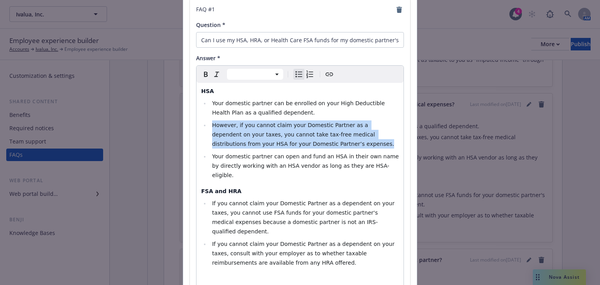
drag, startPoint x: 284, startPoint y: 145, endPoint x: 210, endPoint y: 127, distance: 75.8
click at [210, 127] on li "However, if you cannot claim your Domestic Partner as a dependent on your taxes…" at bounding box center [304, 134] width 189 height 28
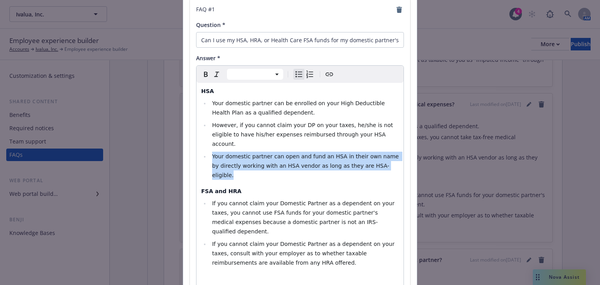
drag, startPoint x: 377, startPoint y: 158, endPoint x: 201, endPoint y: 143, distance: 176.6
click at [210, 151] on li "Your domestic partner can open and fund an HSA in their own name by directly wo…" at bounding box center [304, 165] width 189 height 28
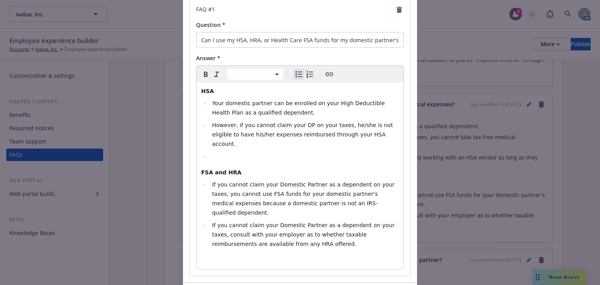
select select "h4"
drag, startPoint x: 233, startPoint y: 162, endPoint x: 207, endPoint y: 160, distance: 25.8
click at [210, 169] on h4 "FSA and HRA" at bounding box center [300, 173] width 198 height 8
select select
click at [210, 151] on li "editable markdown" at bounding box center [304, 155] width 189 height 9
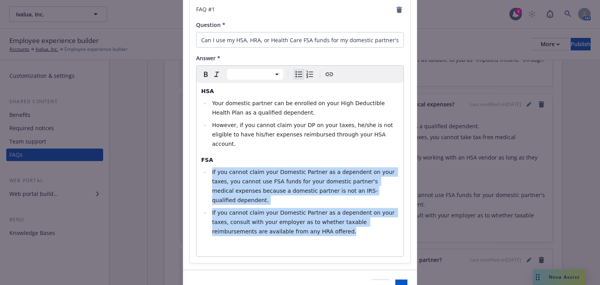
drag, startPoint x: 290, startPoint y: 214, endPoint x: 202, endPoint y: 165, distance: 100.3
click at [202, 167] on ul "If you cannot claim your Domestic Partner as a dependent on your taxes, you can…" at bounding box center [300, 201] width 198 height 69
click at [285, 186] on ul "If you cannot claim your Domestic Partner as a dependent on your taxes, you can…" at bounding box center [300, 201] width 198 height 69
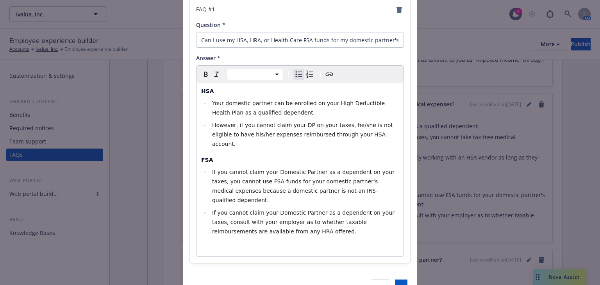
click at [308, 209] on span "If you cannot claim your Domestic Partner as a dependent on your taxes, consult…" at bounding box center [304, 221] width 184 height 25
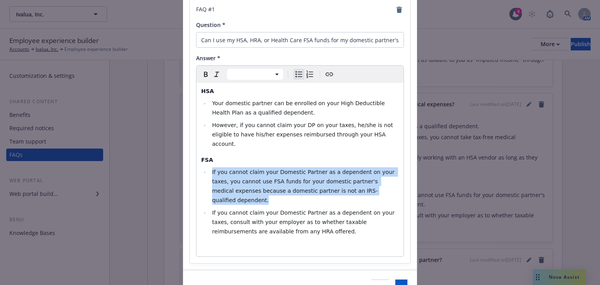
drag, startPoint x: 343, startPoint y: 182, endPoint x: 208, endPoint y: 163, distance: 136.3
click at [210, 167] on li "If you cannot claim your Domestic Partner as a dependent on your taxes, you can…" at bounding box center [304, 185] width 189 height 37
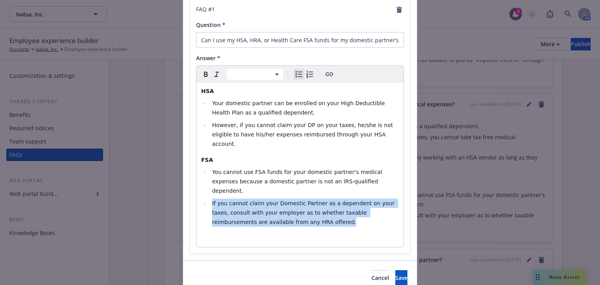
drag, startPoint x: 290, startPoint y: 199, endPoint x: 188, endPoint y: 187, distance: 103.0
click at [190, 187] on div "FAQ # 1 Question * Can I use my HSA, HRA, or Health Care FSA funds for my domes…" at bounding box center [300, 126] width 220 height 254
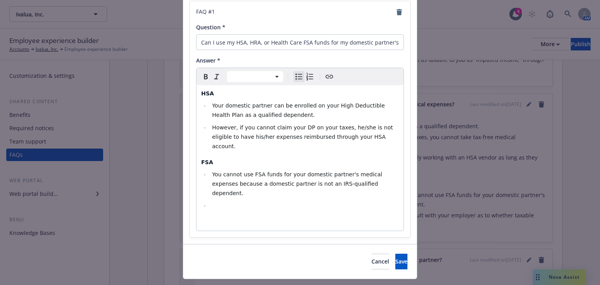
scroll to position [48, 0]
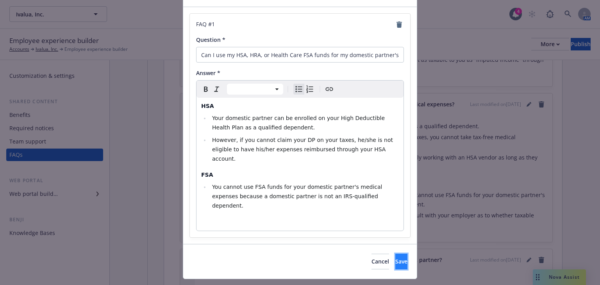
click at [395, 257] on span "Save" at bounding box center [401, 260] width 12 height 7
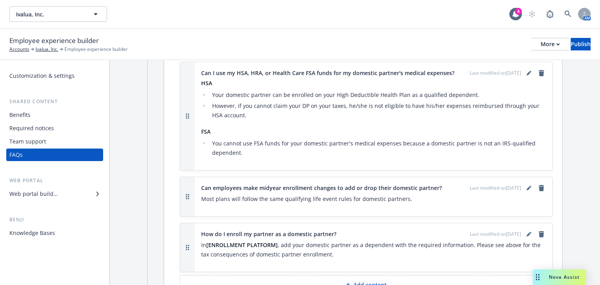
scroll to position [343, 0]
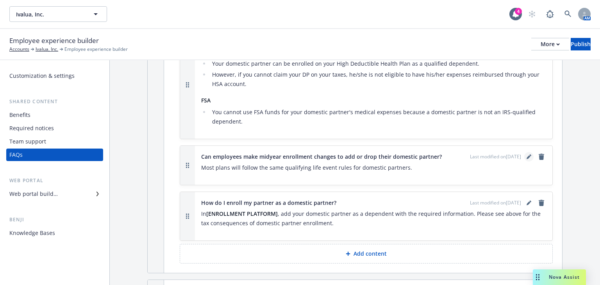
click at [525, 152] on link "editPencil" at bounding box center [528, 156] width 9 height 9
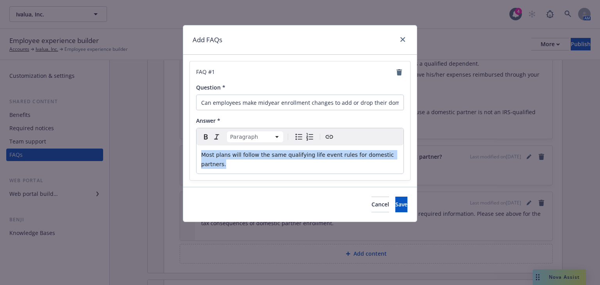
drag, startPoint x: 393, startPoint y: 157, endPoint x: 180, endPoint y: 149, distance: 213.3
click at [180, 149] on div "Add FAQs FAQ # 1 Question * Can employees make midyear enrollment changes to ad…" at bounding box center [300, 142] width 600 height 285
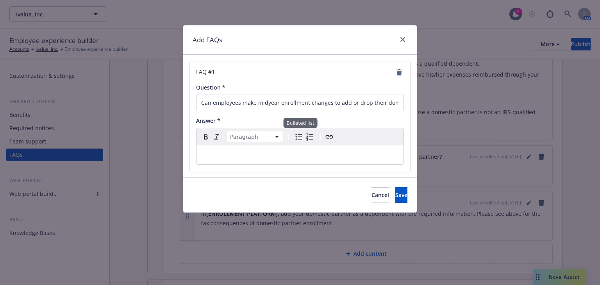
click at [297, 139] on icon "Bulleted list" at bounding box center [298, 136] width 9 height 9
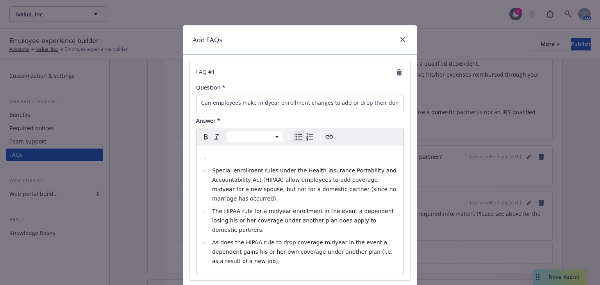
click at [205, 158] on ul "Special enrollment rules under the Health Insurance Portability and Accountabil…" at bounding box center [300, 209] width 198 height 112
select select "paragraph"
select select
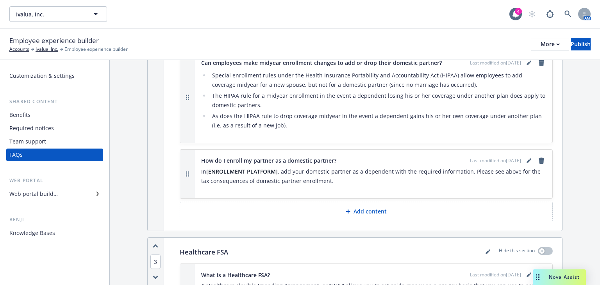
scroll to position [468, 0]
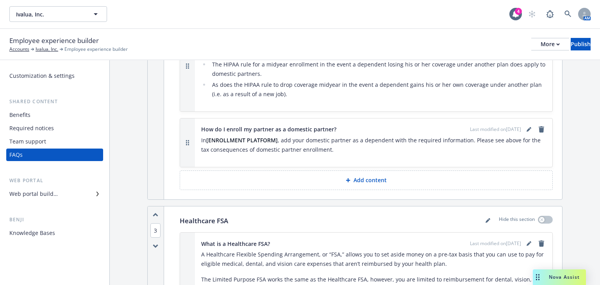
click at [277, 135] on p "In [ENROLLMENT PLATFORM] , add your domestic partner as a dependent with the re…" at bounding box center [373, 144] width 345 height 19
drag, startPoint x: 277, startPoint y: 131, endPoint x: 207, endPoint y: 129, distance: 70.3
click at [207, 135] on p "In [ENROLLMENT PLATFORM] , add your domestic partner as a dependent with the re…" at bounding box center [373, 144] width 345 height 19
click at [526, 127] on icon "editPencil" at bounding box center [528, 129] width 5 height 5
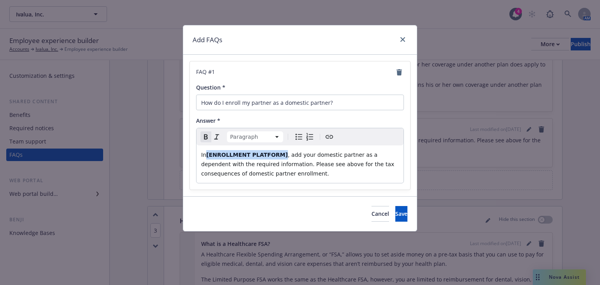
drag, startPoint x: 277, startPoint y: 155, endPoint x: 204, endPoint y: 151, distance: 73.1
click at [208, 155] on p "In [ENROLLMENT PLATFORM] , add your domestic partner as a dependent with the re…" at bounding box center [300, 164] width 198 height 28
drag, startPoint x: 217, startPoint y: 155, endPoint x: 208, endPoint y: 155, distance: 9.0
click at [208, 155] on p "In ADP , add your domestic partner as a dependent with the required information…" at bounding box center [300, 164] width 198 height 28
click at [328, 135] on icon "Create link" at bounding box center [328, 136] width 9 height 9
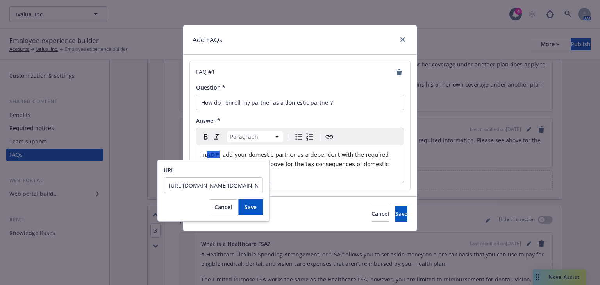
scroll to position [0, 382]
type input "[URL][DOMAIN_NAME][DOMAIN_NAME]"
click at [247, 205] on span "Save" at bounding box center [250, 206] width 12 height 7
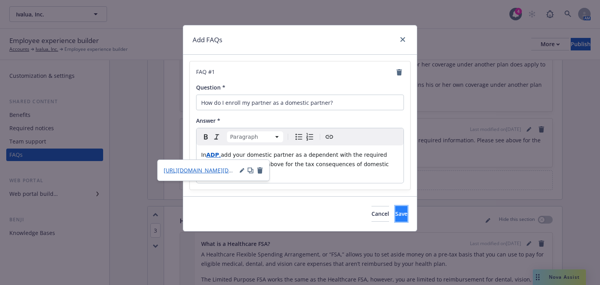
click at [395, 206] on button "Save" at bounding box center [401, 214] width 12 height 16
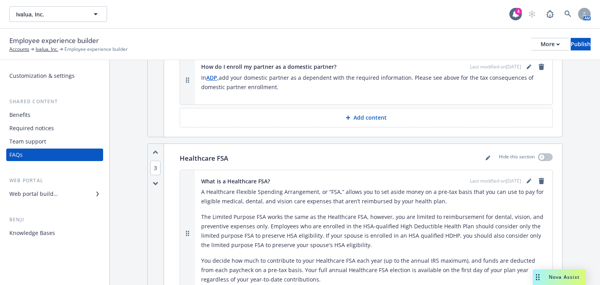
scroll to position [562, 0]
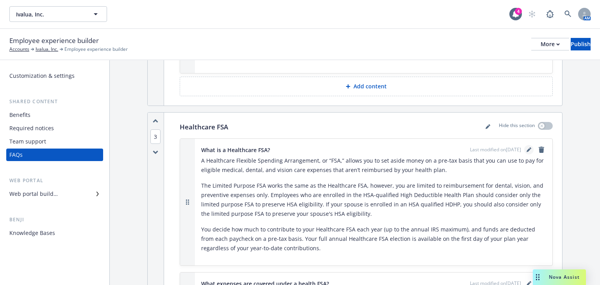
click at [526, 147] on icon "editPencil" at bounding box center [528, 149] width 5 height 5
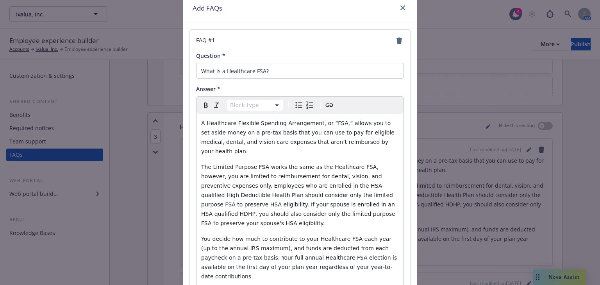
scroll to position [77, 0]
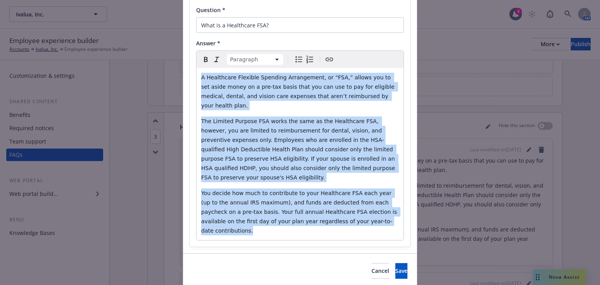
drag, startPoint x: 335, startPoint y: 201, endPoint x: 196, endPoint y: 73, distance: 190.0
click at [190, 66] on div "FAQ # 1 Question * What is a Healthcare FSA? Answer * Paragraph Paragraph Headi…" at bounding box center [300, 115] width 220 height 262
select select
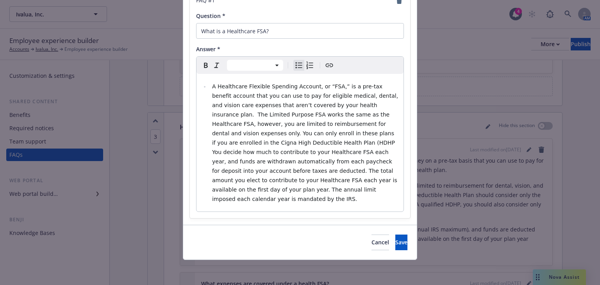
scroll to position [62, 0]
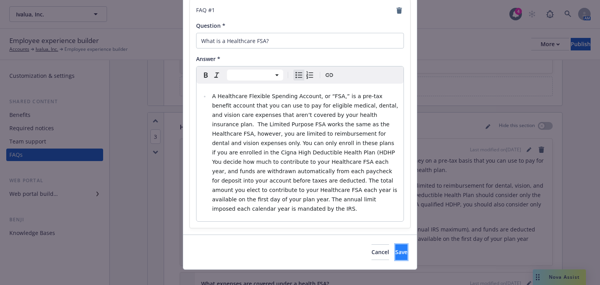
click at [395, 248] on span "Save" at bounding box center [401, 251] width 12 height 7
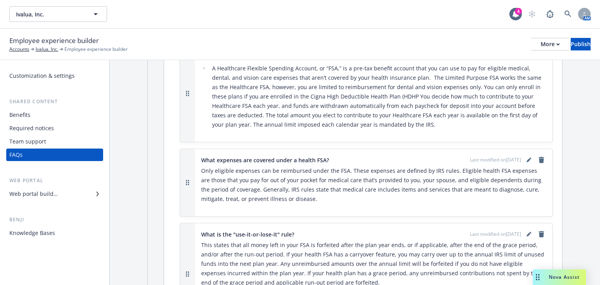
scroll to position [687, 0]
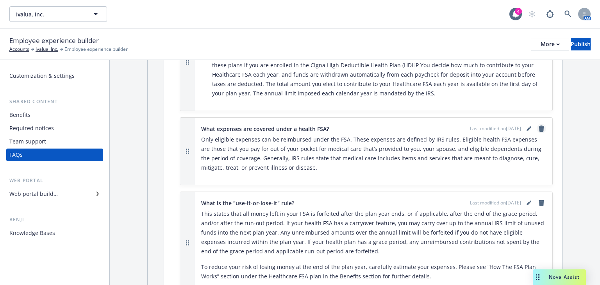
click at [538, 125] on icon "remove" at bounding box center [540, 128] width 5 height 6
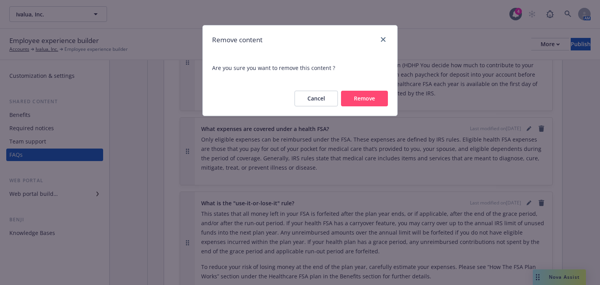
click at [347, 97] on button "Remove" at bounding box center [364, 99] width 47 height 16
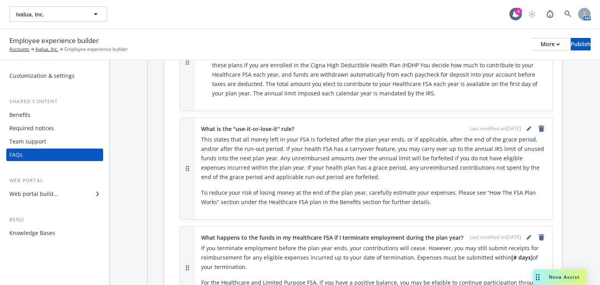
click at [538, 125] on icon "remove" at bounding box center [541, 128] width 6 height 6
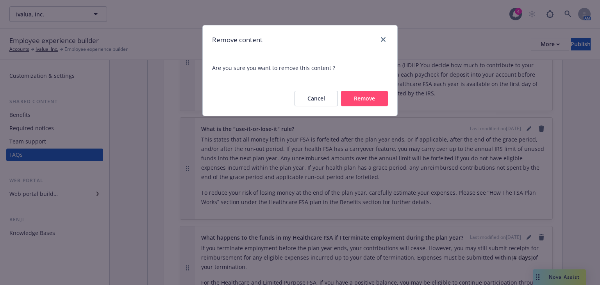
click at [367, 101] on button "Remove" at bounding box center [364, 99] width 47 height 16
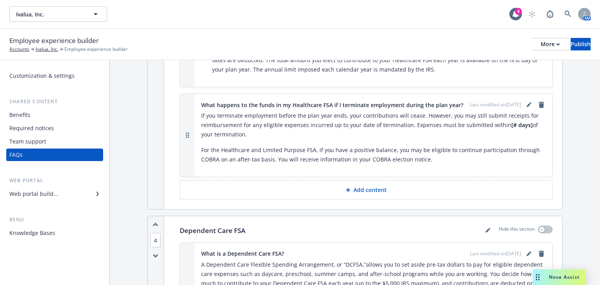
scroll to position [718, 0]
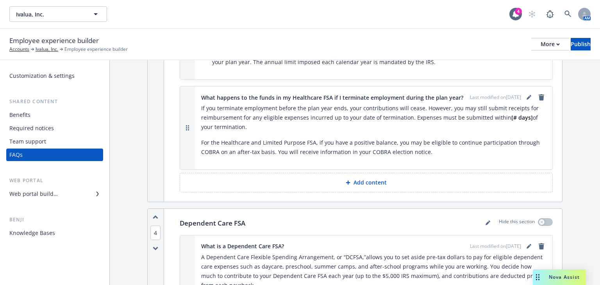
click at [370, 179] on p "Add content" at bounding box center [369, 182] width 33 height 8
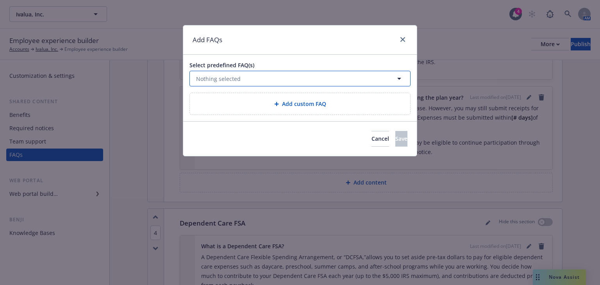
click at [244, 77] on button "Nothing selected" at bounding box center [299, 79] width 221 height 16
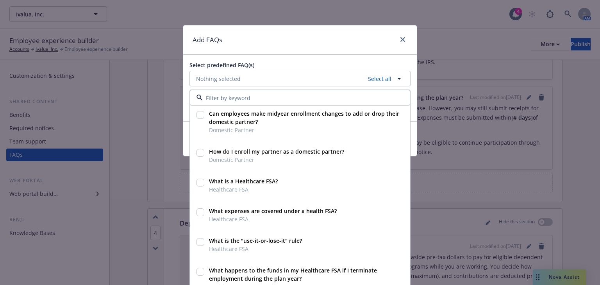
scroll to position [250, 0]
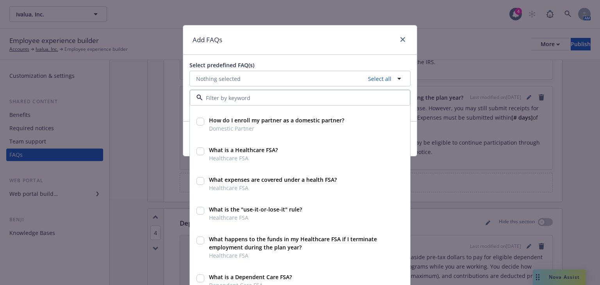
click at [196, 208] on input "checkbox" at bounding box center [200, 210] width 8 height 8
checkbox input "true"
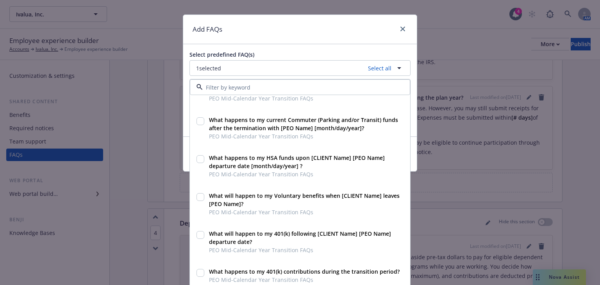
scroll to position [16, 0]
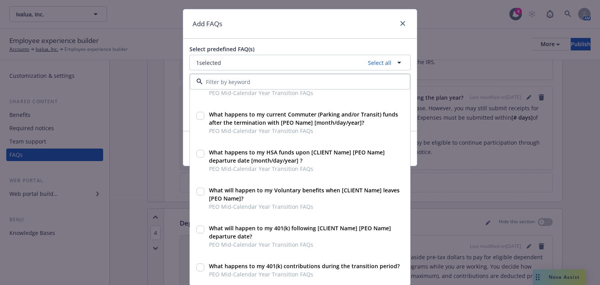
click at [396, 43] on div "Select predefined FAQ(s) 1 selected Select all Given the [PEO Name] termination…" at bounding box center [299, 85] width 233 height 92
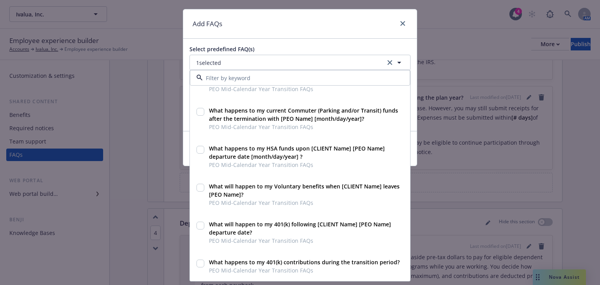
scroll to position [0, 0]
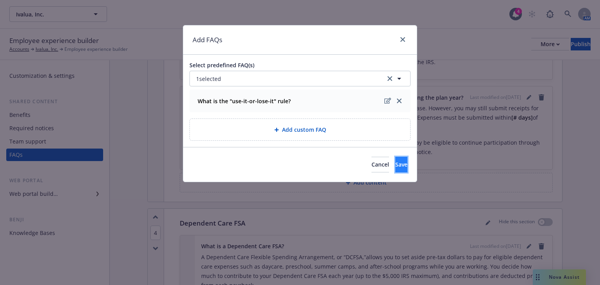
click at [395, 164] on span "Save" at bounding box center [401, 163] width 12 height 7
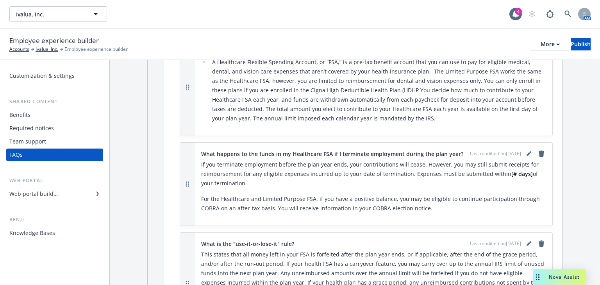
scroll to position [656, 0]
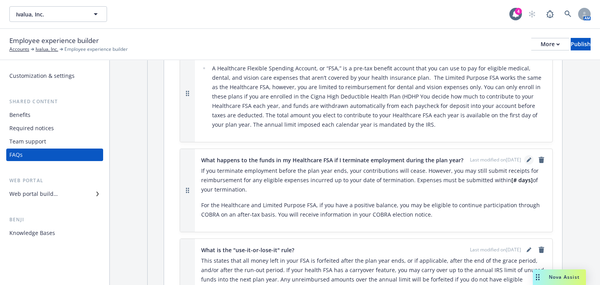
click at [526, 157] on icon "editPencil" at bounding box center [528, 159] width 5 height 5
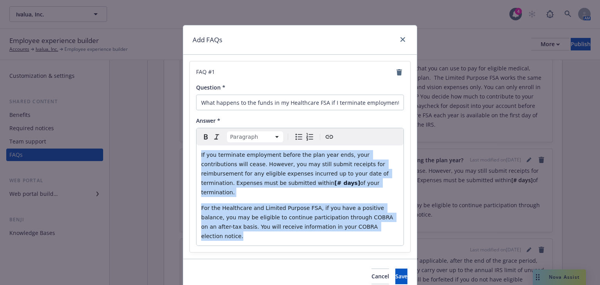
drag, startPoint x: 349, startPoint y: 218, endPoint x: 175, endPoint y: 151, distance: 186.8
click at [175, 151] on div "Add FAQs FAQ # 1 Question * What happens to the funds in my Healthcare FSA if I…" at bounding box center [300, 142] width 600 height 285
select select
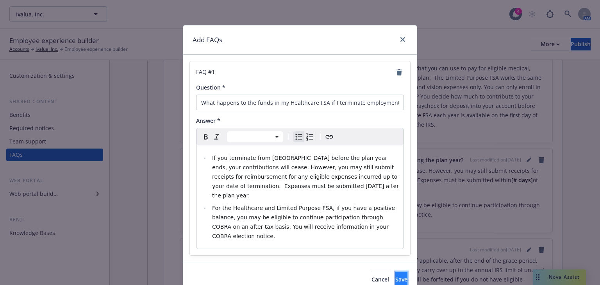
click at [395, 271] on button "Save" at bounding box center [401, 279] width 12 height 16
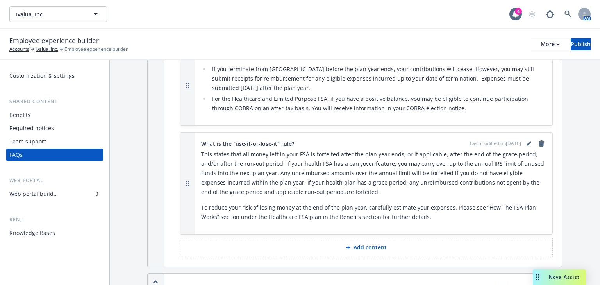
scroll to position [781, 0]
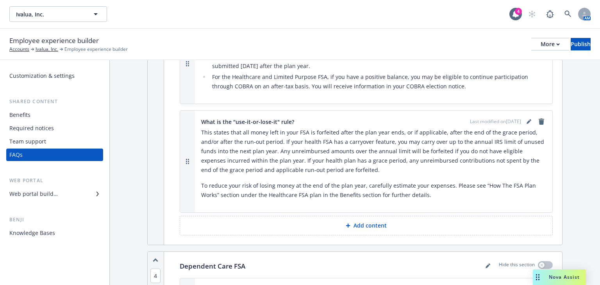
click at [188, 161] on rect "button" at bounding box center [188, 161] width 1 height 1
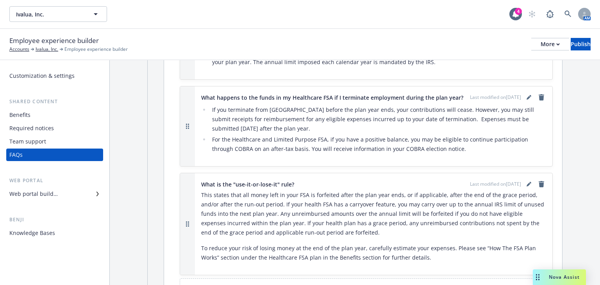
scroll to position [749, 0]
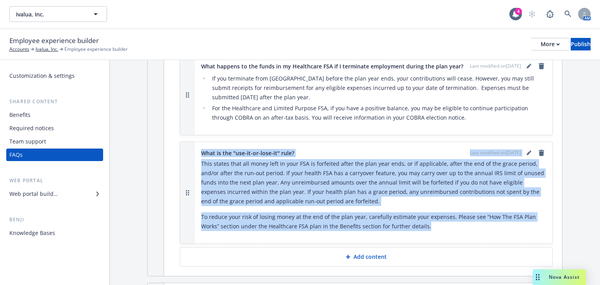
drag, startPoint x: 434, startPoint y: 224, endPoint x: 203, endPoint y: 150, distance: 242.4
click at [203, 150] on div "What is the "use-it-or-lose-it" rule? Last modified on [DATE] This states that …" at bounding box center [373, 192] width 345 height 89
drag, startPoint x: 258, startPoint y: 165, endPoint x: 270, endPoint y: 151, distance: 19.4
click at [261, 153] on div "What is the "use-it-or-lose-it" rule? Last modified on [DATE] This states that …" at bounding box center [373, 192] width 345 height 89
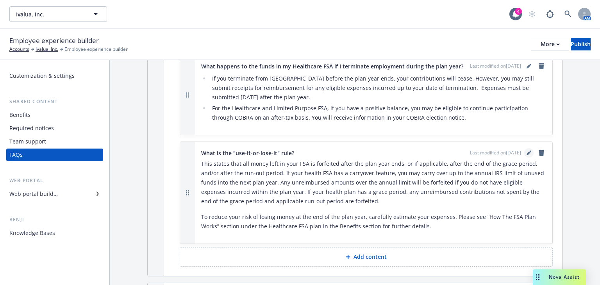
click at [526, 150] on icon "editPencil" at bounding box center [528, 152] width 5 height 5
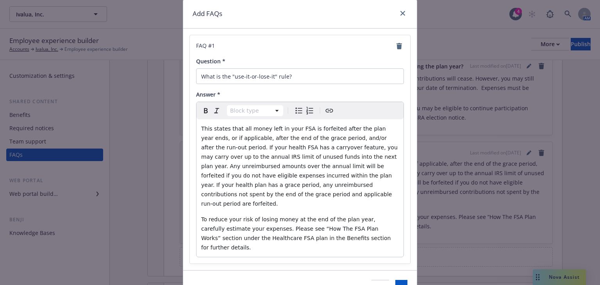
scroll to position [52, 0]
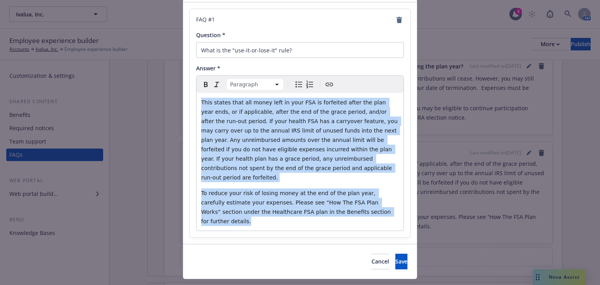
drag, startPoint x: 353, startPoint y: 199, endPoint x: 197, endPoint y: 105, distance: 181.9
click at [197, 105] on div "This states that all money left in your FSA is forfeited after the plan year en…" at bounding box center [299, 161] width 207 height 137
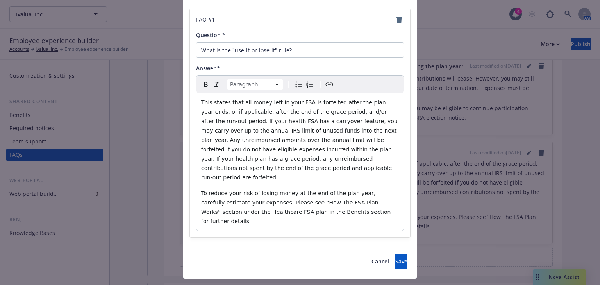
scroll to position [37, 0]
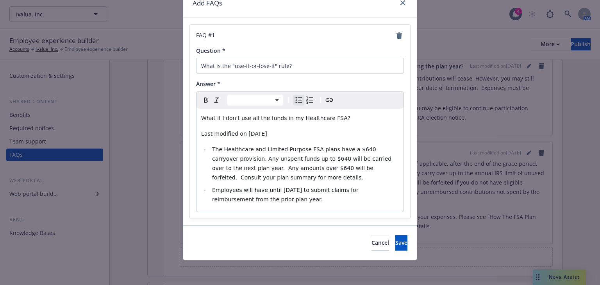
select select "paragraph"
drag, startPoint x: 283, startPoint y: 136, endPoint x: 176, endPoint y: 130, distance: 106.7
click at [176, 130] on div "Add FAQs FAQ # 1 Question * What is the "use-it-or-lose-it" rule? Answer * Para…" at bounding box center [300, 142] width 600 height 285
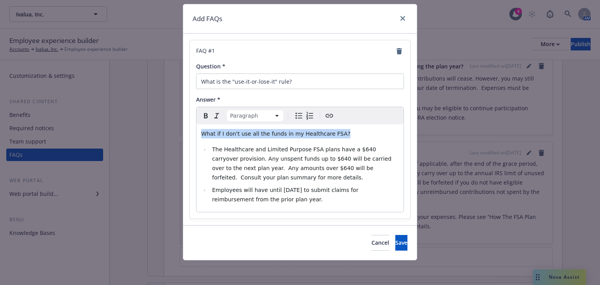
drag, startPoint x: 334, startPoint y: 135, endPoint x: 180, endPoint y: 125, distance: 154.9
click at [180, 125] on div "Add FAQs FAQ # 1 Question * What is the "use-it-or-lose-it" rule? Answer * Para…" at bounding box center [300, 142] width 600 height 285
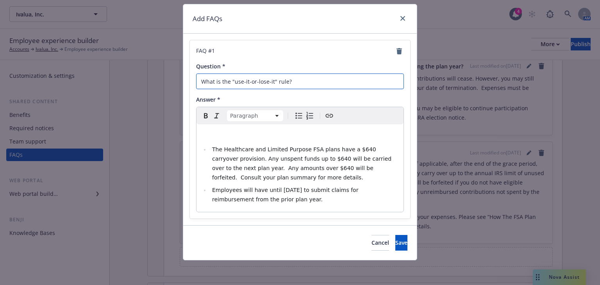
drag, startPoint x: 265, startPoint y: 80, endPoint x: 168, endPoint y: 73, distance: 97.4
click at [168, 73] on div "Add FAQs FAQ # 1 Question * What is the "use-it-or-lose-it" rule? Answer * Para…" at bounding box center [300, 142] width 600 height 285
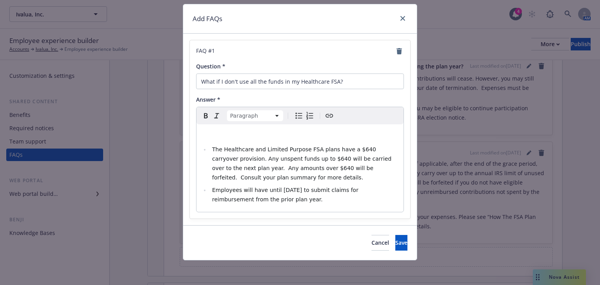
scroll to position [0, 0]
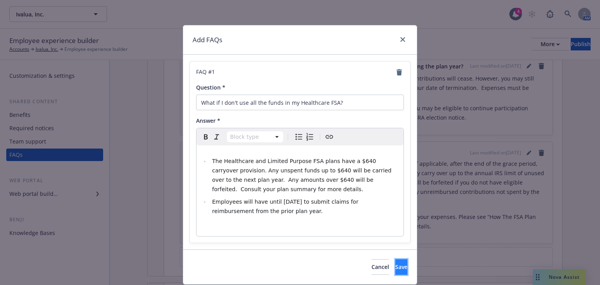
click at [395, 269] on span "Save" at bounding box center [401, 266] width 12 height 7
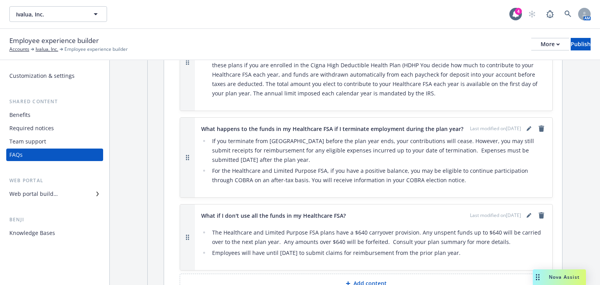
scroll to position [718, 0]
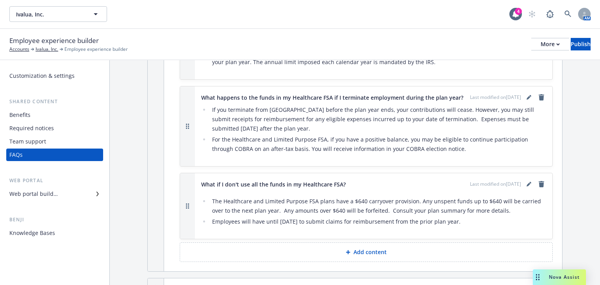
drag, startPoint x: 464, startPoint y: 217, endPoint x: 204, endPoint y: 177, distance: 263.0
click at [198, 174] on div "What if I don't use all the funds in my Healthcare FSA? Last modified on [DATE]…" at bounding box center [373, 206] width 357 height 66
copy div "What if I don't use all the funds in my Healthcare FSA? Last modified on [DATE]…"
click at [529, 95] on icon "editPencil" at bounding box center [530, 96] width 2 height 2
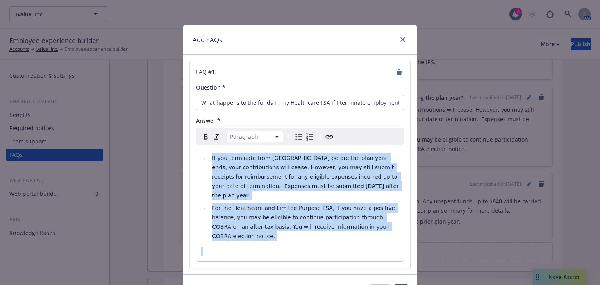
drag, startPoint x: 337, startPoint y: 216, endPoint x: 211, endPoint y: 170, distance: 134.7
click at [171, 156] on div "Add FAQs FAQ # 1 Question * What happens to the funds in my Healthcare FSA if I…" at bounding box center [300, 142] width 600 height 285
select select
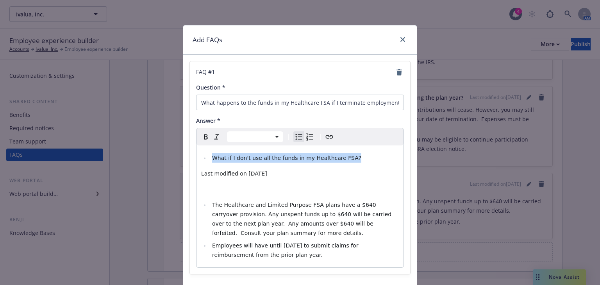
drag, startPoint x: 342, startPoint y: 158, endPoint x: 189, endPoint y: 152, distance: 153.1
click at [190, 152] on div "FAQ # 1 Question * What happens to the funds in my Healthcare FSA if I terminat…" at bounding box center [300, 167] width 220 height 212
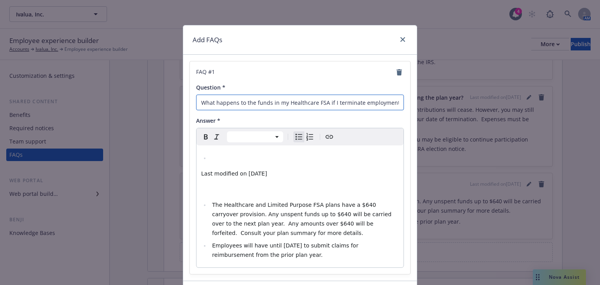
drag, startPoint x: 361, startPoint y: 109, endPoint x: 374, endPoint y: 108, distance: 13.7
click at [362, 109] on input "What happens to the funds in my Healthcare FSA if I terminate employment during…" at bounding box center [300, 102] width 208 height 16
drag, startPoint x: 398, startPoint y: 103, endPoint x: 125, endPoint y: 94, distance: 273.0
click at [125, 94] on div "Add FAQs FAQ # 1 Question * What happens to the funds in my Healthcare FSA if I…" at bounding box center [300, 142] width 600 height 285
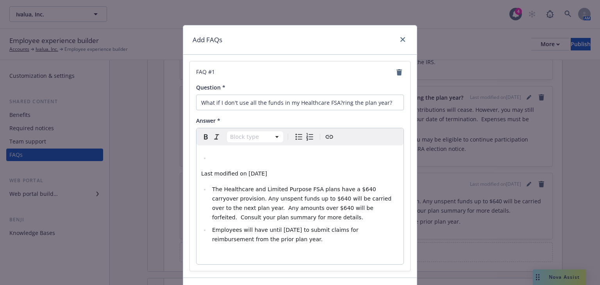
click at [212, 160] on li "editable markdown" at bounding box center [304, 157] width 189 height 9
select select "paragraph"
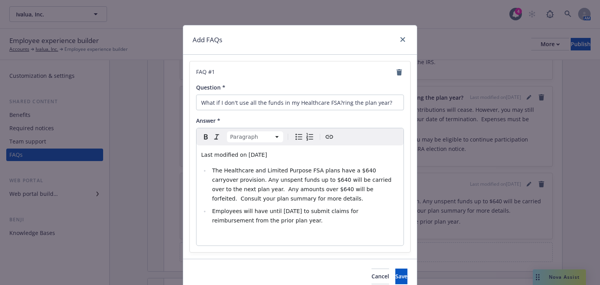
drag, startPoint x: 275, startPoint y: 153, endPoint x: 148, endPoint y: 152, distance: 126.9
click at [149, 152] on div "Add FAQs FAQ # 1 Question * What if I don't use all the funds in my Healthcare …" at bounding box center [300, 142] width 600 height 285
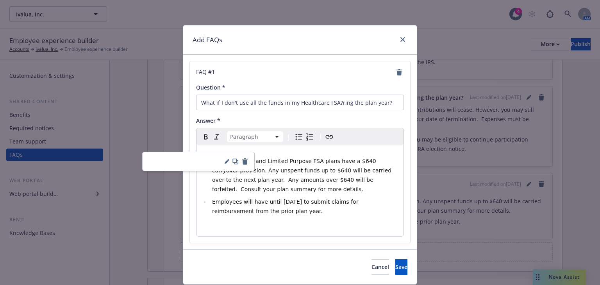
select select
drag, startPoint x: 287, startPoint y: 153, endPoint x: 285, endPoint y: 147, distance: 6.8
click at [287, 153] on div "The Healthcare and Limited Purpose FSA plans have a $640 carryover provision. A…" at bounding box center [299, 190] width 207 height 91
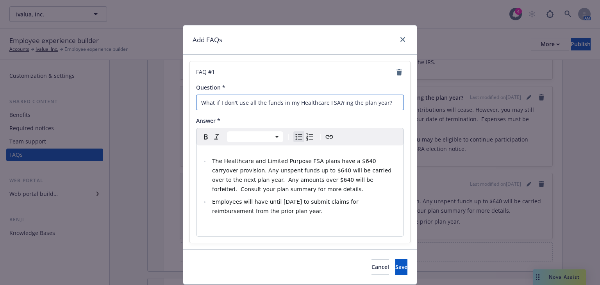
drag, startPoint x: 384, startPoint y: 101, endPoint x: 336, endPoint y: 105, distance: 48.5
click at [336, 105] on input "What if I don't use all the funds in my Healthcare FSA?ring the plan year?" at bounding box center [300, 102] width 208 height 16
click at [395, 264] on button "Save" at bounding box center [401, 267] width 12 height 16
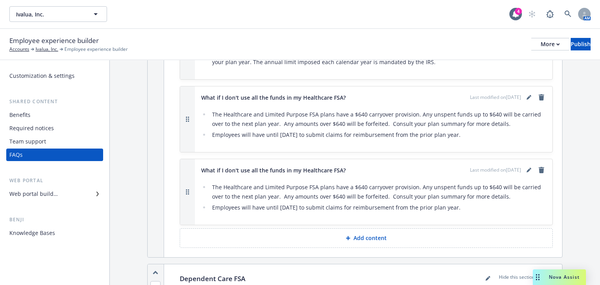
drag, startPoint x: 317, startPoint y: 194, endPoint x: 327, endPoint y: 194, distance: 9.8
click at [317, 203] on li "Employees will have until [DATE] to submit claims for reimbursement from the pr…" at bounding box center [378, 207] width 336 height 9
click at [526, 169] on icon "editPencil" at bounding box center [528, 171] width 4 height 4
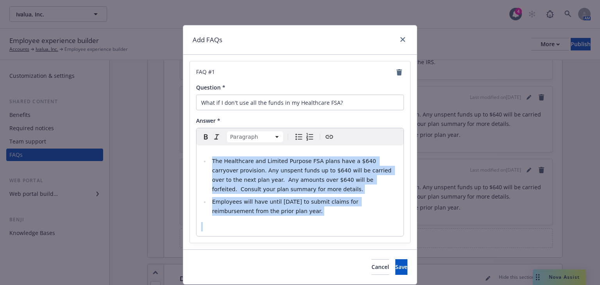
drag, startPoint x: 278, startPoint y: 217, endPoint x: 191, endPoint y: 159, distance: 104.8
click at [191, 159] on div "FAQ # 1 Question * What if I don't use all the funds in my Healthcare FSA? Answ…" at bounding box center [300, 151] width 220 height 181
select select
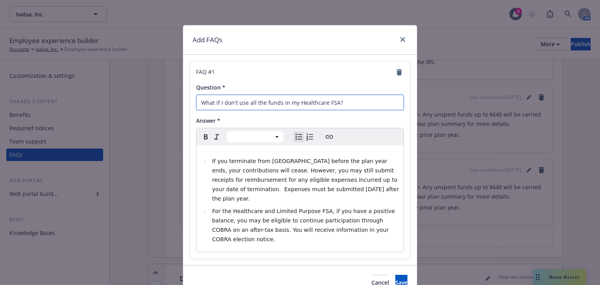
drag, startPoint x: 347, startPoint y: 103, endPoint x: 161, endPoint y: 103, distance: 185.4
click at [161, 103] on div "Add FAQs FAQ # 1 Question * What if I don't use all the funds in my Healthcare …" at bounding box center [300, 142] width 600 height 285
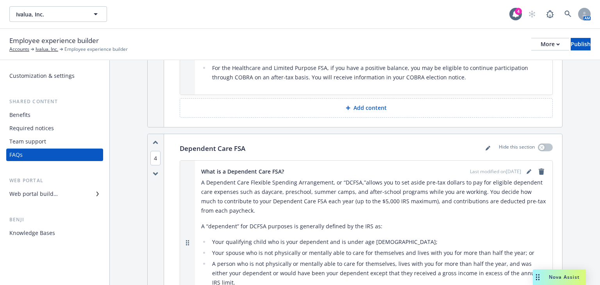
scroll to position [937, 0]
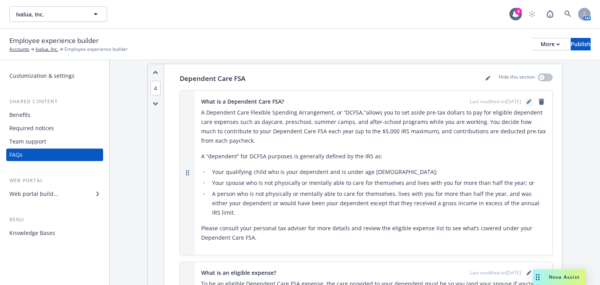
click at [526, 99] on icon "editPencil" at bounding box center [528, 101] width 5 height 5
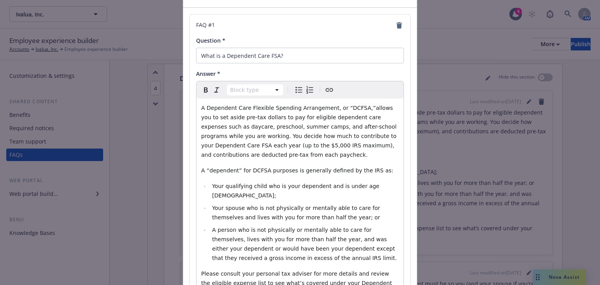
scroll to position [94, 0]
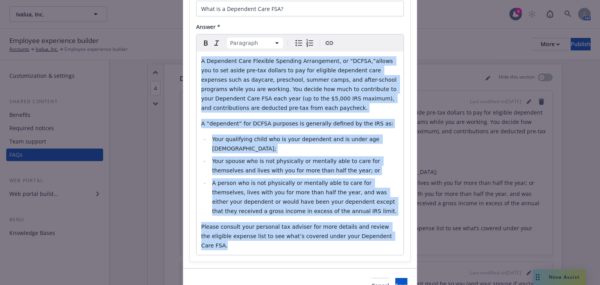
drag, startPoint x: 280, startPoint y: 215, endPoint x: 156, endPoint y: 55, distance: 202.5
click at [156, 55] on div "Add FAQs FAQ # 1 Question * What is a Dependent Care FSA? Answer * Paragraph Pa…" at bounding box center [300, 142] width 600 height 285
select select
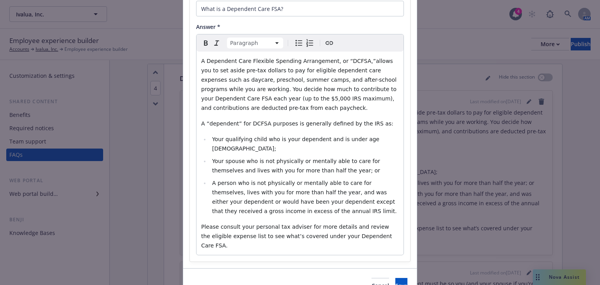
scroll to position [34, 0]
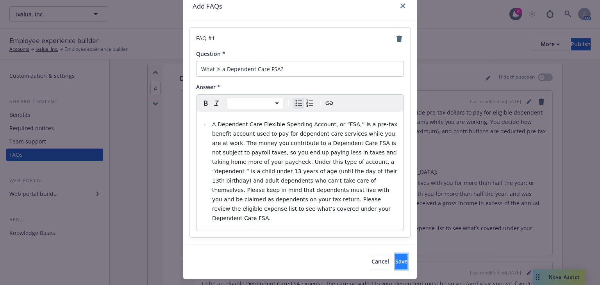
click at [395, 253] on button "Save" at bounding box center [401, 261] width 12 height 16
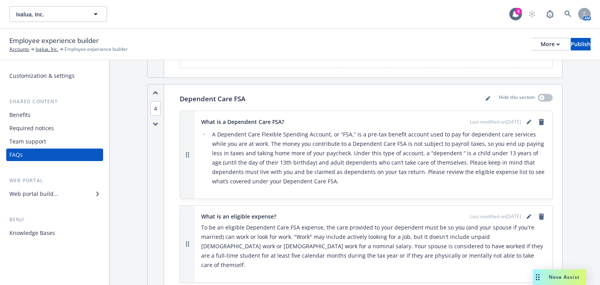
scroll to position [906, 0]
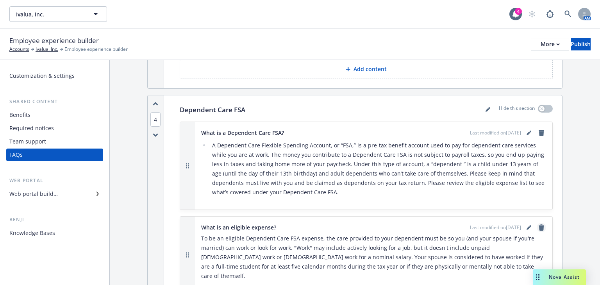
click at [538, 224] on icon "remove" at bounding box center [540, 227] width 5 height 6
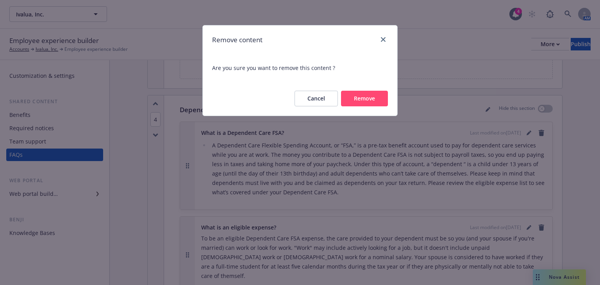
click at [368, 104] on button "Remove" at bounding box center [364, 99] width 47 height 16
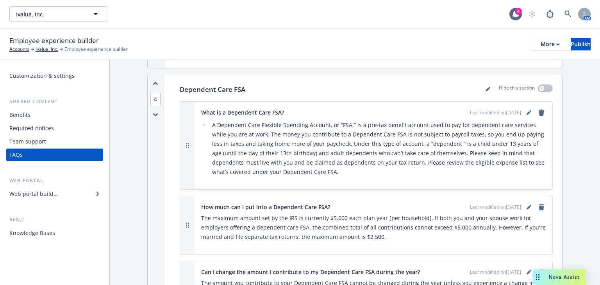
scroll to position [968, 0]
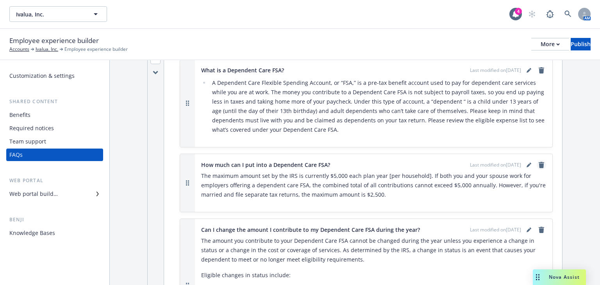
click at [536, 160] on link "remove" at bounding box center [540, 164] width 9 height 9
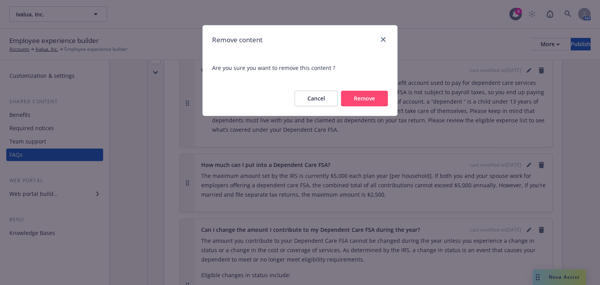
click at [373, 100] on button "Remove" at bounding box center [364, 99] width 47 height 16
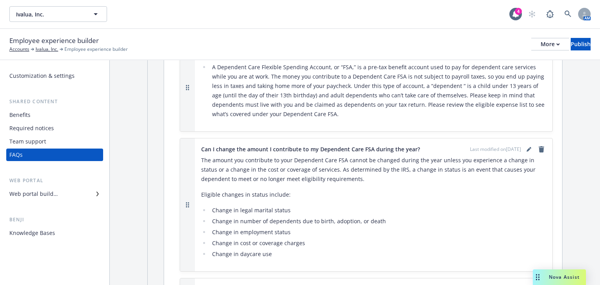
scroll to position [999, 0]
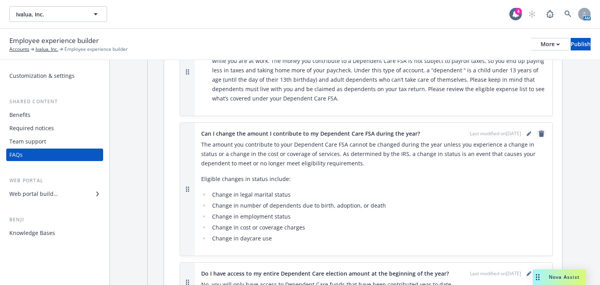
click at [538, 130] on icon "remove" at bounding box center [540, 133] width 5 height 6
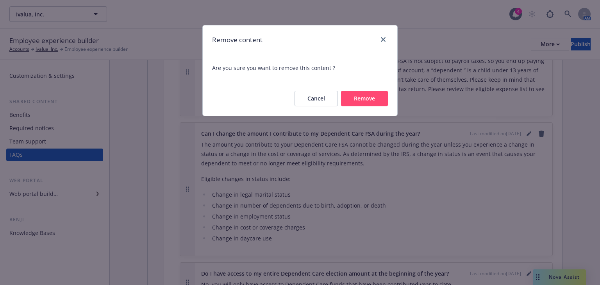
click at [364, 101] on button "Remove" at bounding box center [364, 99] width 47 height 16
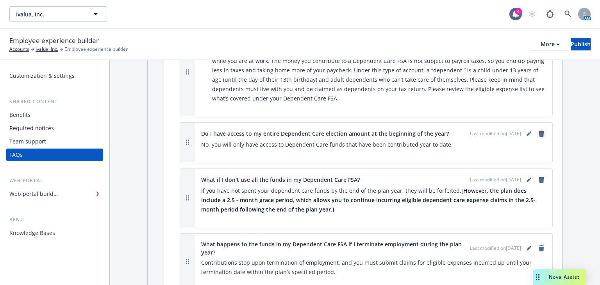
click at [538, 130] on icon "remove" at bounding box center [540, 133] width 5 height 6
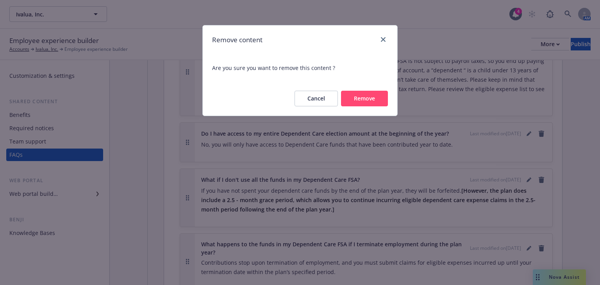
click at [372, 100] on button "Remove" at bounding box center [364, 99] width 47 height 16
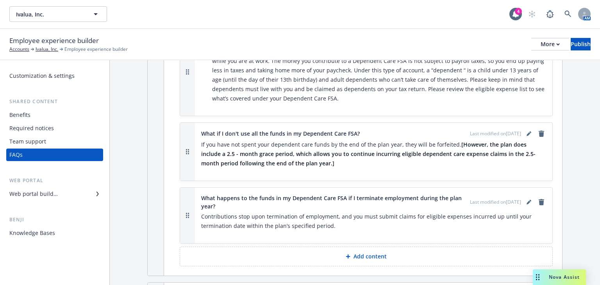
click at [313, 165] on div "If you have not spent your dependent care funds by the end of the plan year, th…" at bounding box center [373, 157] width 345 height 34
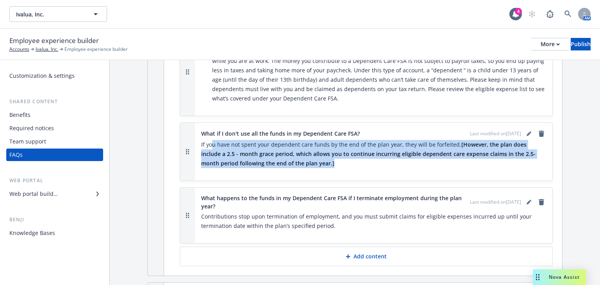
drag, startPoint x: 320, startPoint y: 159, endPoint x: 212, endPoint y: 134, distance: 111.3
click at [212, 140] on p "If you have not spent your dependent care funds by the end of the plan year, th…" at bounding box center [373, 154] width 345 height 28
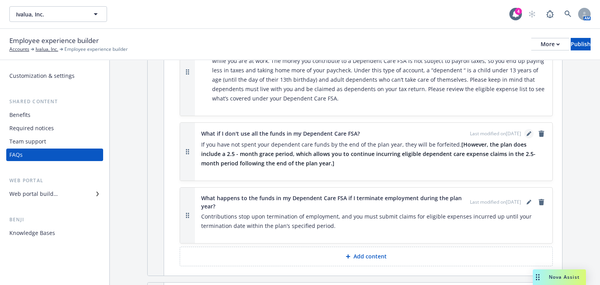
click at [524, 129] on link "editPencil" at bounding box center [528, 133] width 9 height 9
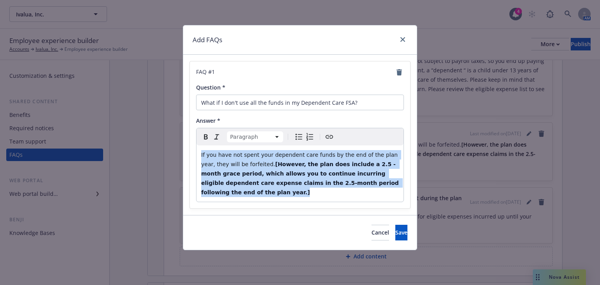
drag, startPoint x: 377, startPoint y: 183, endPoint x: 189, endPoint y: 157, distance: 189.7
click at [189, 157] on div "FAQ # 1 Question * What if I don't use all the funds in my Dependent Care FSA? …" at bounding box center [299, 135] width 233 height 160
select select
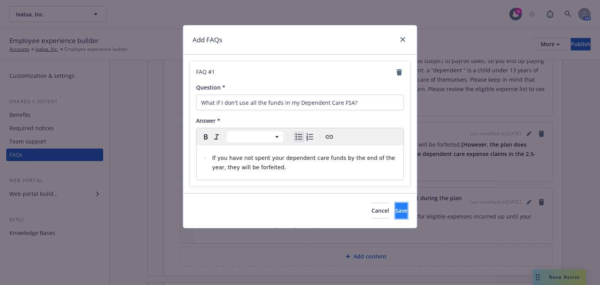
click at [395, 213] on button "Save" at bounding box center [401, 211] width 12 height 16
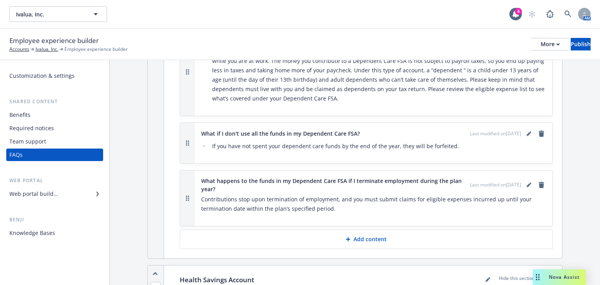
drag, startPoint x: 333, startPoint y: 191, endPoint x: 331, endPoint y: 198, distance: 6.9
click at [331, 194] on p "Contributions stop upon termination of employment, and you must submit claims f…" at bounding box center [373, 203] width 345 height 19
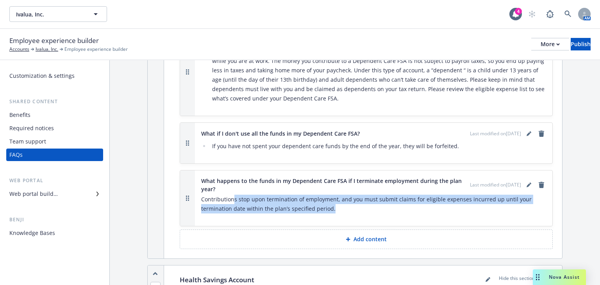
drag, startPoint x: 333, startPoint y: 203, endPoint x: 322, endPoint y: 190, distance: 16.6
click at [246, 194] on p "Contributions stop upon termination of employment, and you must submit claims f…" at bounding box center [373, 203] width 345 height 19
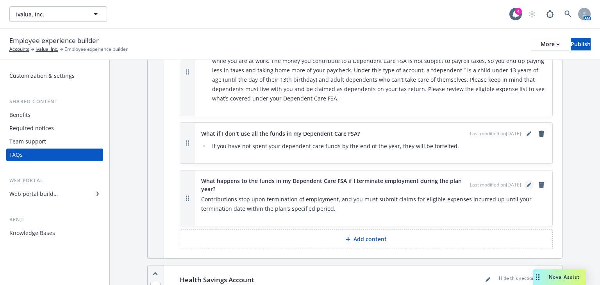
click at [525, 180] on link "editPencil" at bounding box center [528, 184] width 9 height 9
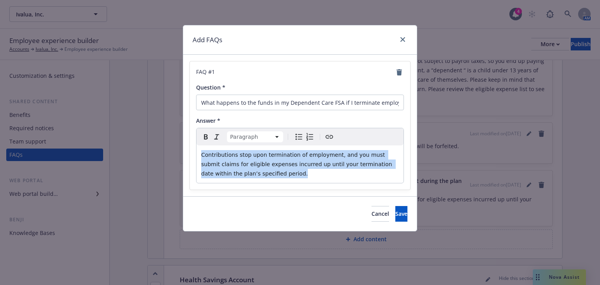
drag, startPoint x: 244, startPoint y: 174, endPoint x: 184, endPoint y: 153, distance: 62.8
click at [184, 153] on div "FAQ # 1 Question * What happens to the funds in my Dependent Care FSA if I term…" at bounding box center [299, 125] width 233 height 141
select select
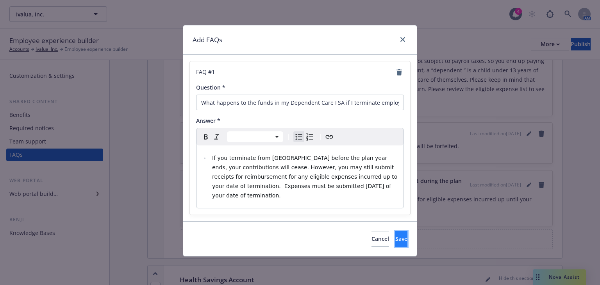
click at [395, 235] on span "Save" at bounding box center [401, 238] width 12 height 7
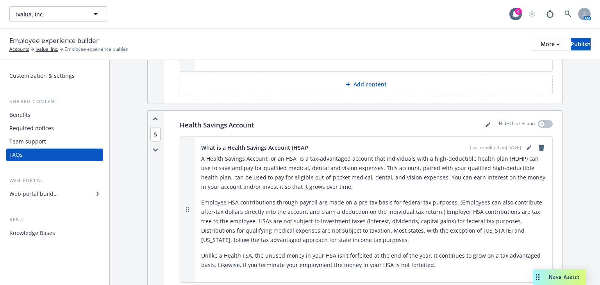
scroll to position [1187, 0]
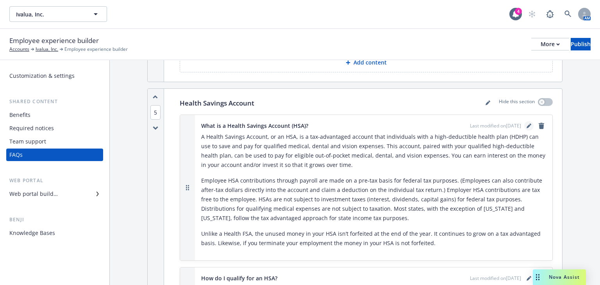
click at [526, 124] on icon "editPencil" at bounding box center [528, 126] width 4 height 4
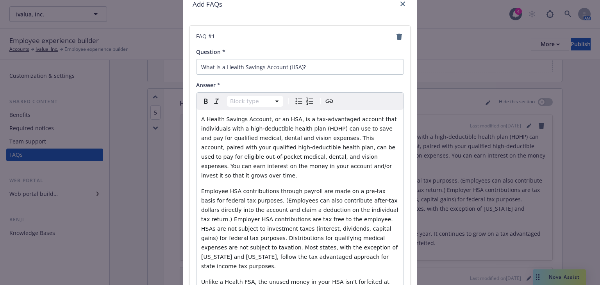
scroll to position [115, 0]
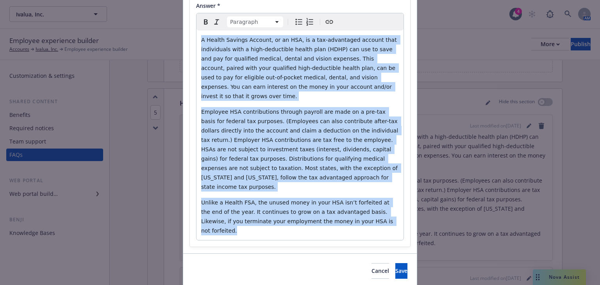
drag, startPoint x: 362, startPoint y: 204, endPoint x: 186, endPoint y: 22, distance: 253.4
click at [184, 21] on div "FAQ # 1 Question * What is a Health Savings Account (HSA)? Answer * Paragraph P…" at bounding box center [299, 96] width 233 height 313
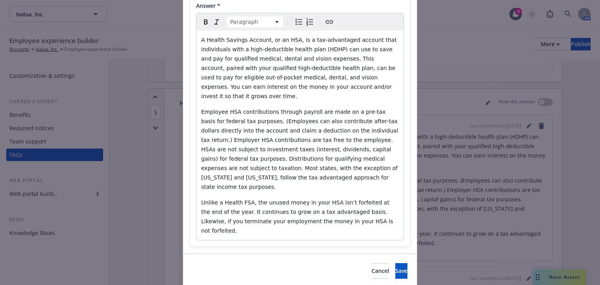
scroll to position [0, 0]
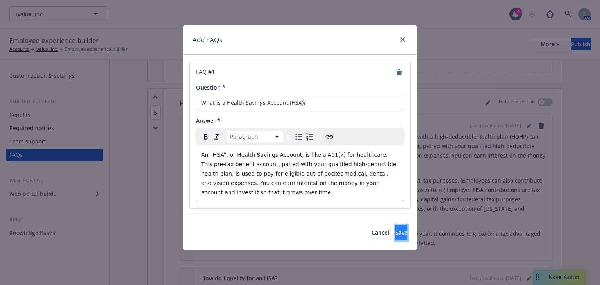
click at [395, 228] on span "Save" at bounding box center [401, 231] width 12 height 7
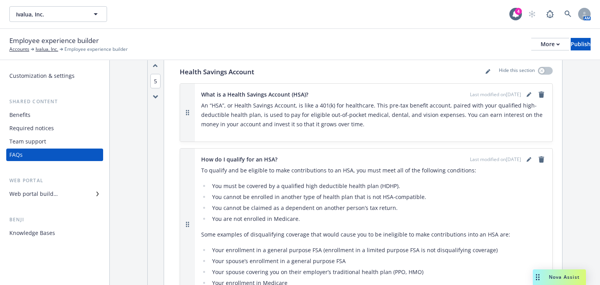
scroll to position [1249, 0]
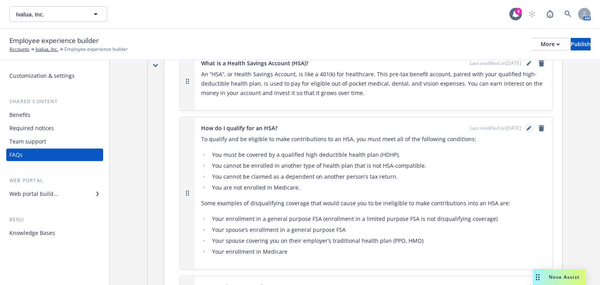
click at [526, 126] on icon "editPencil" at bounding box center [528, 128] width 4 height 4
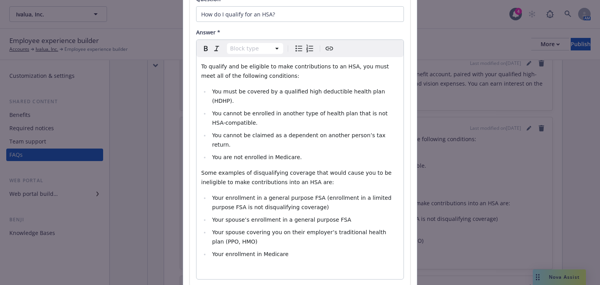
scroll to position [94, 0]
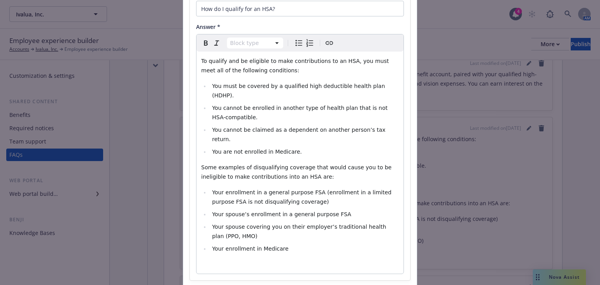
select select
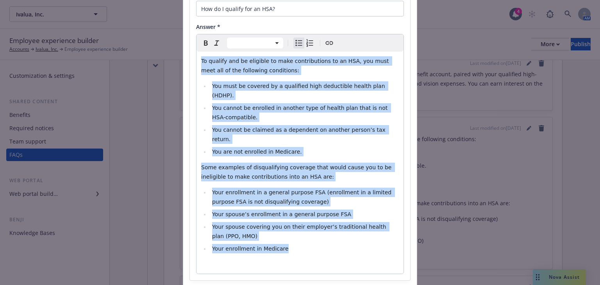
drag, startPoint x: 290, startPoint y: 230, endPoint x: 217, endPoint y: 92, distance: 156.1
click at [183, 56] on div "FAQ # 1 Question * How do I qualify for an HSA? Answer * Paragraph Heading 1 He…" at bounding box center [299, 124] width 233 height 326
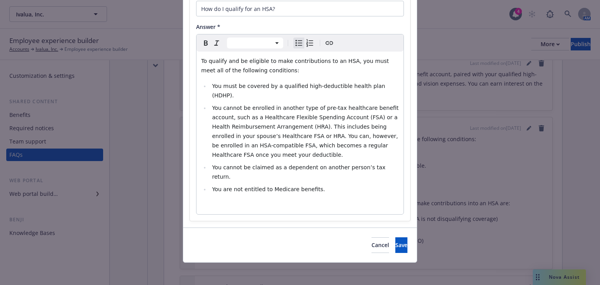
scroll to position [77, 0]
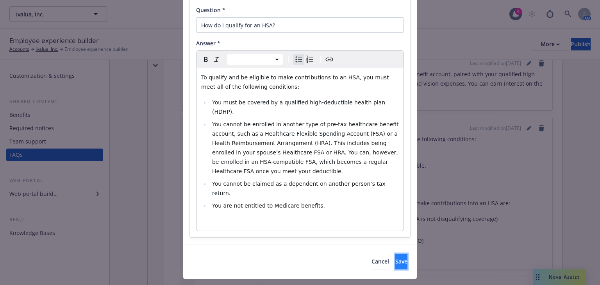
click at [395, 253] on button "Save" at bounding box center [401, 261] width 12 height 16
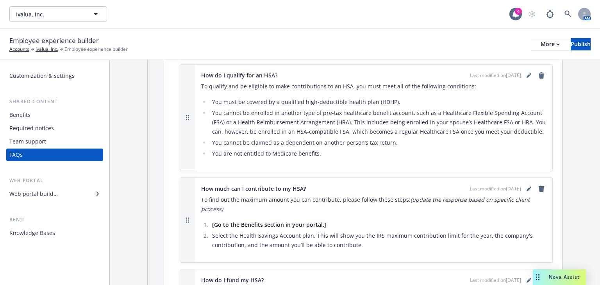
scroll to position [1343, 0]
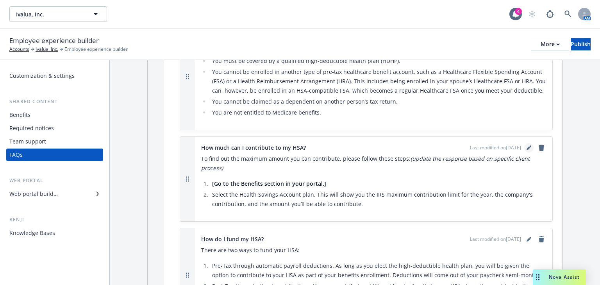
click at [526, 145] on icon "editPencil" at bounding box center [528, 147] width 5 height 5
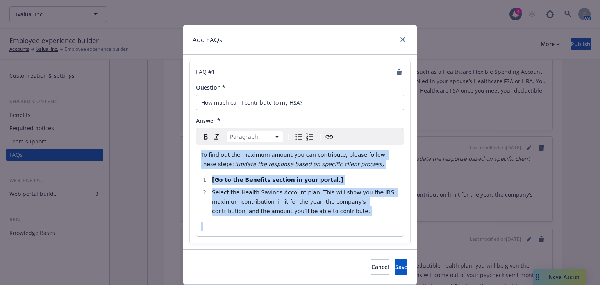
drag, startPoint x: 279, startPoint y: 219, endPoint x: 194, endPoint y: 156, distance: 106.2
click at [196, 156] on div "To find out the maximum amount you can contribute, please follow these steps: (…" at bounding box center [299, 190] width 207 height 91
select select
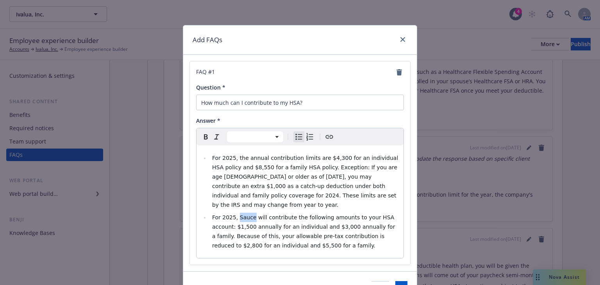
drag, startPoint x: 246, startPoint y: 208, endPoint x: 233, endPoint y: 208, distance: 12.5
click at [233, 214] on span "For 2025, Sauce will contribute the following amounts to your HSA account: $1,5…" at bounding box center [304, 231] width 185 height 34
drag, startPoint x: 225, startPoint y: 216, endPoint x: 212, endPoint y: 216, distance: 12.9
click at [212, 216] on span "For 2025, Ivalua will contribute the following amounts to your HSA account: $1,…" at bounding box center [304, 231] width 185 height 34
click at [312, 217] on span "For 2025, Ivalua will contribute the following amounts to your HSA account: $90…" at bounding box center [306, 231] width 188 height 34
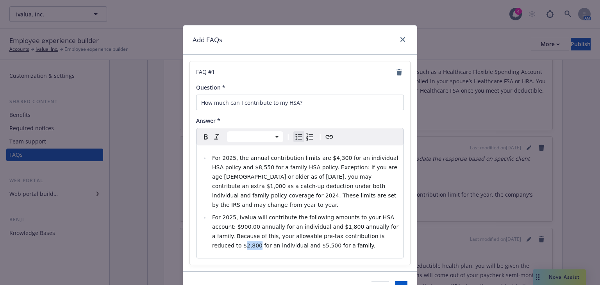
drag, startPoint x: 362, startPoint y: 226, endPoint x: 350, endPoint y: 228, distance: 12.2
click at [350, 228] on span "For 2025, Ivalua will contribute the following amounts to your HSA account: $90…" at bounding box center [306, 231] width 188 height 34
drag, startPoint x: 330, startPoint y: 228, endPoint x: 347, endPoint y: 233, distance: 17.0
click at [331, 228] on span "For 2025, Ivalua will contribute the following amounts to your HSA account: $90…" at bounding box center [306, 231] width 188 height 34
drag, startPoint x: 362, startPoint y: 227, endPoint x: 350, endPoint y: 233, distance: 13.6
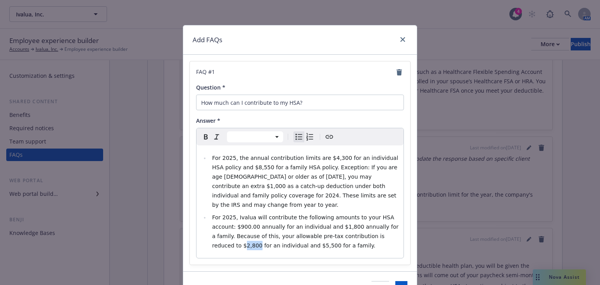
click at [350, 232] on li "For 2025, Ivalua will contribute the following amounts to your HSA account: $90…" at bounding box center [304, 230] width 189 height 37
click at [361, 227] on span "For 2025, Ivalua will contribute the following amounts to your HSA account: $90…" at bounding box center [306, 231] width 188 height 34
click at [365, 227] on span "For 2025, Ivalua will contribute the following amounts to your HSA account: $90…" at bounding box center [306, 231] width 188 height 34
click at [371, 281] on button "Cancel" at bounding box center [380, 289] width 18 height 16
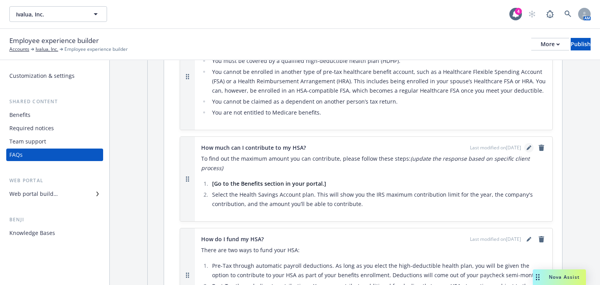
click at [526, 145] on icon "editPencil" at bounding box center [528, 147] width 5 height 5
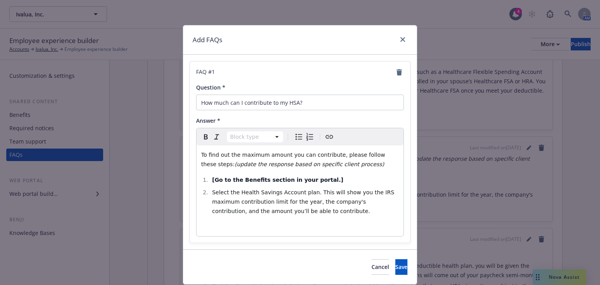
select select
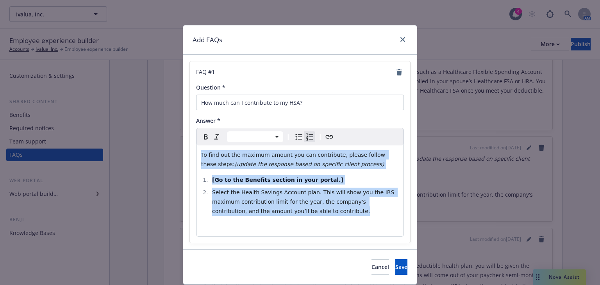
drag, startPoint x: 278, startPoint y: 211, endPoint x: 224, endPoint y: 172, distance: 67.2
click at [198, 156] on div "To find out the maximum amount you can contribute, please follow these steps: (…" at bounding box center [299, 190] width 207 height 91
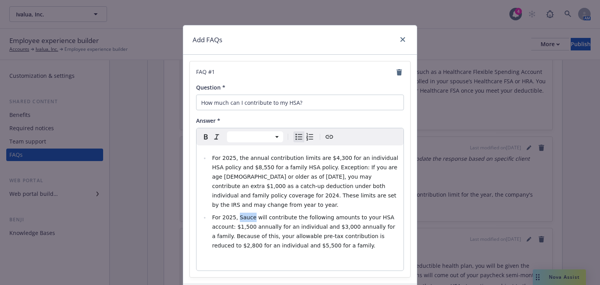
drag, startPoint x: 247, startPoint y: 209, endPoint x: 233, endPoint y: 208, distance: 13.3
click at [233, 214] on span "For 2025, Sauce will contribute the following amounts to your HSA account: $1,5…" at bounding box center [304, 231] width 185 height 34
click at [225, 217] on span "For 2025, Ivalua will contribute the following amounts to your HSA account: $1,…" at bounding box center [304, 231] width 185 height 34
click at [217, 217] on span "For 2025, Ivalua will contribute the following amounts to your HSA account: $1,…" at bounding box center [304, 231] width 185 height 34
click at [215, 217] on span "For 2025, Ivalua will contribute the following amounts to your HSA account: $50…" at bounding box center [304, 231] width 185 height 34
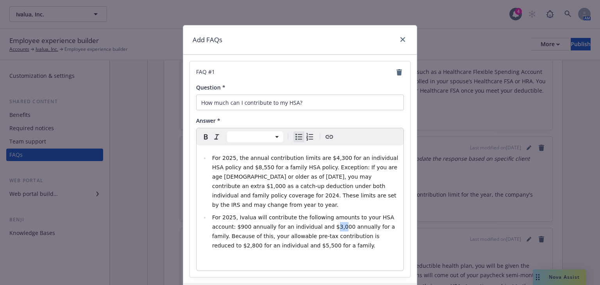
drag, startPoint x: 306, startPoint y: 217, endPoint x: 300, endPoint y: 219, distance: 6.4
click at [300, 219] on span "For 2025, Ivalua will contribute the following amounts to your HSA account: $90…" at bounding box center [304, 231] width 185 height 34
drag, startPoint x: 354, startPoint y: 226, endPoint x: 343, endPoint y: 227, distance: 10.9
click at [343, 227] on span "For 2025, Ivalua will contribute the following amounts to your HSA account: $90…" at bounding box center [304, 231] width 185 height 34
select select "paragraph"
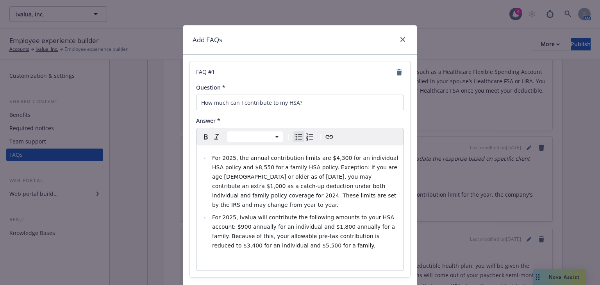
click at [250, 240] on div "For 2025, the annual contribution limits are $4,300 for an individual HSA polic…" at bounding box center [299, 207] width 207 height 125
select select
drag, startPoint x: 261, startPoint y: 236, endPoint x: 248, endPoint y: 238, distance: 12.6
click at [248, 238] on span "For 2025, Ivalua will contribute the following amounts to your HSA account: $90…" at bounding box center [304, 231] width 185 height 34
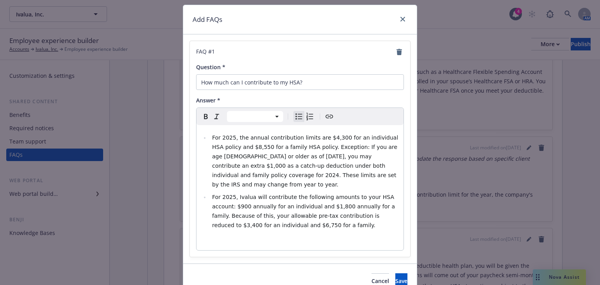
scroll to position [49, 0]
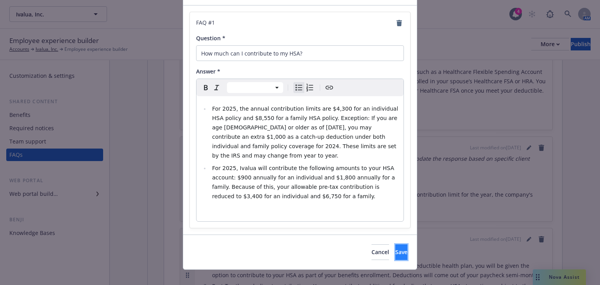
click at [395, 244] on button "Save" at bounding box center [401, 252] width 12 height 16
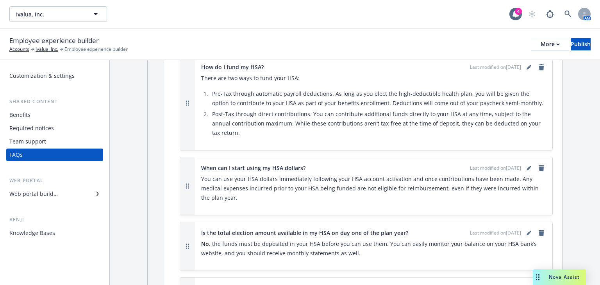
scroll to position [1530, 0]
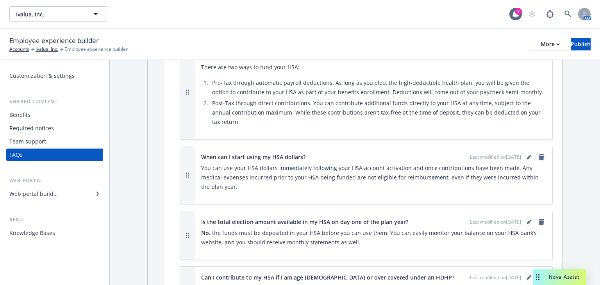
click at [538, 154] on icon "remove" at bounding box center [541, 157] width 6 height 6
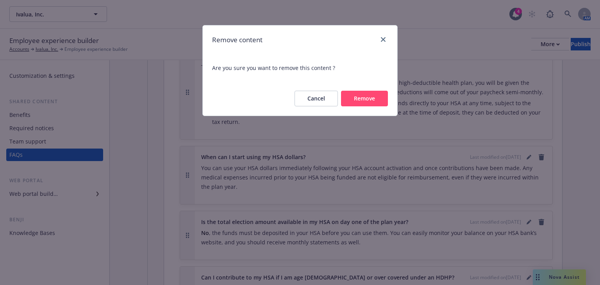
click at [372, 103] on button "Remove" at bounding box center [364, 99] width 47 height 16
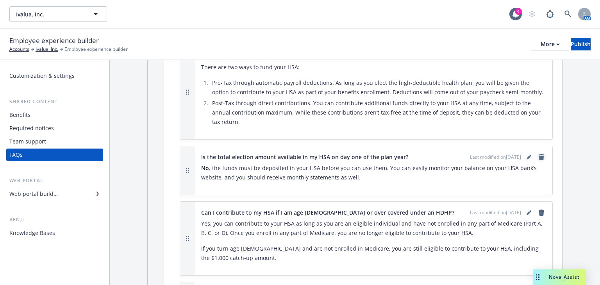
click at [538, 154] on icon "remove" at bounding box center [541, 157] width 6 height 6
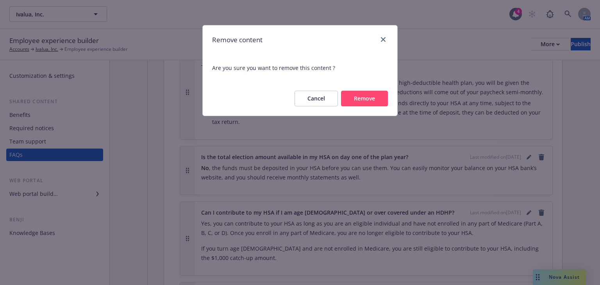
click at [373, 98] on button "Remove" at bounding box center [364, 99] width 47 height 16
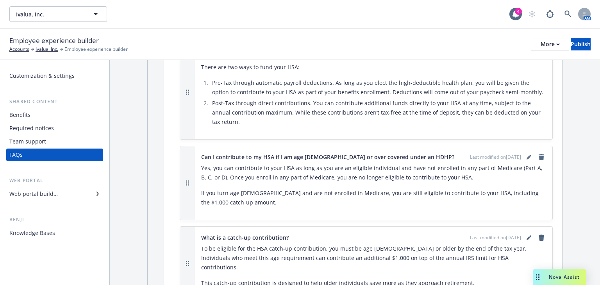
click at [219, 182] on div "Yes, you can contribute to your HSA as long as you are an eligible individual a…" at bounding box center [373, 188] width 345 height 50
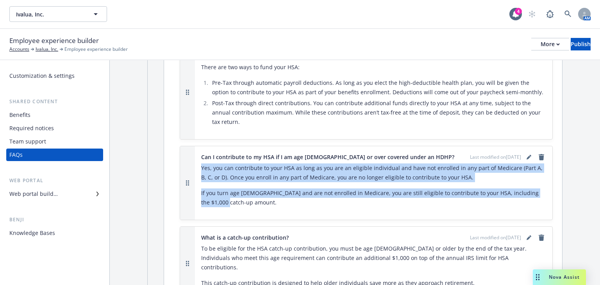
drag, startPoint x: 228, startPoint y: 180, endPoint x: 203, endPoint y: 142, distance: 45.3
click at [201, 163] on div "Yes, you can contribute to your HSA as long as you are an eligible individual a…" at bounding box center [373, 185] width 345 height 44
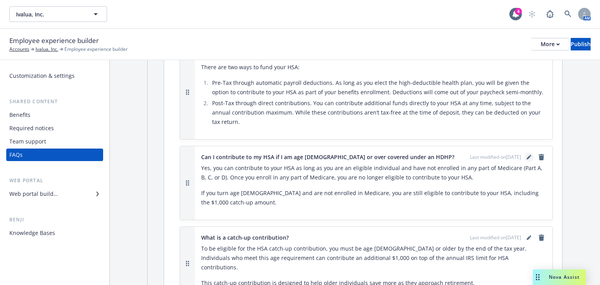
click at [526, 155] on icon "editPencil" at bounding box center [528, 157] width 5 height 5
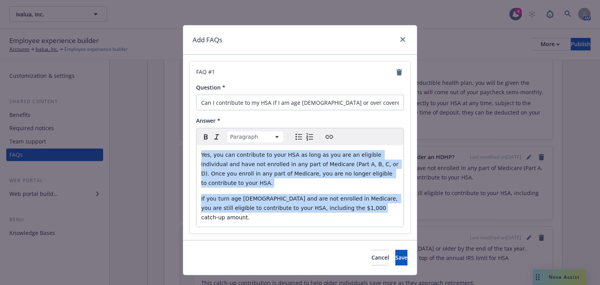
drag, startPoint x: 362, startPoint y: 202, endPoint x: 175, endPoint y: 153, distance: 193.2
click at [175, 153] on div "Add FAQs FAQ # 1 Question * Can I contribute to my HSA if I am age [DEMOGRAPHIC…" at bounding box center [300, 142] width 600 height 285
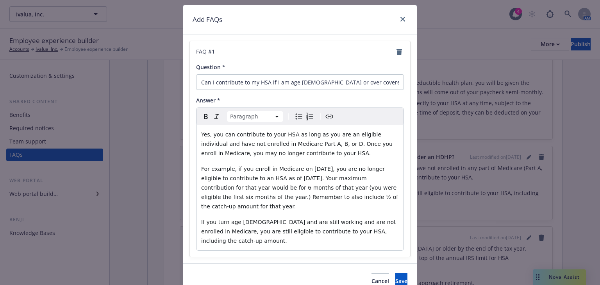
scroll to position [31, 0]
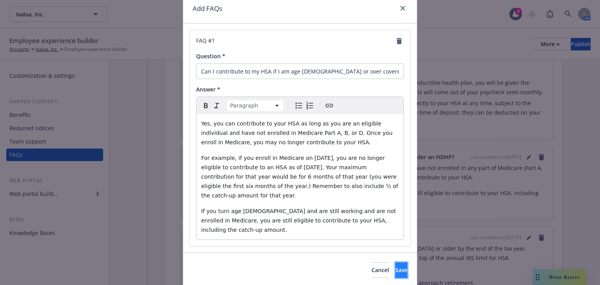
click at [395, 262] on button "Save" at bounding box center [401, 270] width 12 height 16
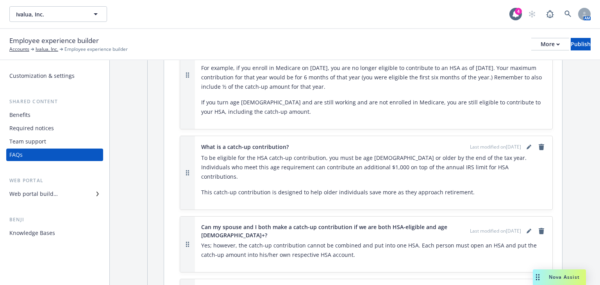
scroll to position [1686, 0]
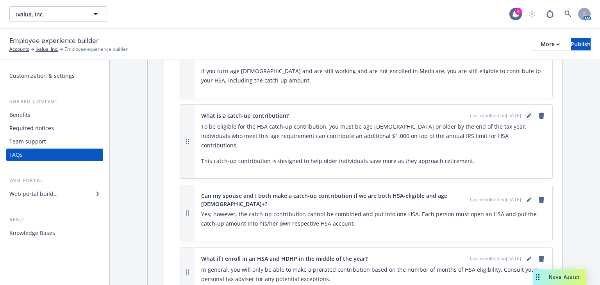
click at [526, 113] on icon "editPencil" at bounding box center [528, 115] width 5 height 5
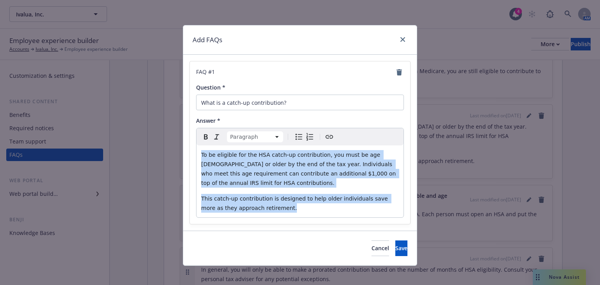
drag, startPoint x: 231, startPoint y: 198, endPoint x: 220, endPoint y: 162, distance: 37.5
click at [195, 155] on div "FAQ # 1 Question * What is a catch-up contribution? Answer * Paragraph Paragrap…" at bounding box center [300, 142] width 220 height 162
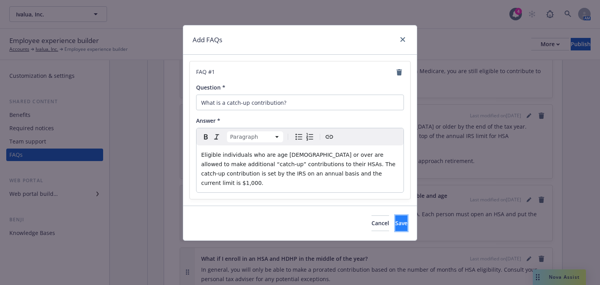
click at [395, 215] on button "Save" at bounding box center [401, 223] width 12 height 16
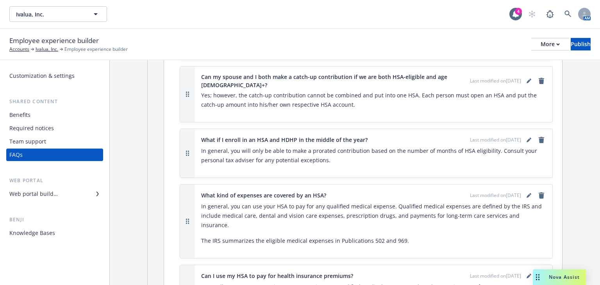
scroll to position [1811, 0]
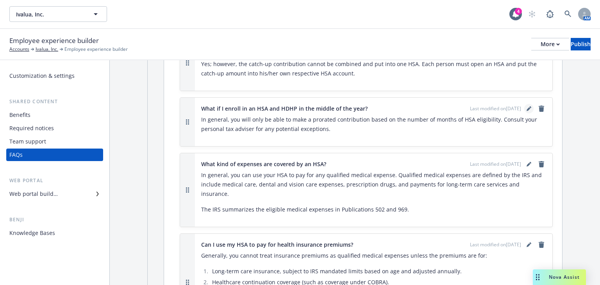
click at [524, 104] on link "editPencil" at bounding box center [528, 108] width 9 height 9
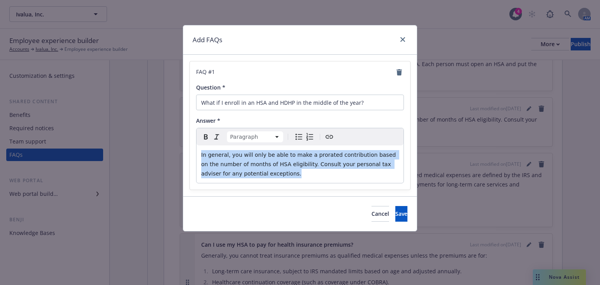
drag, startPoint x: 225, startPoint y: 173, endPoint x: 199, endPoint y: 155, distance: 31.2
click at [199, 155] on div "In general, you will only be able to make a prorated contribution based on the …" at bounding box center [299, 163] width 207 height 37
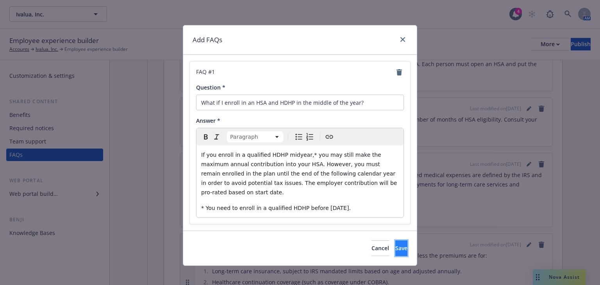
click at [395, 244] on span "Save" at bounding box center [401, 247] width 12 height 7
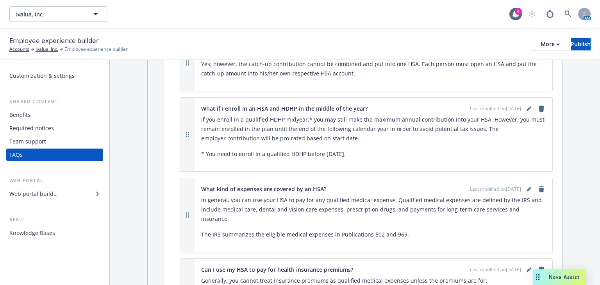
scroll to position [1842, 0]
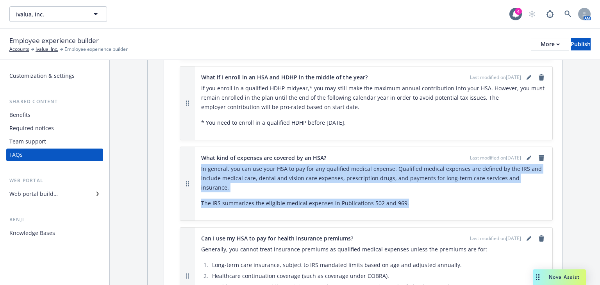
drag, startPoint x: 411, startPoint y: 167, endPoint x: 201, endPoint y: 140, distance: 211.7
click at [201, 164] on div "In general, you can use your HSA to pay for any qualified medical expense. Qual…" at bounding box center [373, 186] width 345 height 44
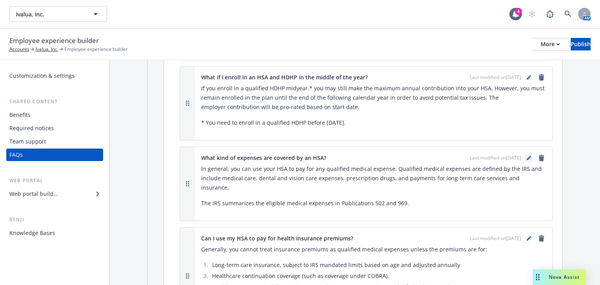
click at [526, 155] on icon "editPencil" at bounding box center [528, 157] width 5 height 5
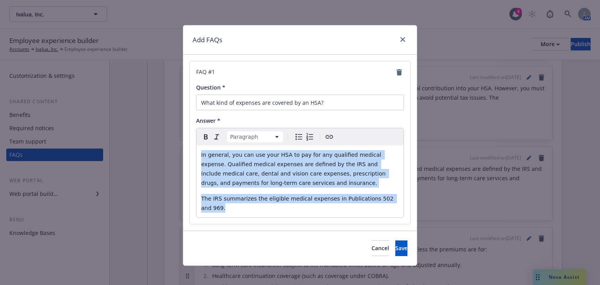
drag, startPoint x: 392, startPoint y: 198, endPoint x: 195, endPoint y: 155, distance: 201.9
click at [195, 155] on div "FAQ # 1 Question * What kind of expenses are covered by an HSA? Answer * Paragr…" at bounding box center [300, 142] width 220 height 162
select select
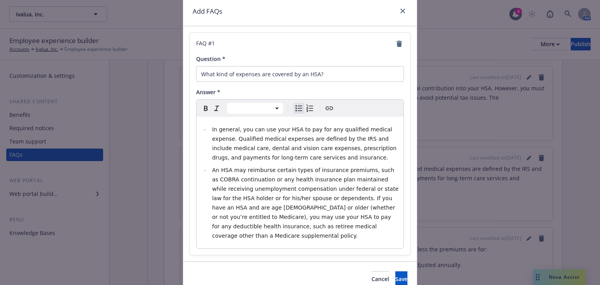
scroll to position [55, 0]
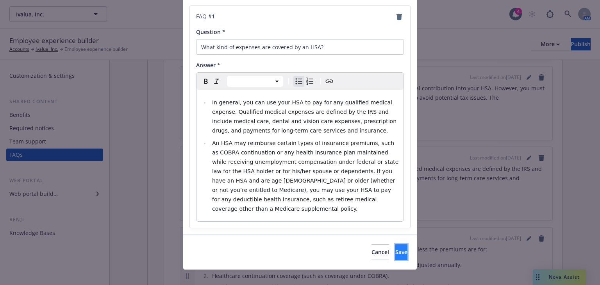
click at [395, 244] on button "Save" at bounding box center [401, 252] width 12 height 16
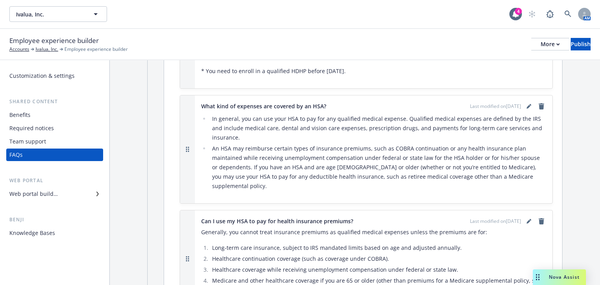
scroll to position [1905, 0]
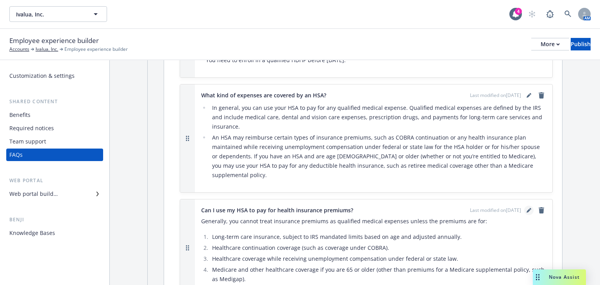
click at [524, 205] on link "editPencil" at bounding box center [528, 209] width 9 height 9
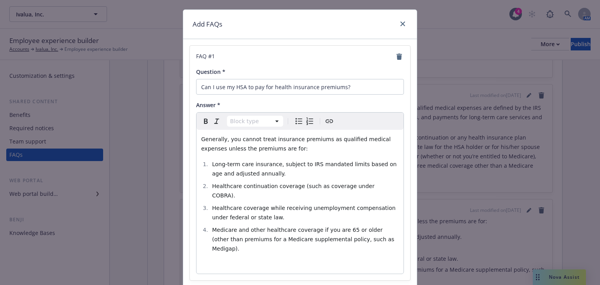
scroll to position [31, 0]
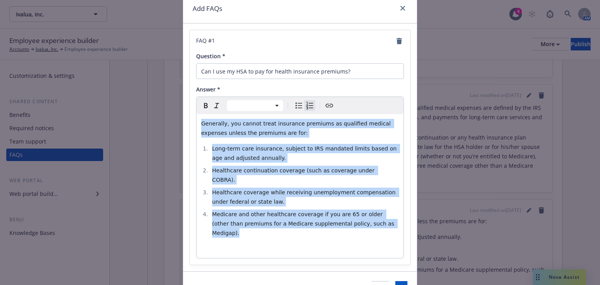
drag, startPoint x: 372, startPoint y: 212, endPoint x: 219, endPoint y: 141, distance: 169.2
click at [196, 128] on div "Generally, you cannot treat insurance premiums as qualified medical expenses un…" at bounding box center [299, 186] width 207 height 144
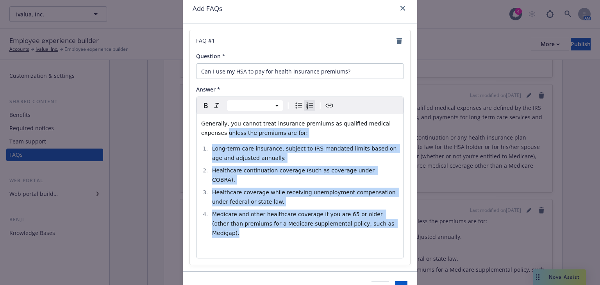
click at [361, 217] on li "Medicare and other healthcare coverage if you are 65 or older (other than premi…" at bounding box center [304, 223] width 189 height 28
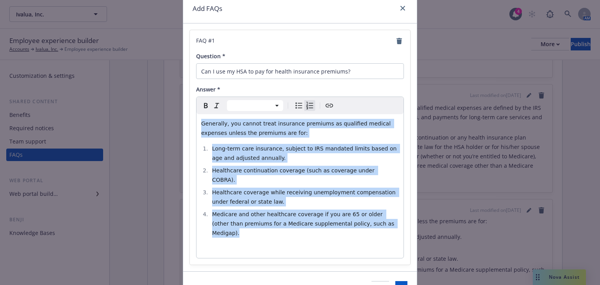
drag, startPoint x: 373, startPoint y: 217, endPoint x: 212, endPoint y: 132, distance: 181.8
click at [186, 125] on div "FAQ # 1 Question * Can I use my HSA to pay for health insurance premiums? Answe…" at bounding box center [299, 146] width 233 height 247
select select "paragraph"
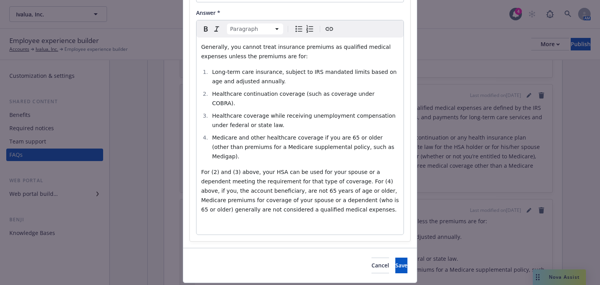
scroll to position [112, 0]
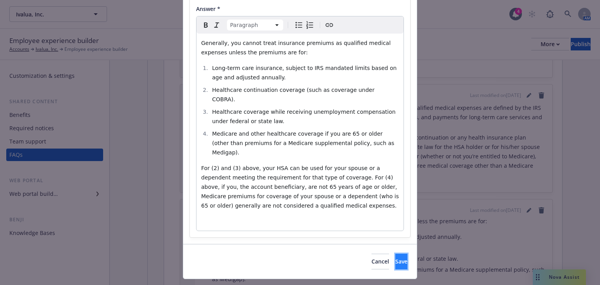
click at [395, 253] on button "Save" at bounding box center [401, 261] width 12 height 16
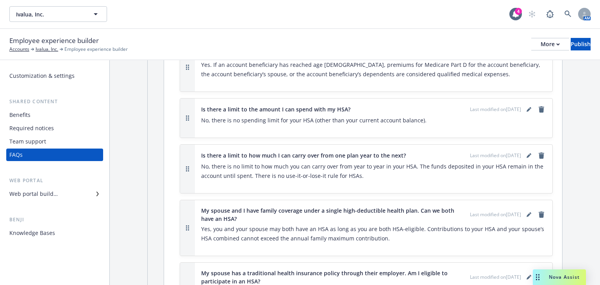
scroll to position [2373, 0]
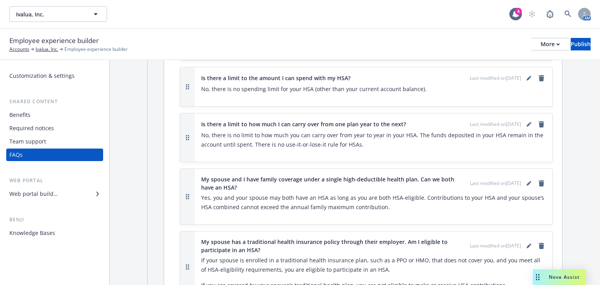
click at [345, 130] on div "No, there is no limit to how much you can carry over from year to year in your …" at bounding box center [373, 142] width 345 height 25
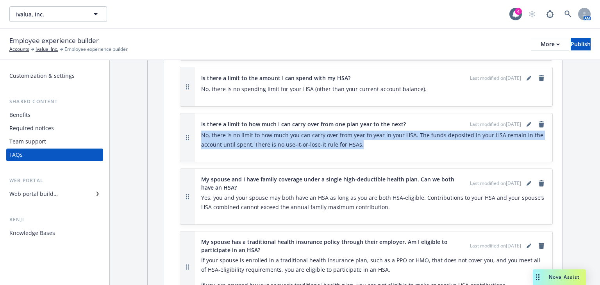
drag, startPoint x: 363, startPoint y: 110, endPoint x: 201, endPoint y: 100, distance: 161.9
click at [197, 113] on div "Is there a limit to how much I can carry over from one plan year to the next? L…" at bounding box center [373, 137] width 357 height 48
drag, startPoint x: 204, startPoint y: 100, endPoint x: 214, endPoint y: 97, distance: 10.6
click at [207, 130] on p "No, there is no limit to how much you can carry over from year to year in your …" at bounding box center [373, 139] width 345 height 19
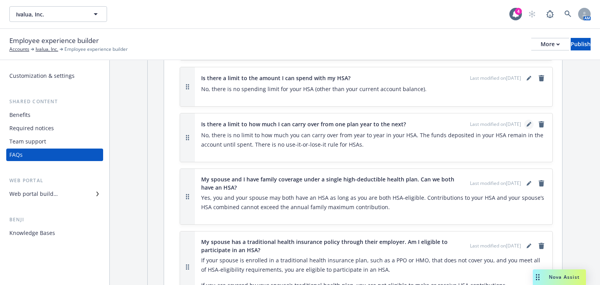
click at [524, 119] on link "editPencil" at bounding box center [528, 123] width 9 height 9
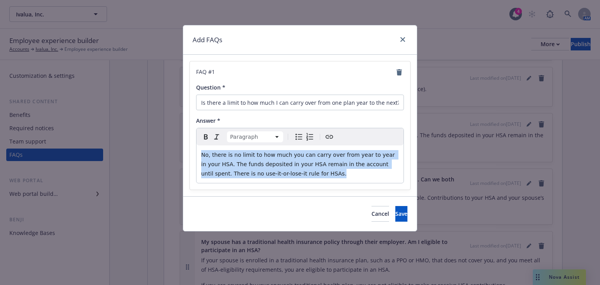
drag, startPoint x: 287, startPoint y: 173, endPoint x: 197, endPoint y: 153, distance: 92.7
click at [197, 153] on div "No, there is no limit to how much you can carry over from year to year in your …" at bounding box center [299, 163] width 207 height 37
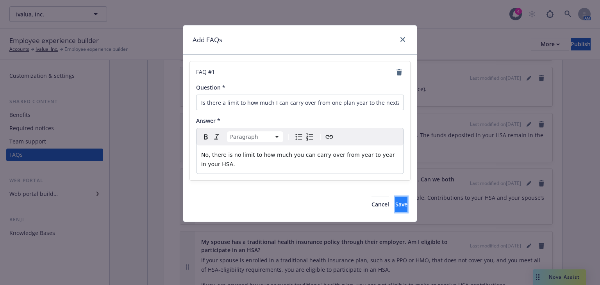
click at [395, 203] on button "Save" at bounding box center [401, 204] width 12 height 16
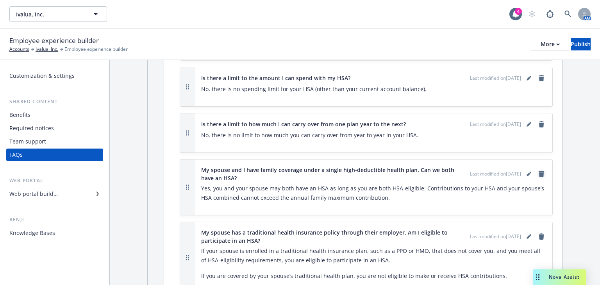
click at [538, 171] on icon "remove" at bounding box center [540, 174] width 5 height 6
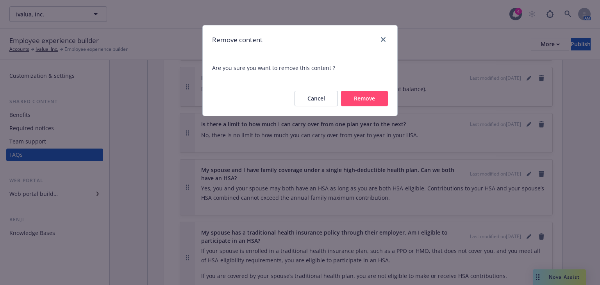
click at [370, 104] on button "Remove" at bounding box center [364, 99] width 47 height 16
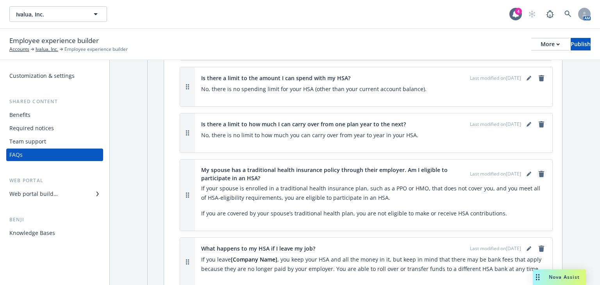
click at [538, 171] on icon "remove" at bounding box center [540, 174] width 5 height 6
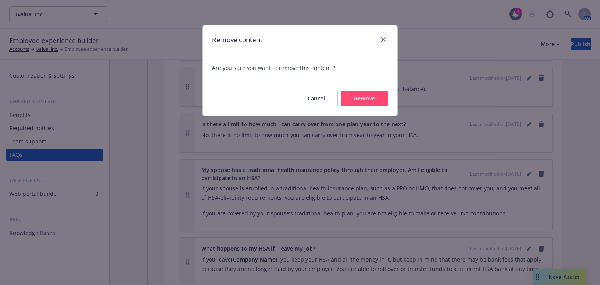
click at [361, 101] on button "Remove" at bounding box center [364, 99] width 47 height 16
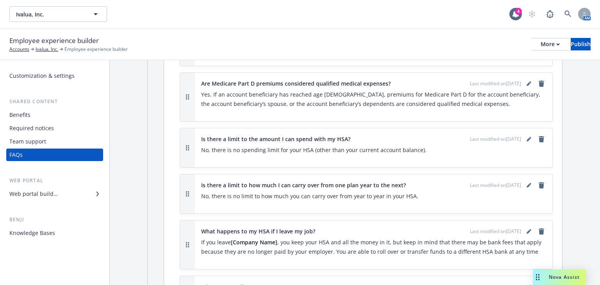
scroll to position [2342, 0]
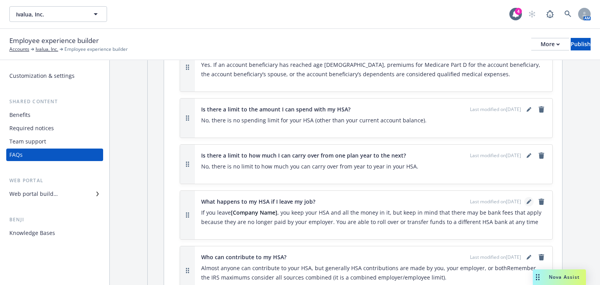
click at [526, 200] on icon "editPencil" at bounding box center [528, 202] width 4 height 4
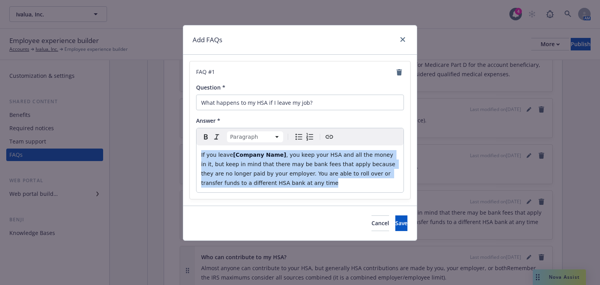
drag, startPoint x: 262, startPoint y: 184, endPoint x: 190, endPoint y: 150, distance: 80.0
click at [190, 150] on div "FAQ # 1 Question * What happens to my HSA if I leave my job? Answer * Paragraph…" at bounding box center [300, 129] width 220 height 137
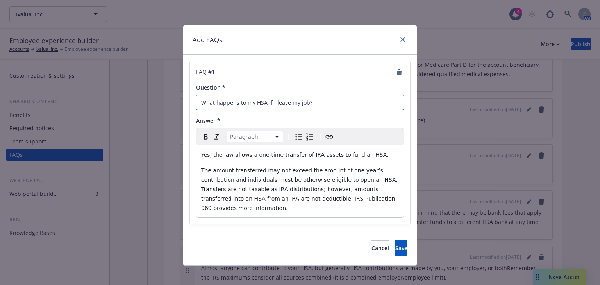
drag, startPoint x: 322, startPoint y: 102, endPoint x: 123, endPoint y: 98, distance: 198.3
click at [123, 98] on div "Add FAQs FAQ # 1 Question * What happens to my HSA if I leave my job? Answer * …" at bounding box center [300, 142] width 600 height 285
click at [395, 244] on span "Save" at bounding box center [401, 247] width 12 height 7
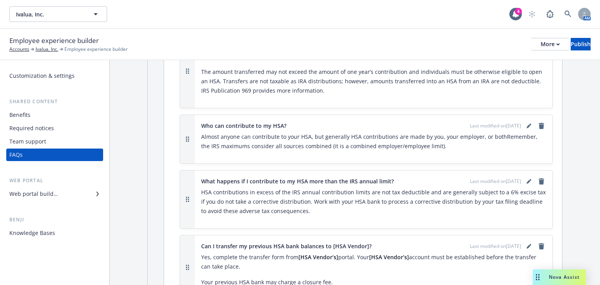
scroll to position [2467, 0]
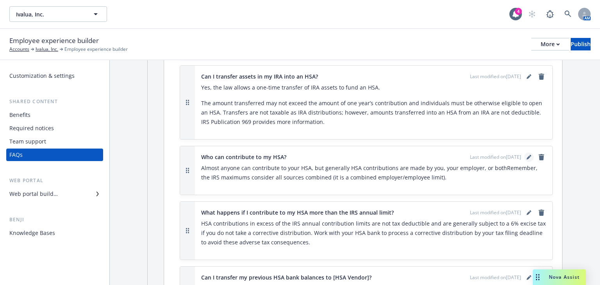
click at [525, 152] on link "editPencil" at bounding box center [528, 156] width 9 height 9
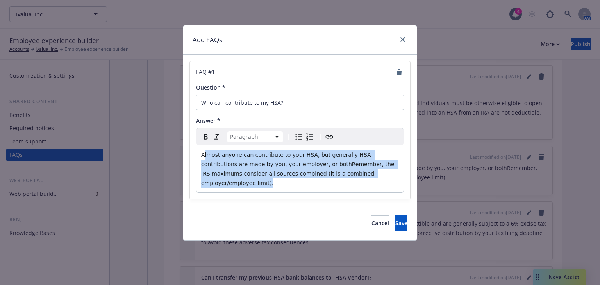
drag, startPoint x: 353, startPoint y: 173, endPoint x: 205, endPoint y: 151, distance: 150.3
click at [205, 151] on p "Almost anyone can contribute to your HSA, but generally HSA contributions are m…" at bounding box center [300, 168] width 198 height 37
click at [228, 159] on p "Almost anyone can contribute to your HSA, but generally HSA contributions are m…" at bounding box center [300, 168] width 198 height 37
click at [378, 174] on p "Almost anyone can contribute to your HSA, but generally HSA contributions are m…" at bounding box center [300, 168] width 198 height 37
drag, startPoint x: 355, startPoint y: 175, endPoint x: 187, endPoint y: 155, distance: 169.1
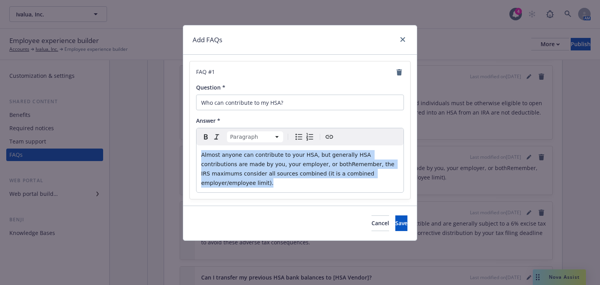
click at [187, 155] on div "FAQ # 1 Question * Who can contribute to my HSA? Answer * Paragraph Paragraph H…" at bounding box center [299, 130] width 233 height 151
select select
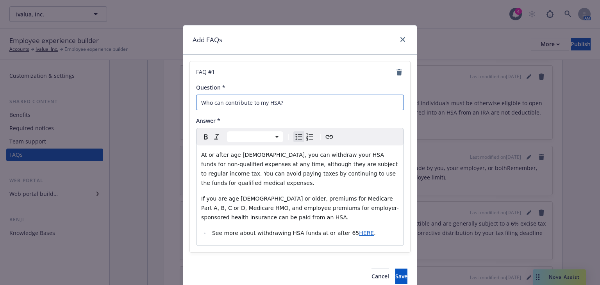
drag, startPoint x: 298, startPoint y: 100, endPoint x: 136, endPoint y: 101, distance: 162.0
click at [136, 101] on div "Add FAQs FAQ # 1 Question * Who can contribute to my HSA? Answer * Paragraph He…" at bounding box center [300, 142] width 600 height 285
click at [395, 284] on span "Save" at bounding box center [401, 288] width 12 height 7
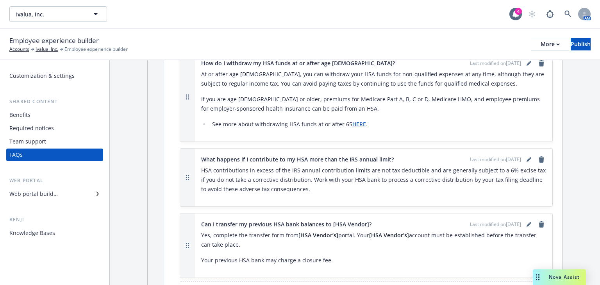
scroll to position [2592, 0]
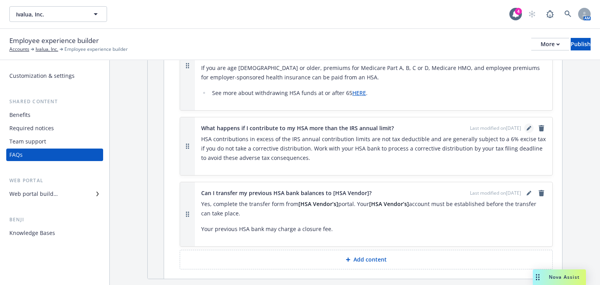
click at [526, 126] on icon "editPencil" at bounding box center [528, 128] width 4 height 4
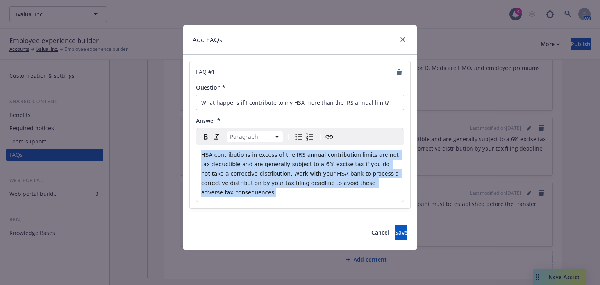
drag, startPoint x: 397, startPoint y: 185, endPoint x: 183, endPoint y: 158, distance: 216.4
click at [183, 158] on div "FAQ # 1 Question * What happens if I contribute to my HSA more than the IRS ann…" at bounding box center [299, 135] width 233 height 160
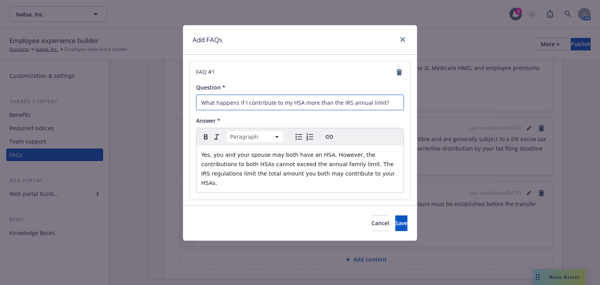
drag, startPoint x: 383, startPoint y: 101, endPoint x: 214, endPoint y: 97, distance: 169.1
click at [178, 97] on div "Add FAQs FAQ # 1 Question * What happens if I contribute to my HSA more than th…" at bounding box center [300, 142] width 600 height 285
click at [395, 217] on button "Save" at bounding box center [401, 223] width 12 height 16
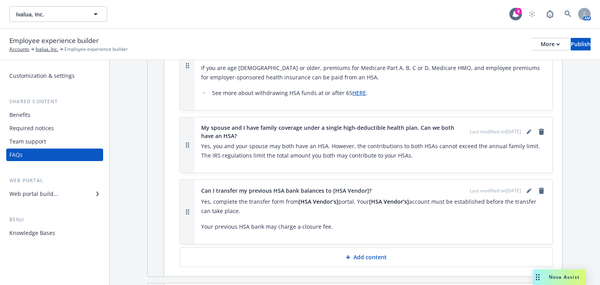
click at [345, 197] on div "Yes, complete the transfer form from [HSA Vendor’s] portal. Your [HSA Vendor’s]…" at bounding box center [373, 214] width 345 height 34
click at [526, 188] on icon "editPencil" at bounding box center [528, 190] width 5 height 5
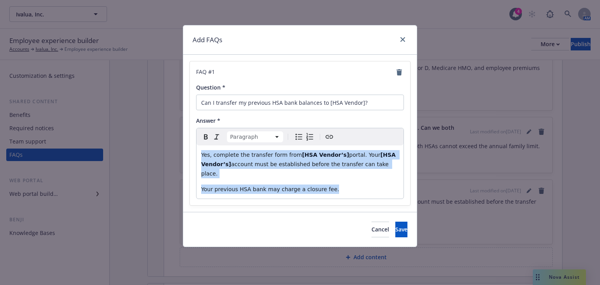
drag, startPoint x: 328, startPoint y: 181, endPoint x: 202, endPoint y: 154, distance: 129.3
click at [181, 145] on div "Add FAQs FAQ # 1 Question * Can I transfer my previous HSA bank balances to [HS…" at bounding box center [300, 142] width 600 height 285
select select
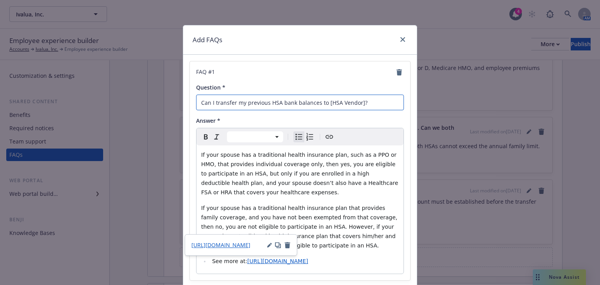
drag, startPoint x: 273, startPoint y: 95, endPoint x: 83, endPoint y: 95, distance: 190.5
click at [79, 94] on div "Add FAQs FAQ # 1 Question * Can I transfer my previous HSA bank balances to [HS…" at bounding box center [300, 142] width 600 height 285
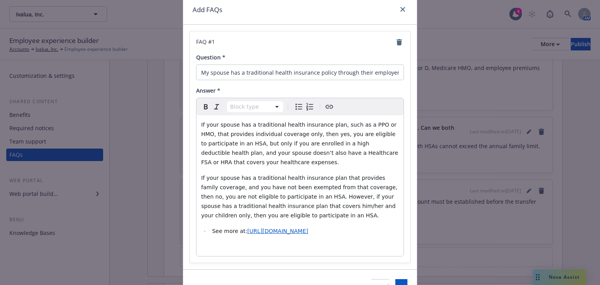
scroll to position [74, 0]
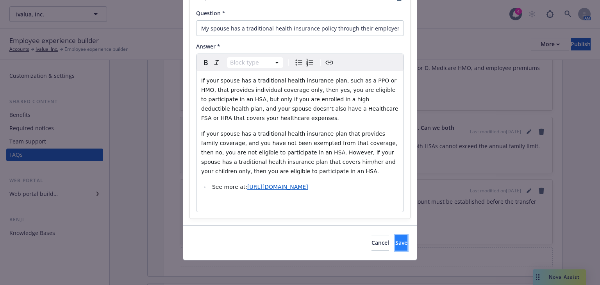
click at [395, 242] on button "Save" at bounding box center [401, 243] width 12 height 16
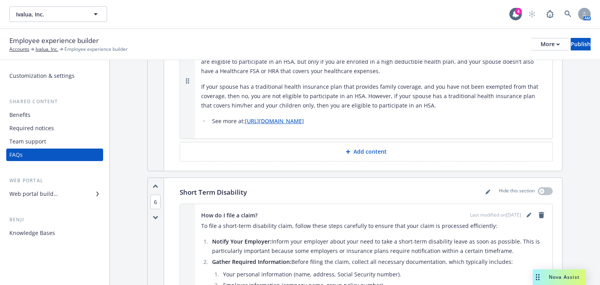
scroll to position [2748, 0]
click at [540, 189] on icon "button" at bounding box center [541, 190] width 3 height 3
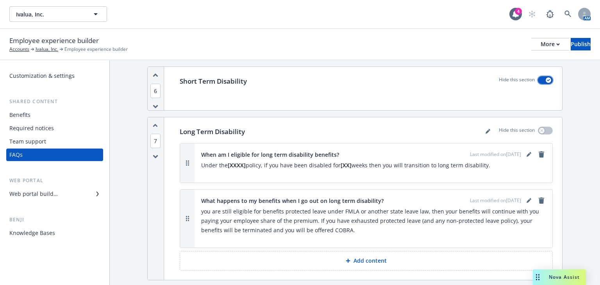
scroll to position [2873, 0]
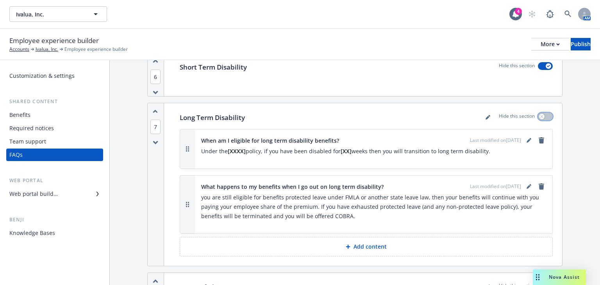
click at [540, 115] on icon "button" at bounding box center [541, 116] width 3 height 3
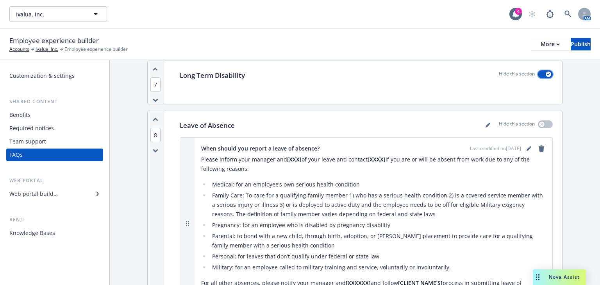
scroll to position [2935, 0]
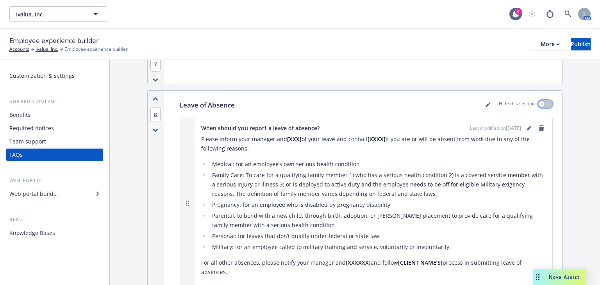
click at [539, 101] on div "button" at bounding box center [541, 103] width 5 height 5
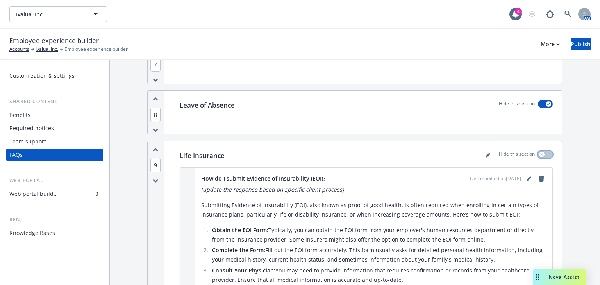
click at [540, 153] on icon "button" at bounding box center [541, 154] width 3 height 3
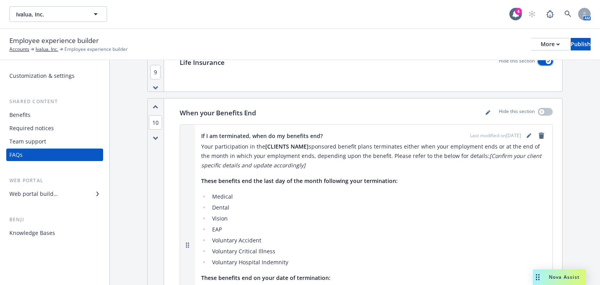
scroll to position [2966, 0]
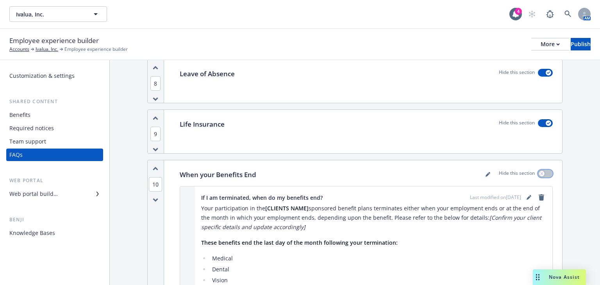
click at [540, 172] on icon "button" at bounding box center [541, 173] width 3 height 3
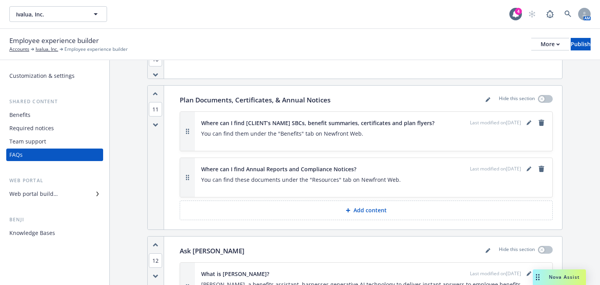
scroll to position [3060, 0]
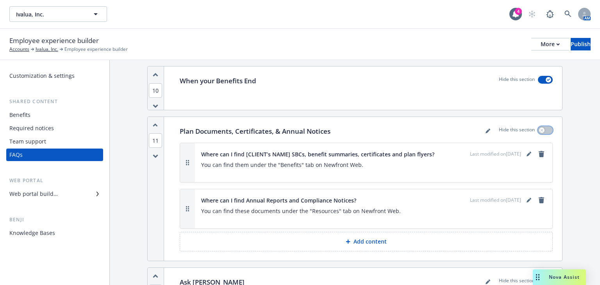
click at [540, 128] on icon "button" at bounding box center [541, 129] width 3 height 3
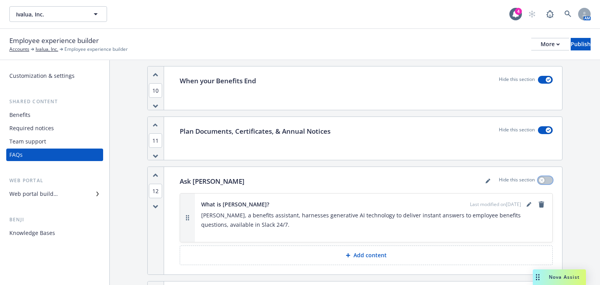
click at [540, 178] on icon "button" at bounding box center [541, 179] width 3 height 3
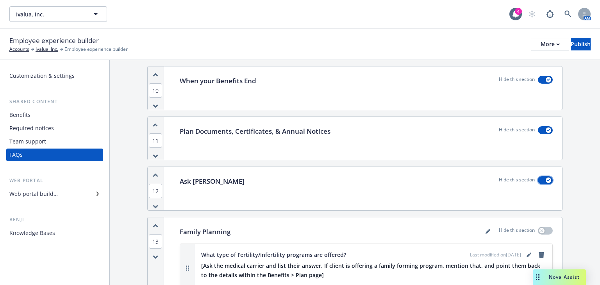
scroll to position [3091, 0]
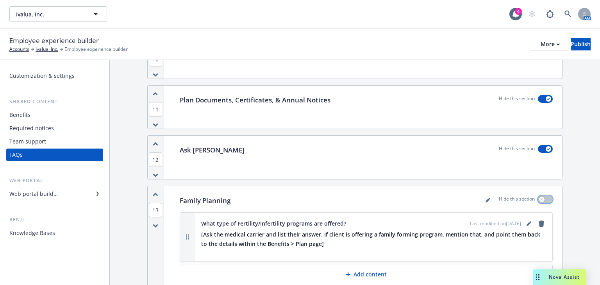
click at [540, 198] on icon "button" at bounding box center [541, 199] width 3 height 3
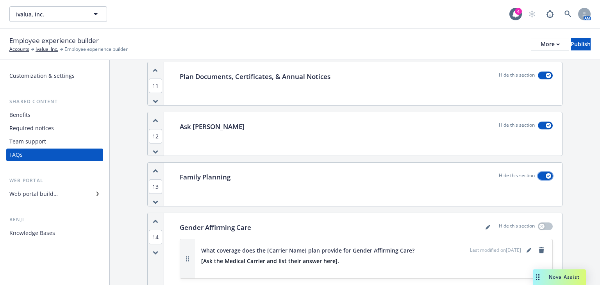
scroll to position [3154, 0]
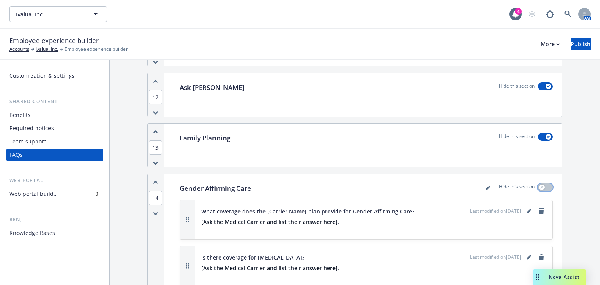
click at [540, 185] on icon "button" at bounding box center [541, 186] width 3 height 3
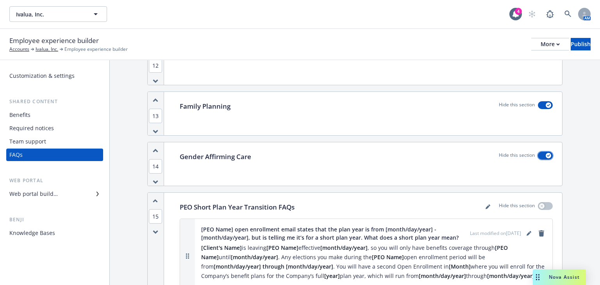
scroll to position [3247, 0]
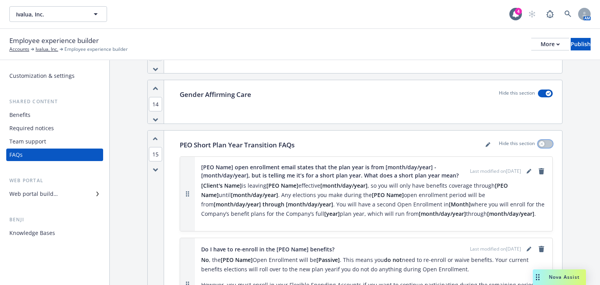
click at [540, 142] on icon "button" at bounding box center [541, 143] width 3 height 3
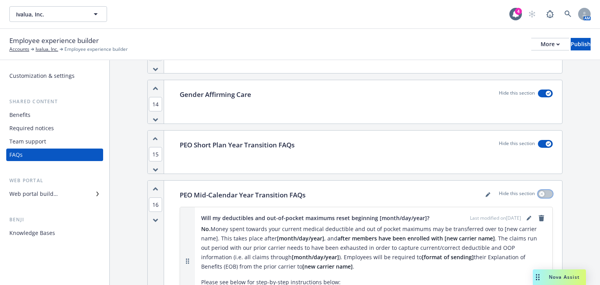
click at [539, 191] on div "button" at bounding box center [541, 193] width 5 height 5
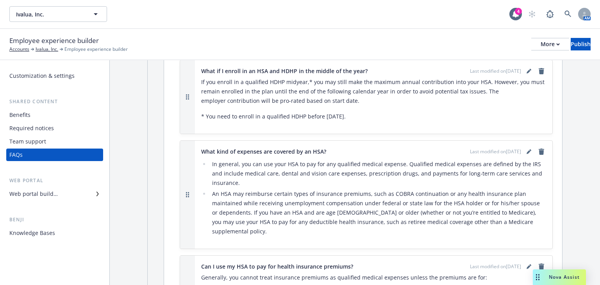
scroll to position [1768, 0]
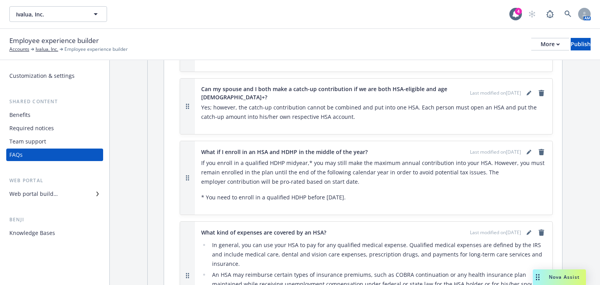
click at [566, 51] on div "Employee experience builder Accounts Ivalua, Inc. Employee experience builder M…" at bounding box center [299, 44] width 581 height 17
click at [570, 47] on div "Publish" at bounding box center [580, 44] width 20 height 12
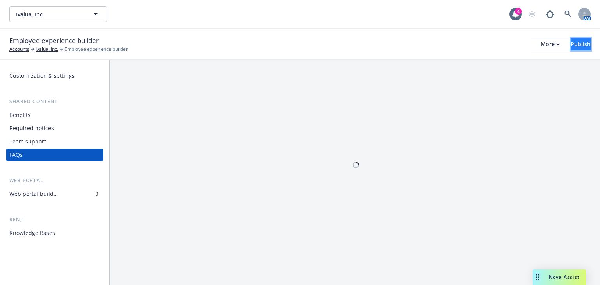
scroll to position [0, 0]
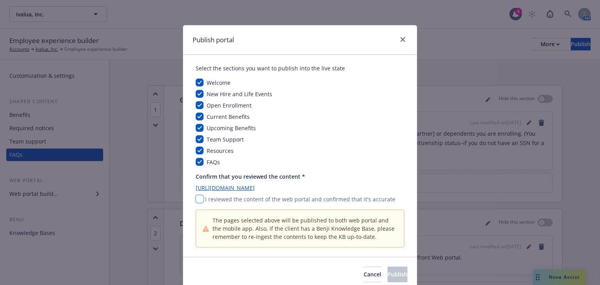
click at [196, 202] on input "checkbox" at bounding box center [200, 199] width 8 height 8
checkbox input "true"
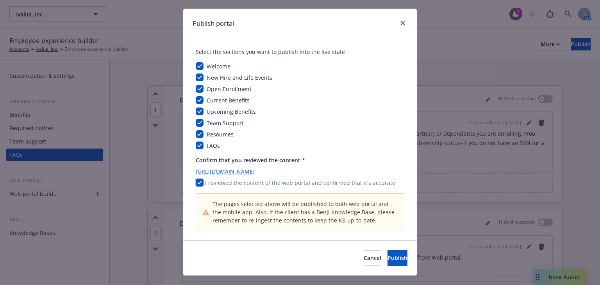
scroll to position [32, 0]
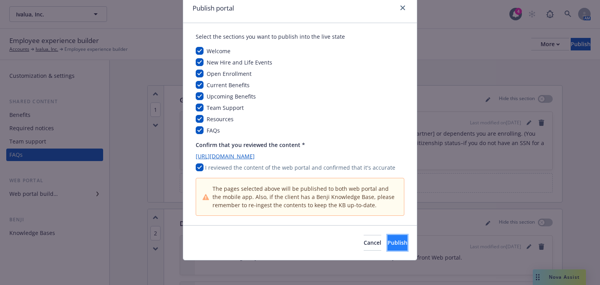
click at [387, 235] on button "Publish" at bounding box center [397, 243] width 20 height 16
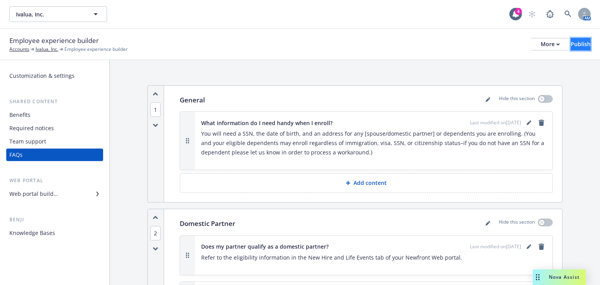
click at [570, 42] on div "Publish" at bounding box center [580, 44] width 20 height 12
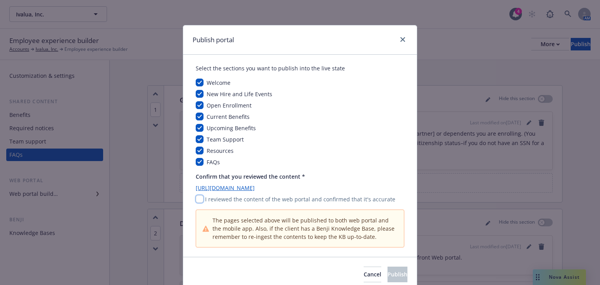
drag, startPoint x: 196, startPoint y: 199, endPoint x: 201, endPoint y: 199, distance: 5.5
click at [196, 199] on input "checkbox" at bounding box center [200, 199] width 8 height 8
checkbox input "true"
click at [387, 276] on span "Publish" at bounding box center [397, 273] width 20 height 7
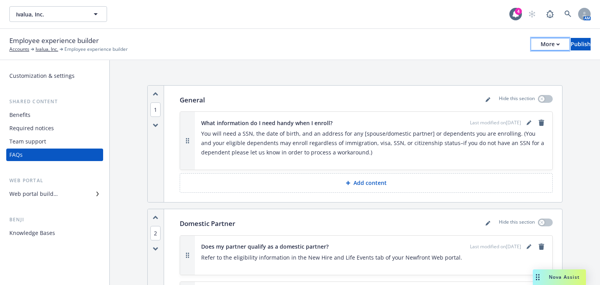
click at [540, 48] on div "More" at bounding box center [549, 44] width 19 height 12
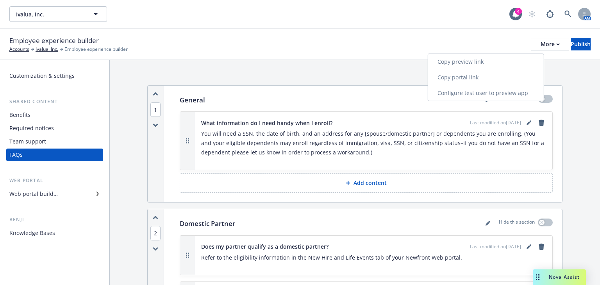
click at [468, 77] on link "Copy portal link" at bounding box center [486, 77] width 116 height 16
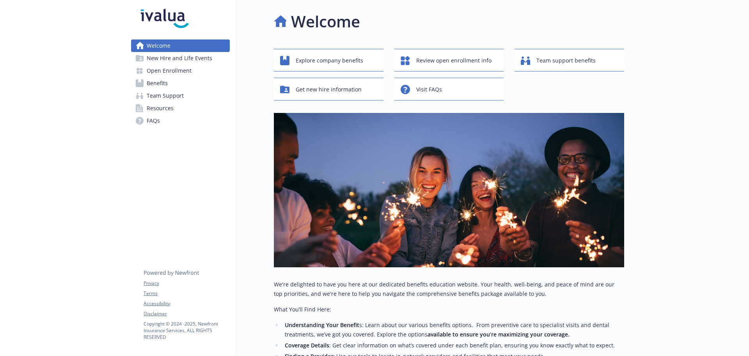
click at [159, 84] on span "Benefits" at bounding box center [157, 83] width 21 height 12
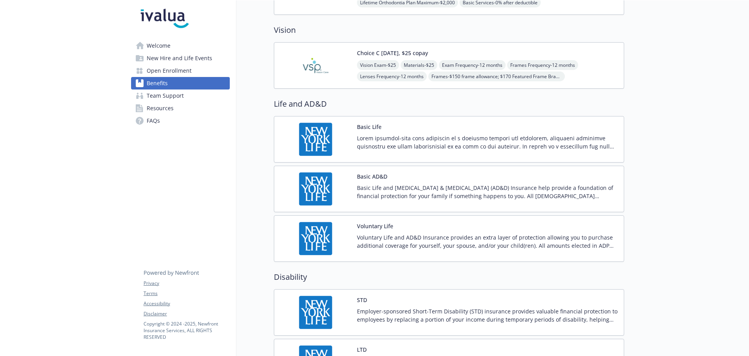
click at [349, 77] on img at bounding box center [316, 65] width 70 height 33
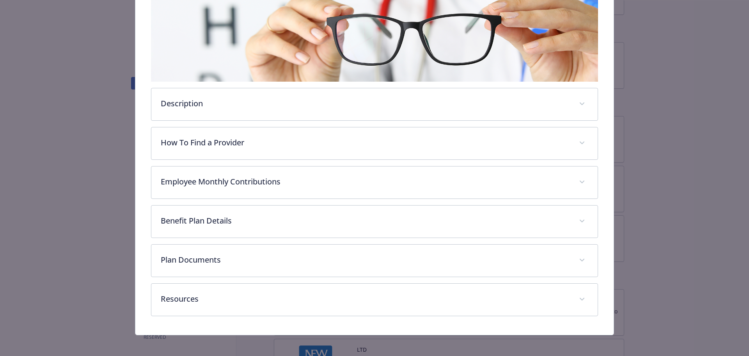
scroll to position [147, 0]
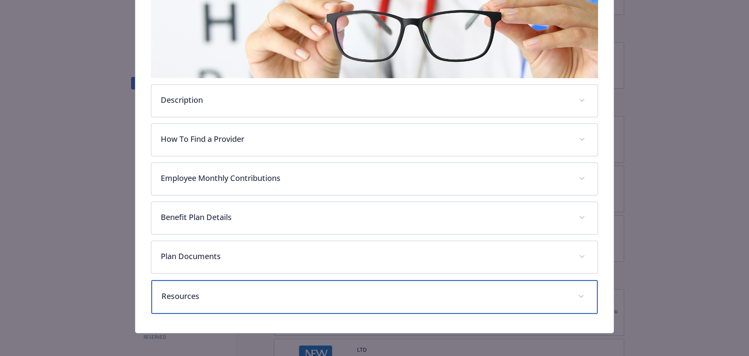
click at [248, 292] on p "Resources" at bounding box center [366, 296] width 408 height 12
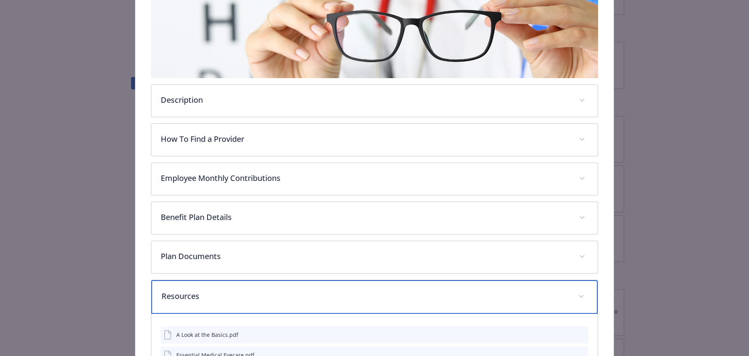
scroll to position [225, 0]
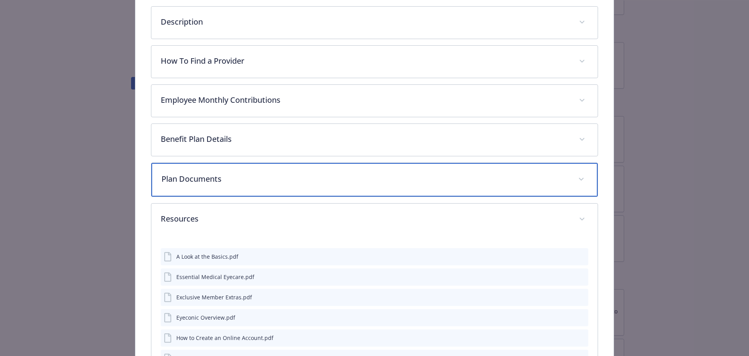
click at [243, 173] on p "Plan Documents" at bounding box center [366, 179] width 408 height 12
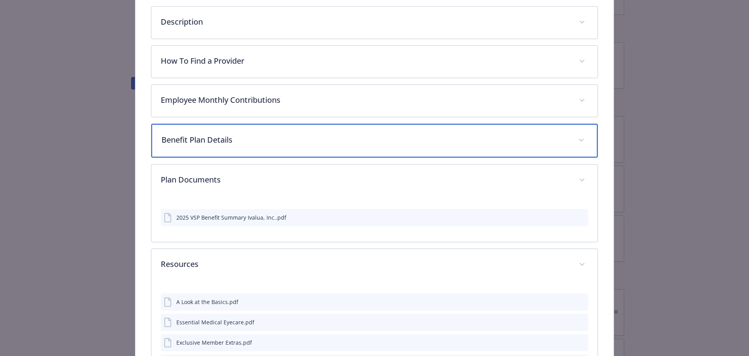
click at [269, 137] on p "Benefit Plan Details" at bounding box center [366, 140] width 408 height 12
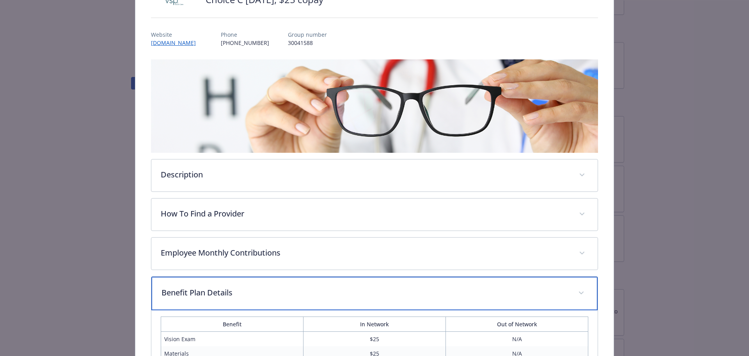
scroll to position [78, 0]
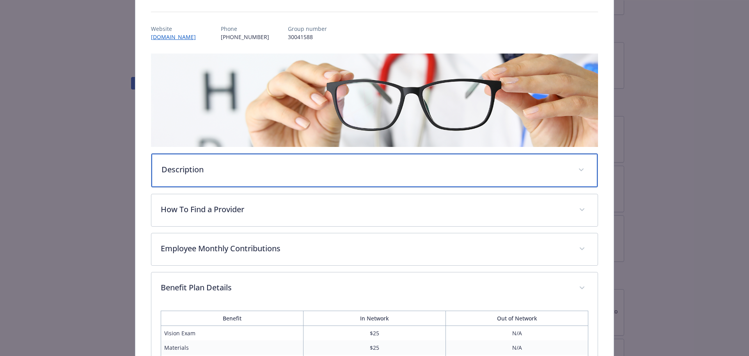
click at [269, 167] on p "Description" at bounding box center [366, 170] width 408 height 12
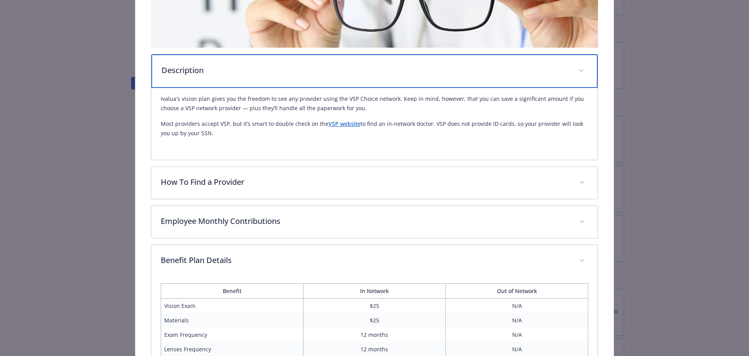
scroll to position [195, 0]
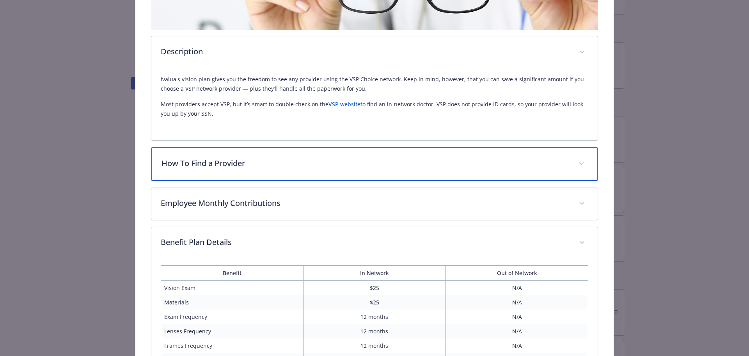
click at [265, 171] on div "How To Find a Provider" at bounding box center [374, 164] width 447 height 34
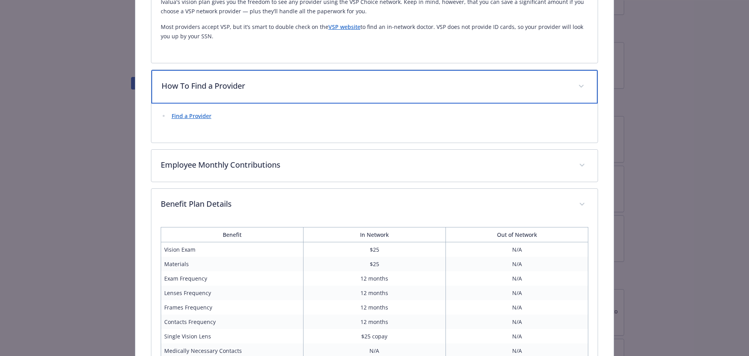
scroll to position [273, 0]
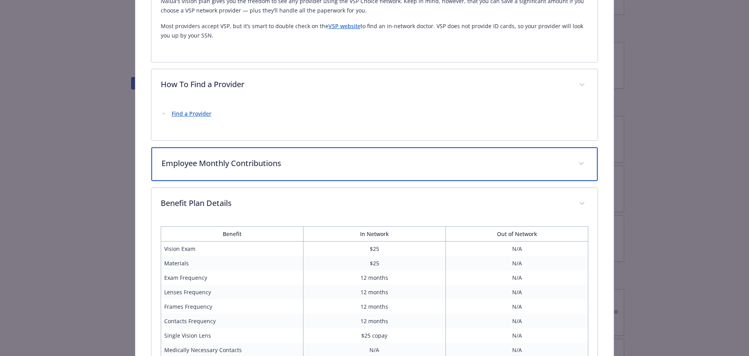
click at [273, 169] on div "Employee Monthly Contributions" at bounding box center [374, 164] width 447 height 34
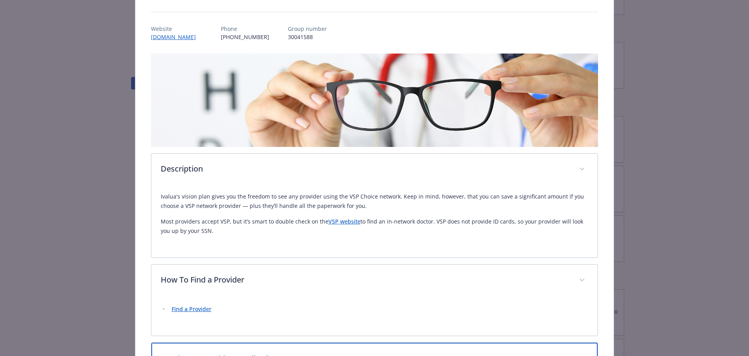
scroll to position [0, 0]
